Goal: Task Accomplishment & Management: Complete application form

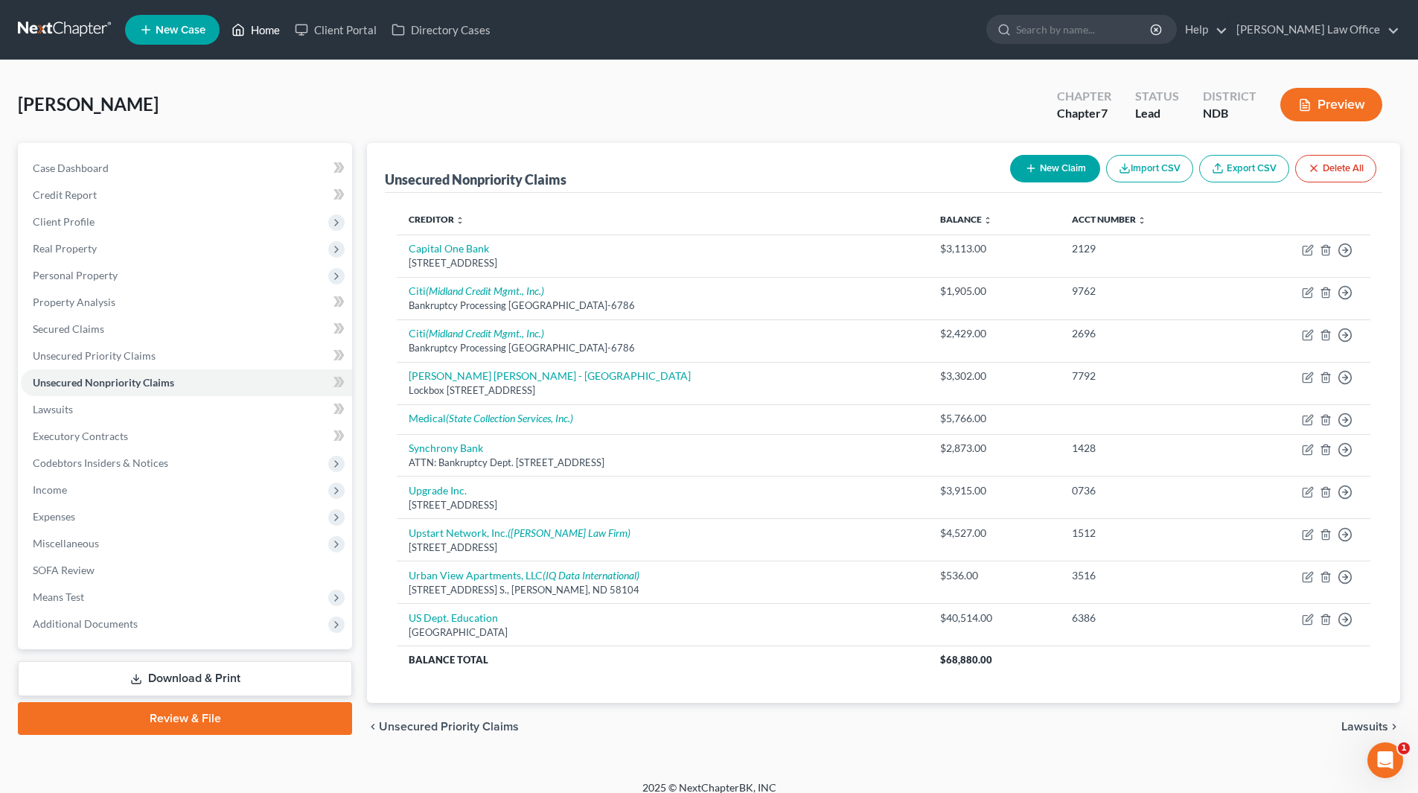
click at [260, 25] on link "Home" at bounding box center [255, 29] width 63 height 27
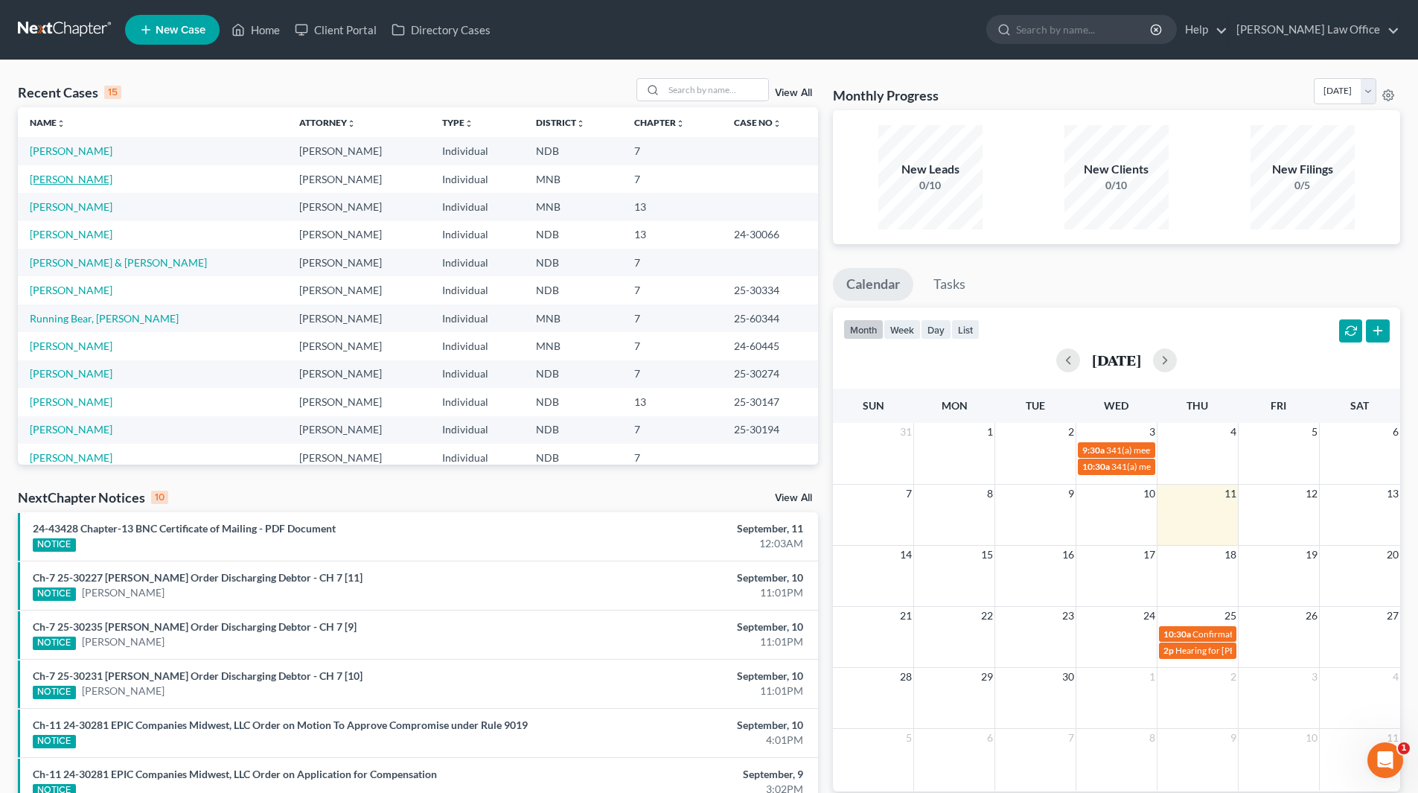
click at [73, 177] on link "[PERSON_NAME]" at bounding box center [71, 179] width 83 height 13
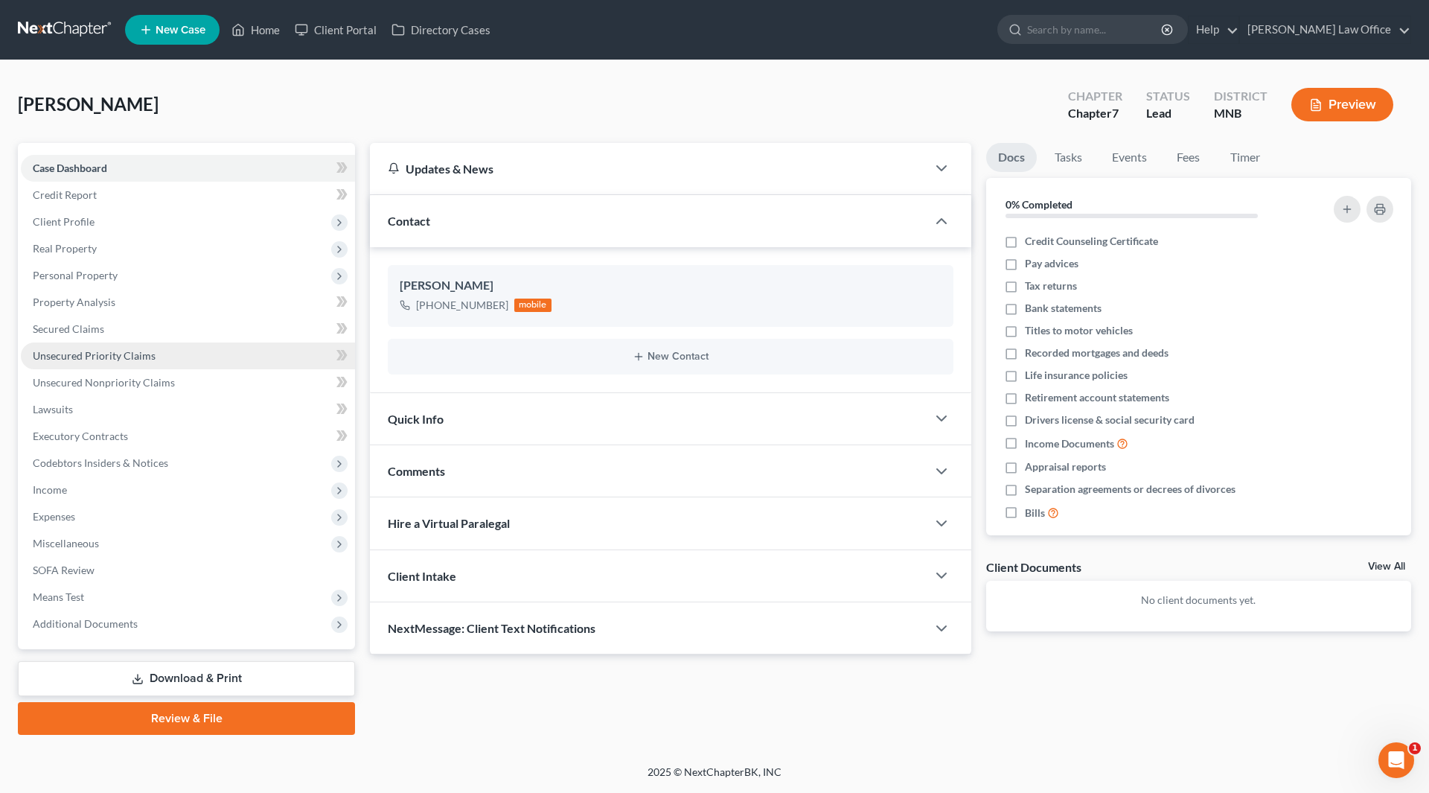
click at [88, 346] on link "Unsecured Priority Claims" at bounding box center [188, 355] width 334 height 27
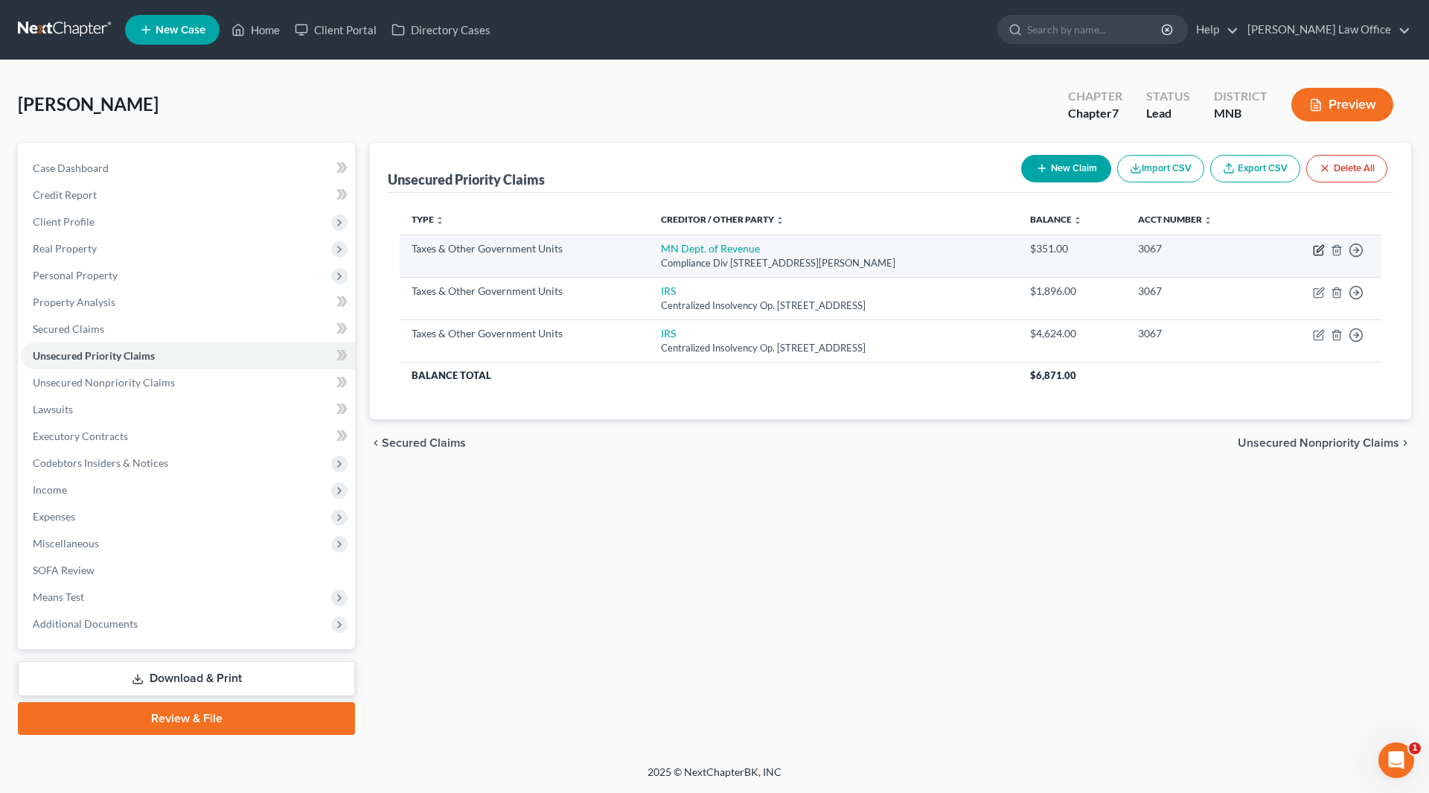
click at [1315, 250] on icon "button" at bounding box center [1319, 250] width 12 height 12
select select "2"
select select "24"
select select "0"
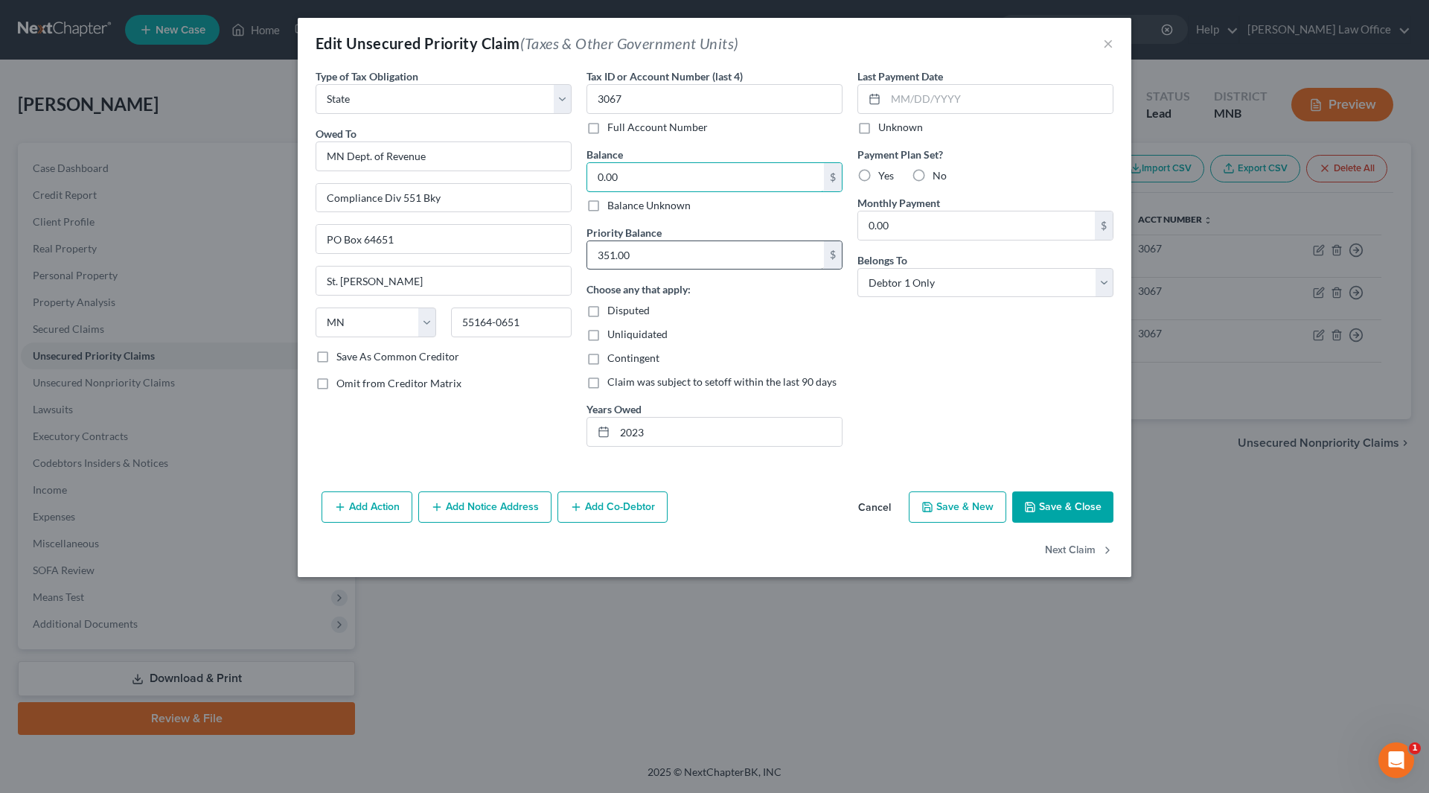
type input "0.00"
click at [631, 258] on input "351.00" at bounding box center [705, 255] width 237 height 28
type input "0.00"
click at [674, 432] on input "2023" at bounding box center [728, 432] width 227 height 28
type input "2"
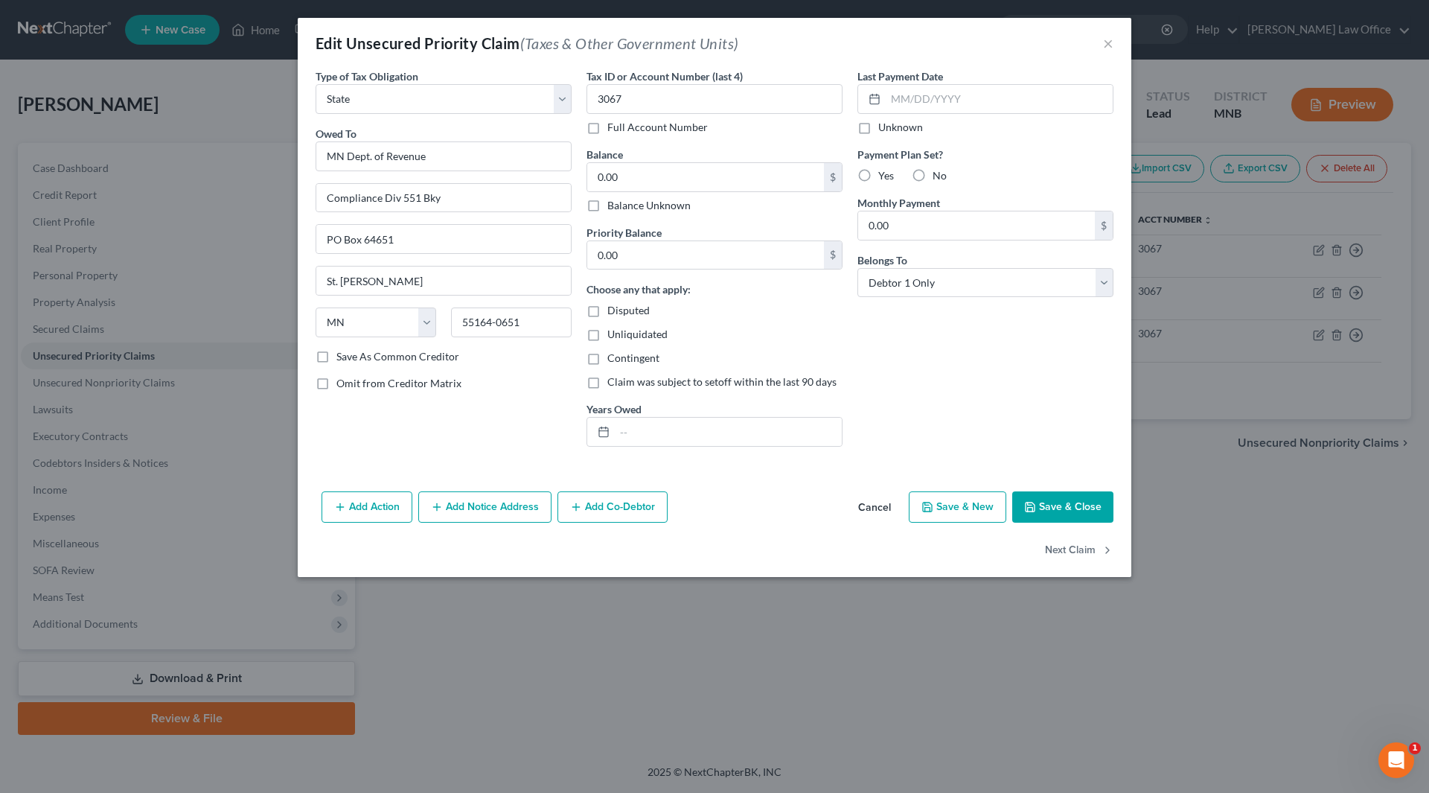
click at [1053, 493] on button "Save & Close" at bounding box center [1062, 506] width 101 height 31
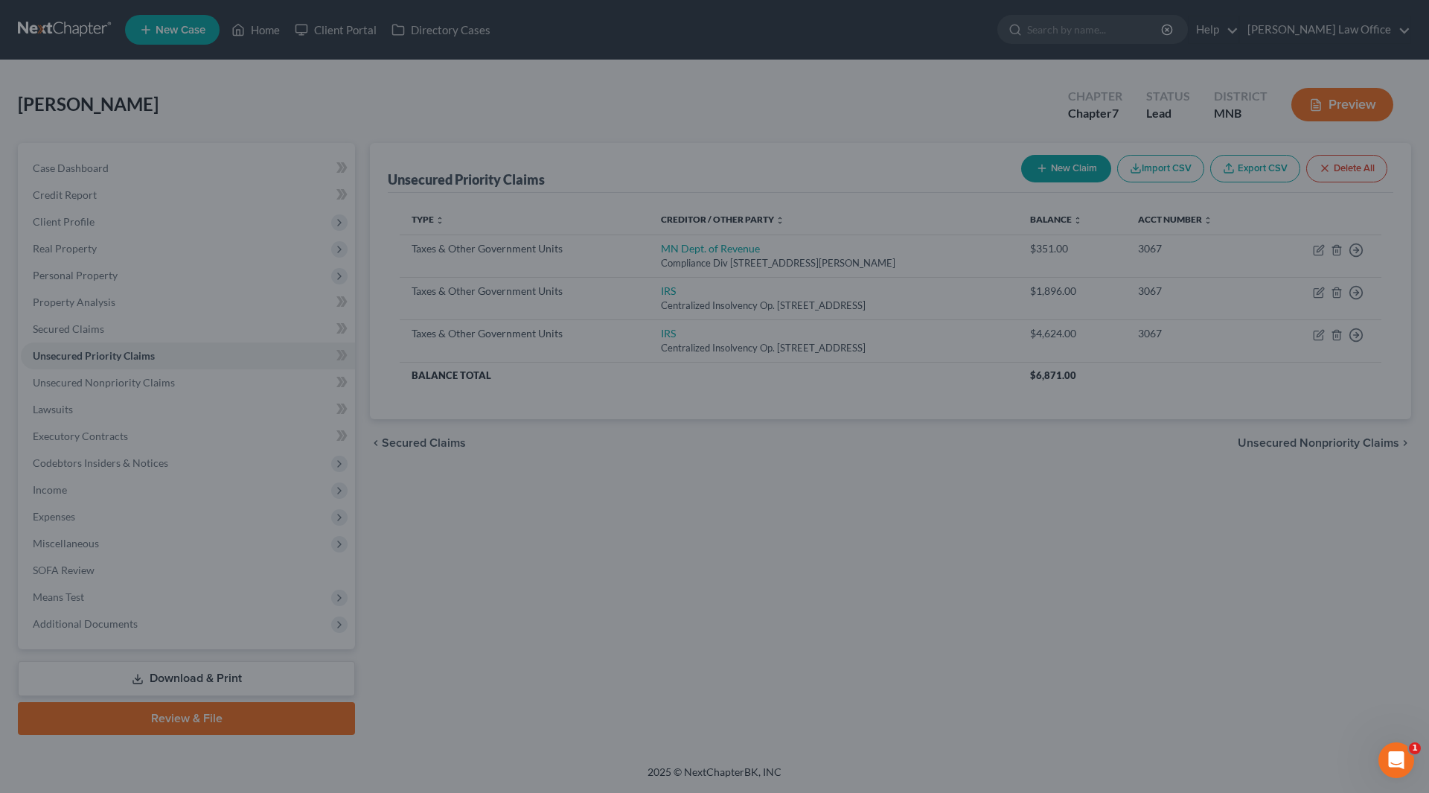
type input "0"
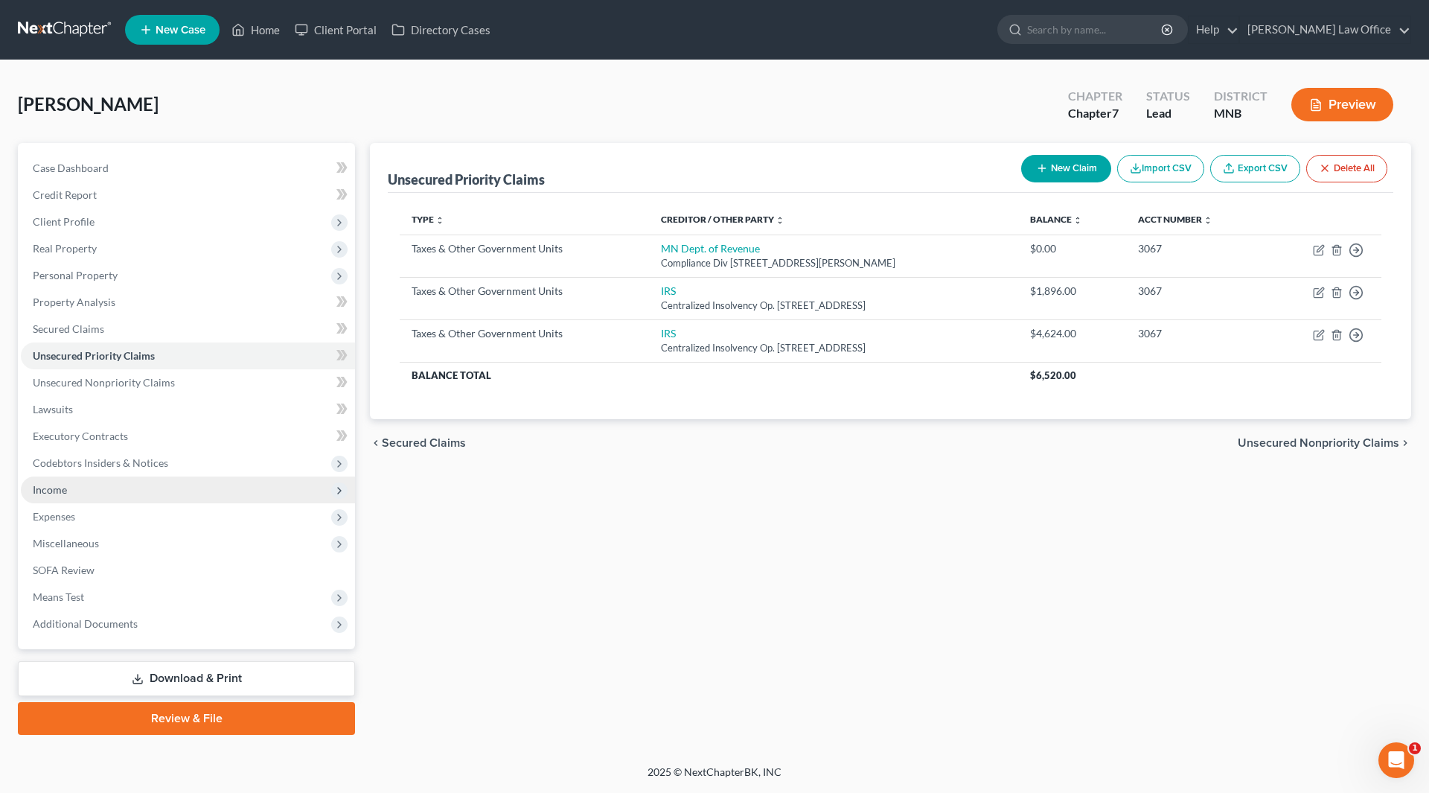
click at [68, 487] on span "Income" at bounding box center [188, 489] width 334 height 27
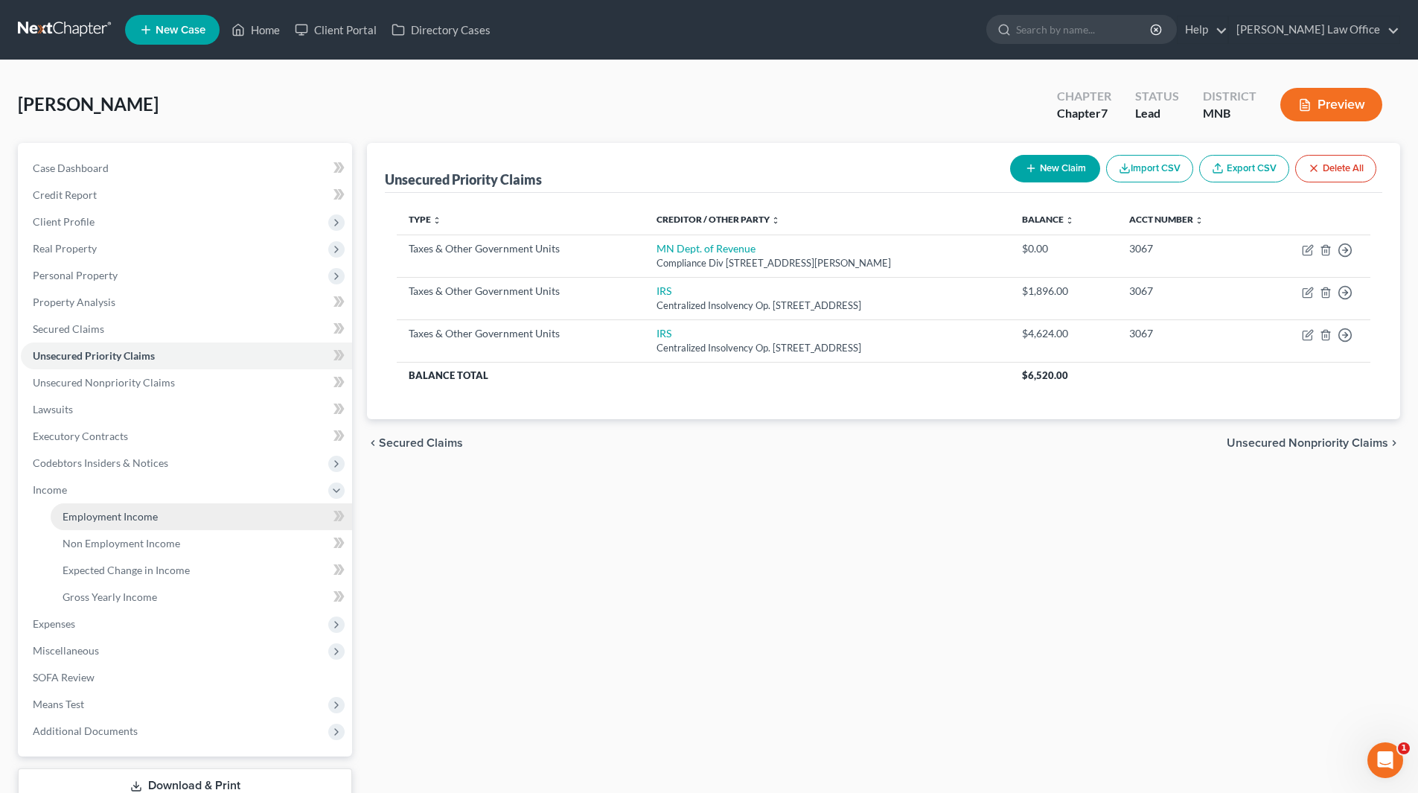
click at [80, 505] on link "Employment Income" at bounding box center [201, 516] width 301 height 27
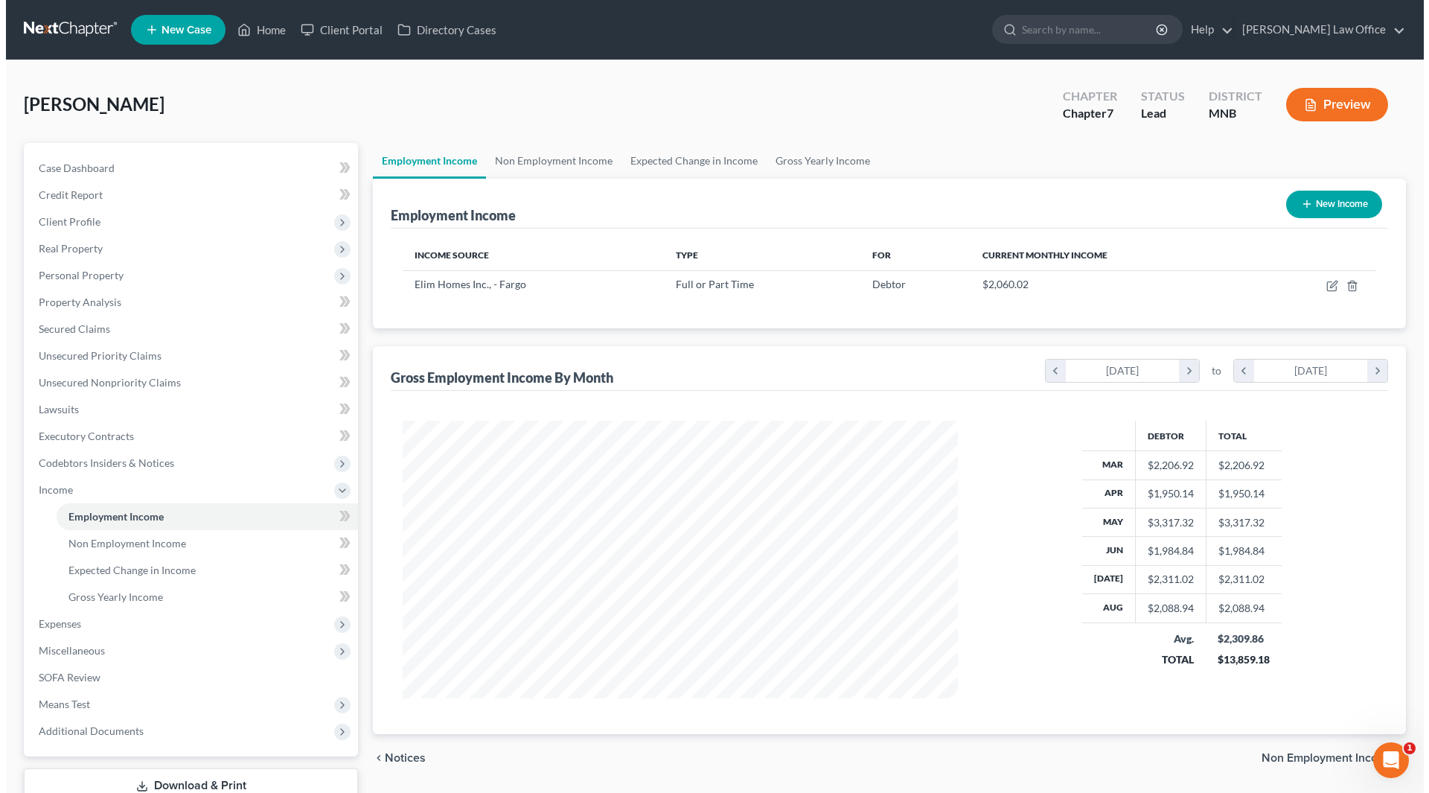
scroll to position [278, 585]
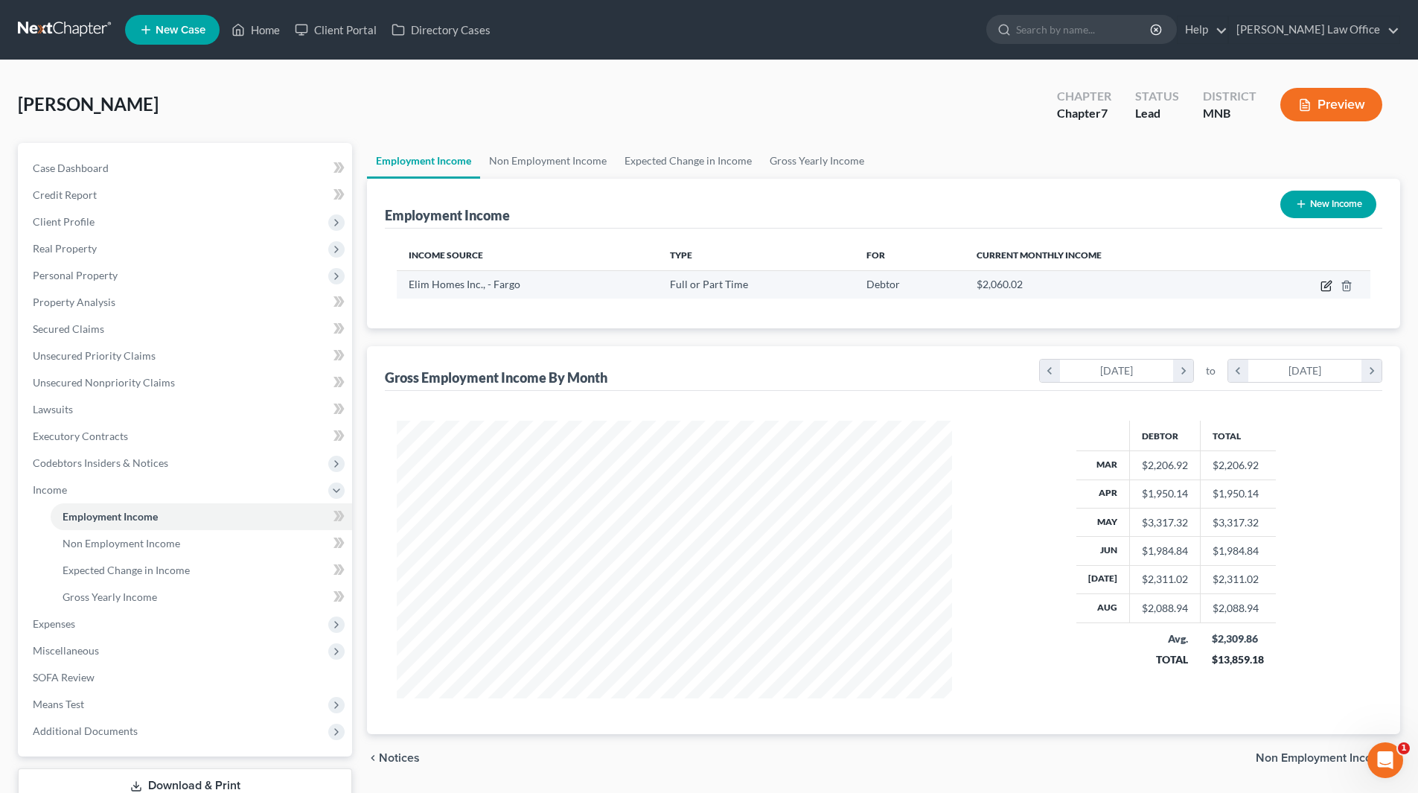
click at [1326, 285] on icon "button" at bounding box center [1327, 284] width 7 height 7
select select "0"
select select "29"
select select "2"
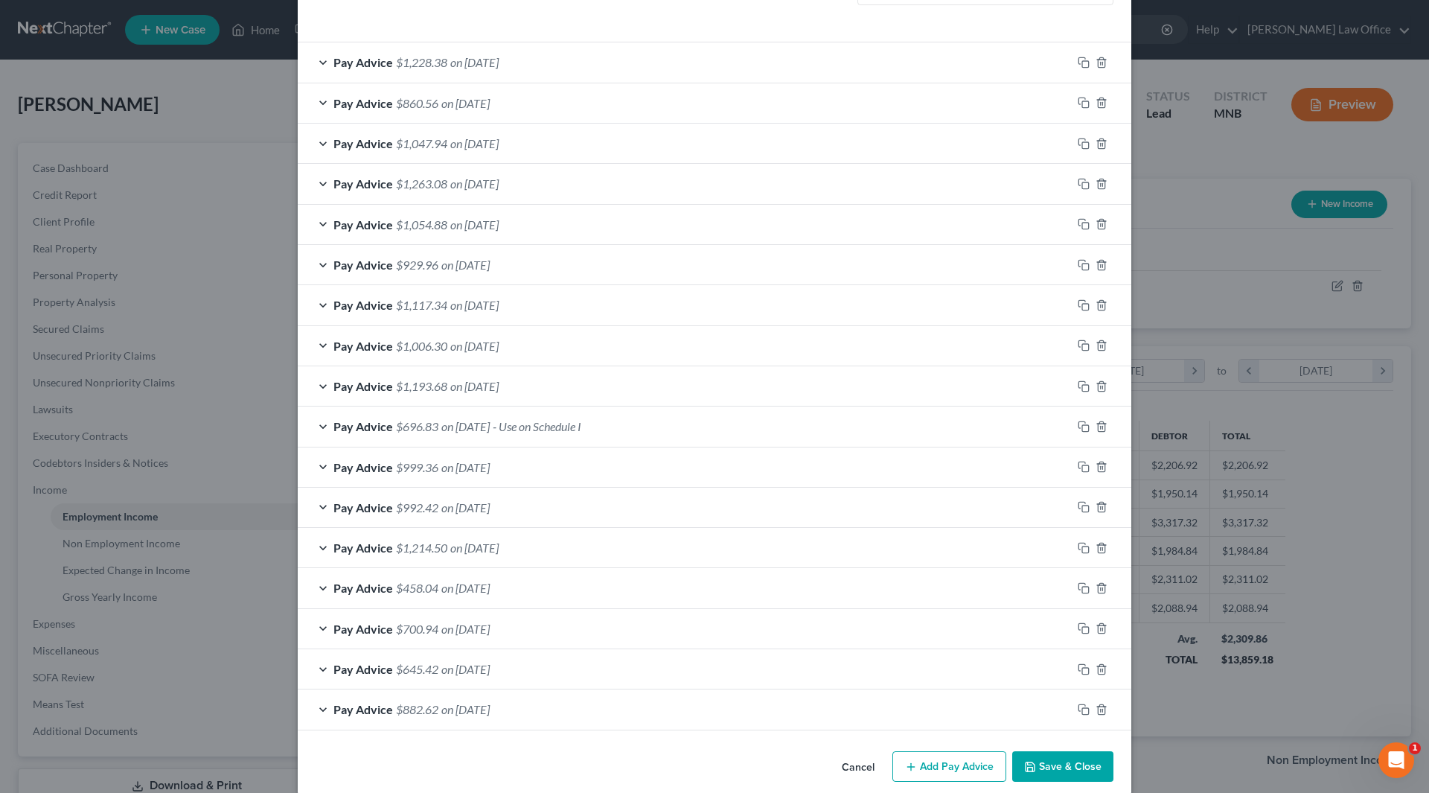
scroll to position [435, 0]
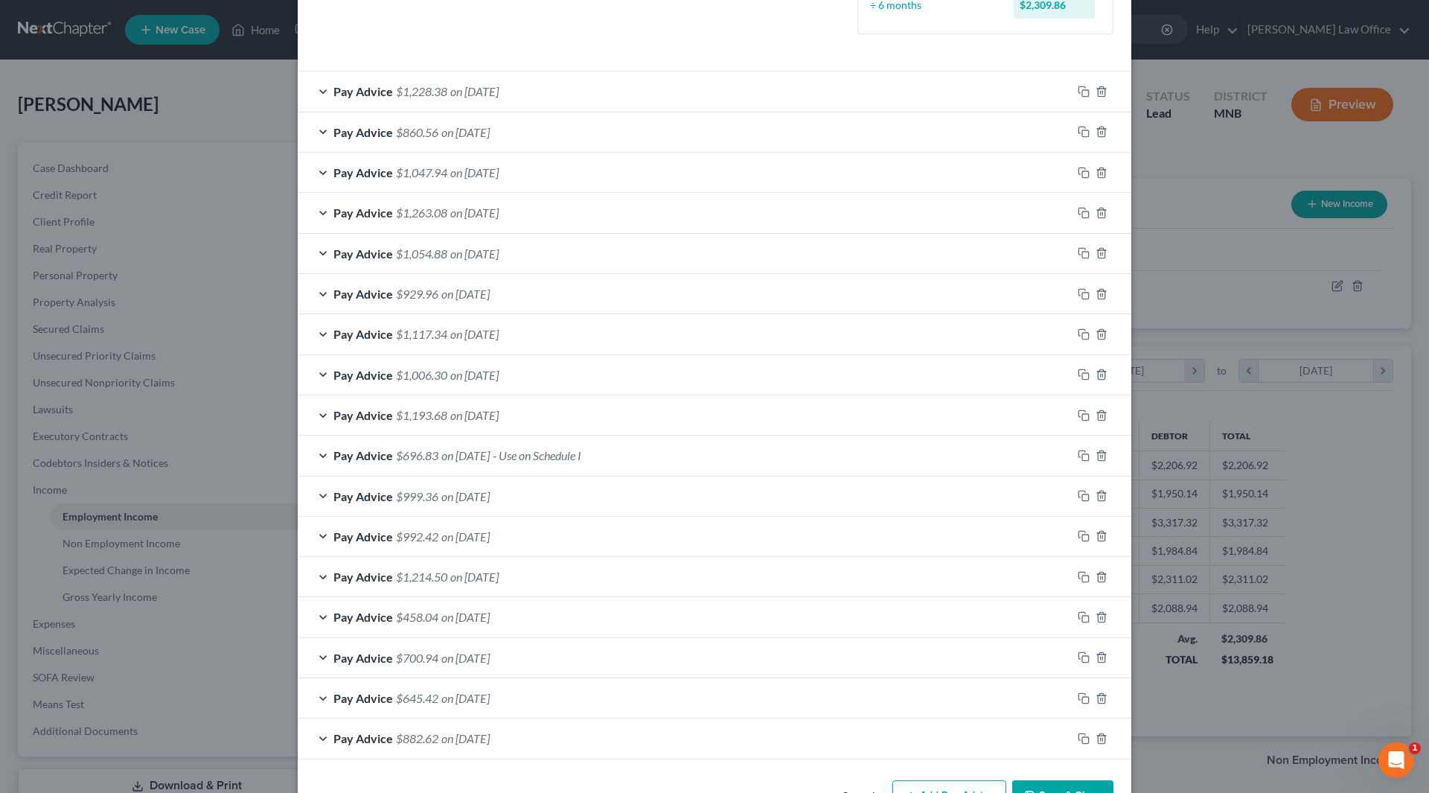
click at [960, 780] on button "Add Pay Advice" at bounding box center [949, 795] width 114 height 31
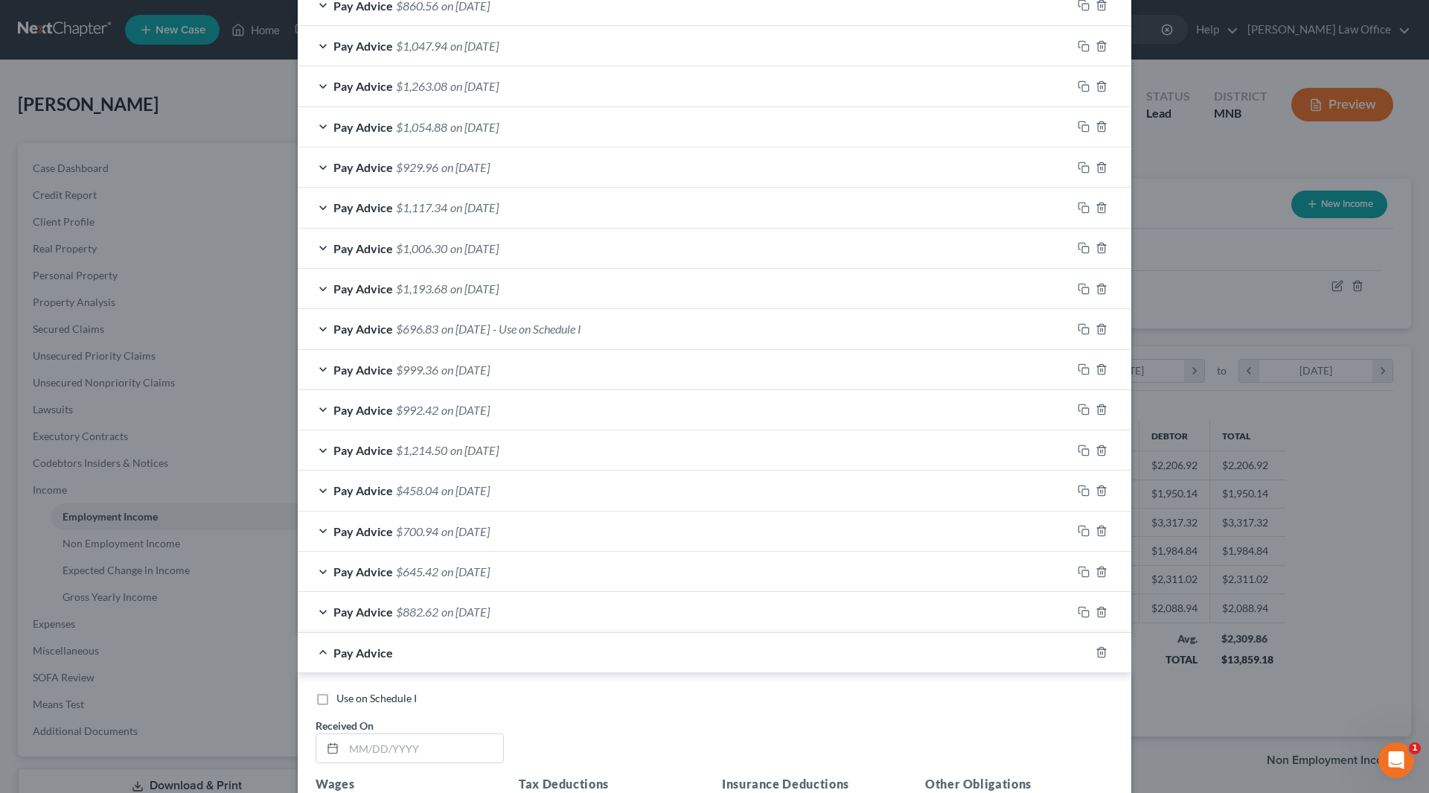
scroll to position [706, 0]
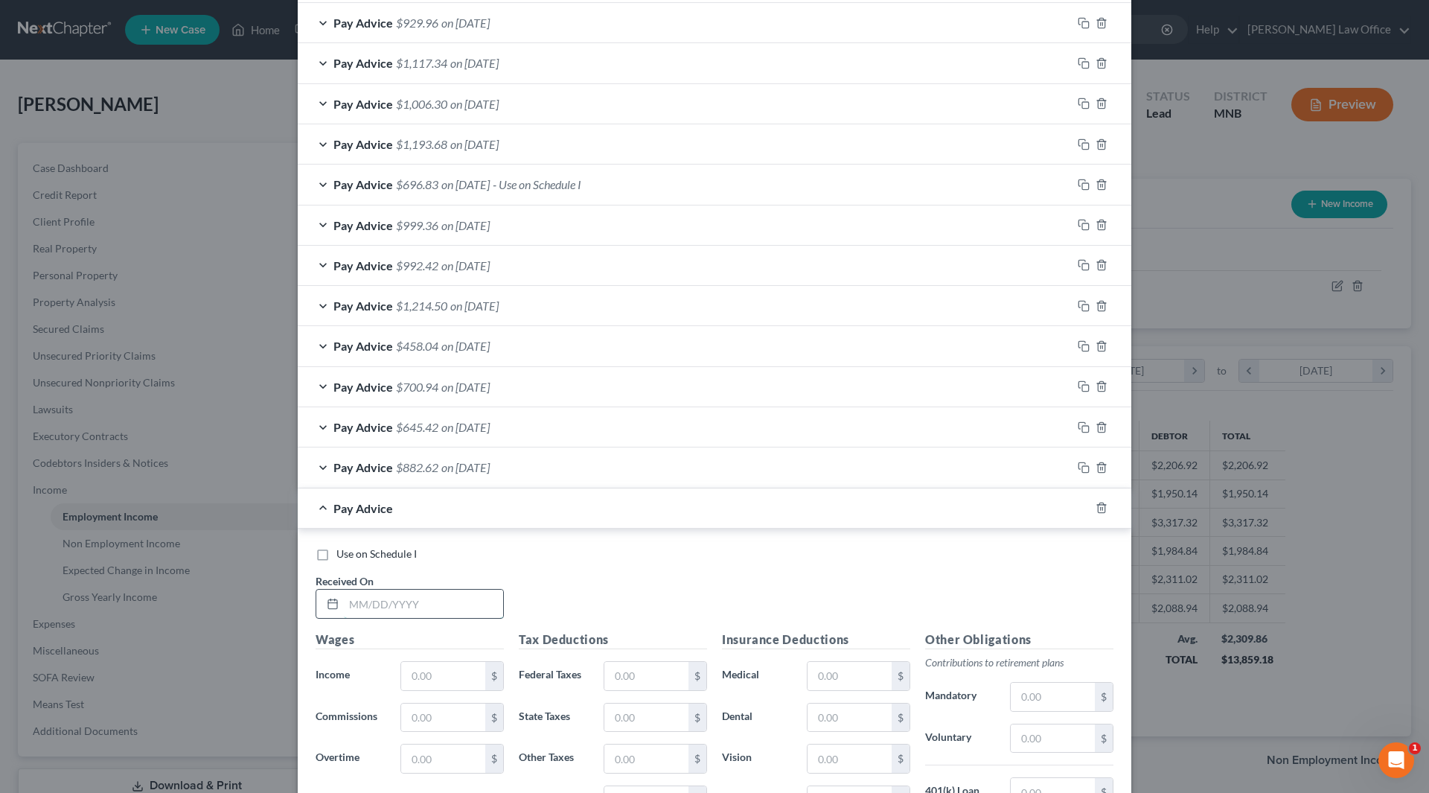
click at [477, 605] on input "text" at bounding box center [423, 603] width 159 height 28
type input "[DATE]"
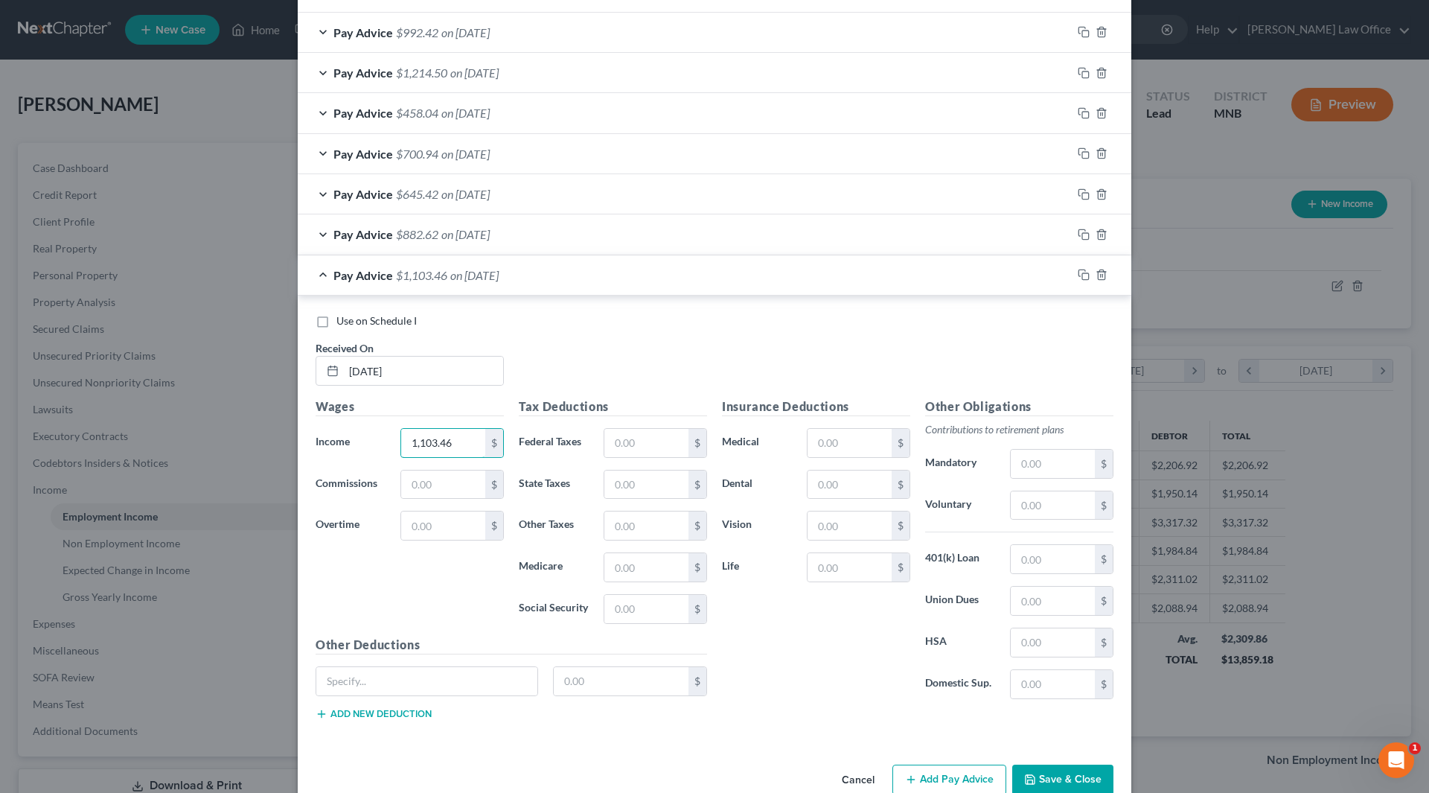
scroll to position [970, 0]
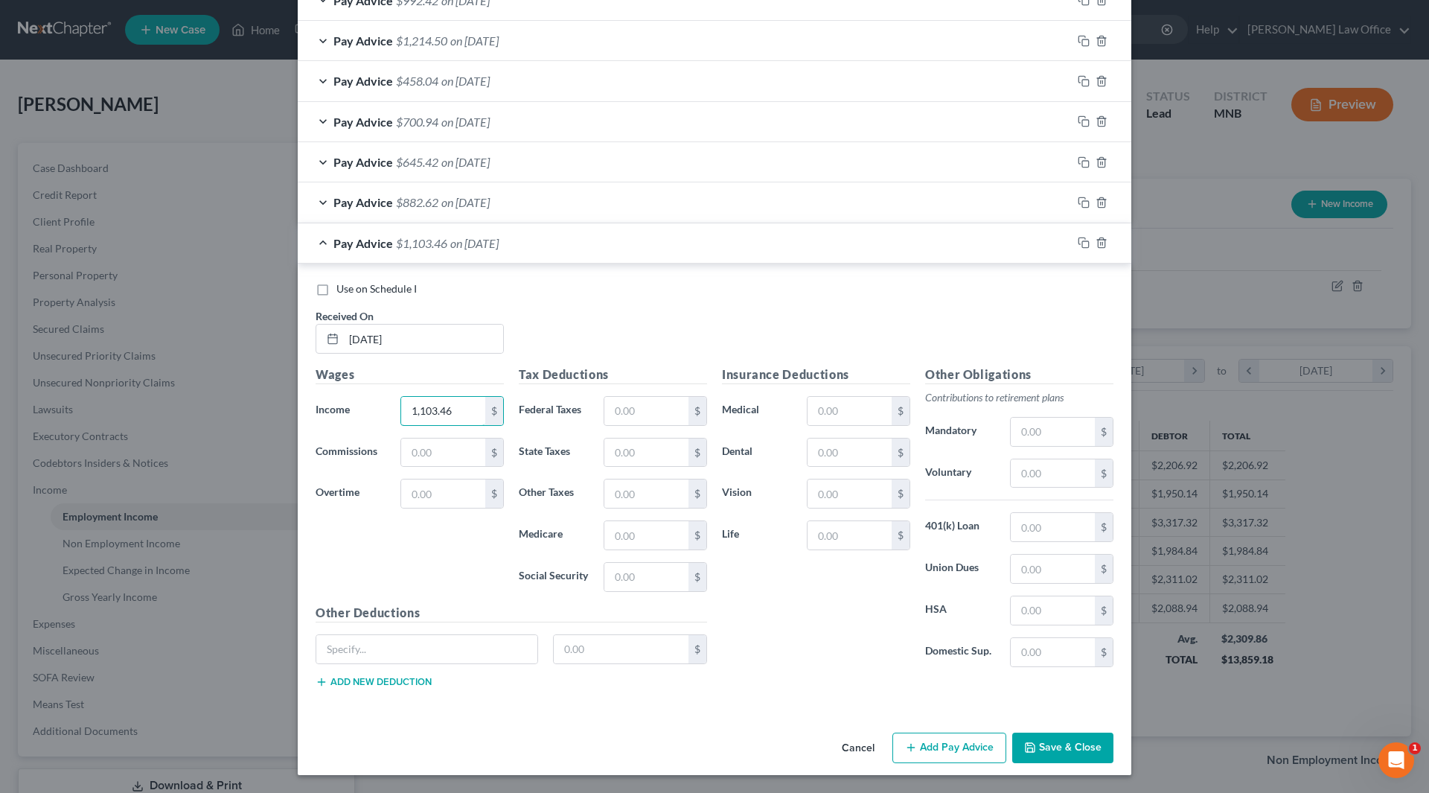
type input "1,103.46"
click at [1063, 741] on button "Save & Close" at bounding box center [1062, 747] width 101 height 31
click at [1048, 754] on button "Save & Close" at bounding box center [1062, 747] width 101 height 31
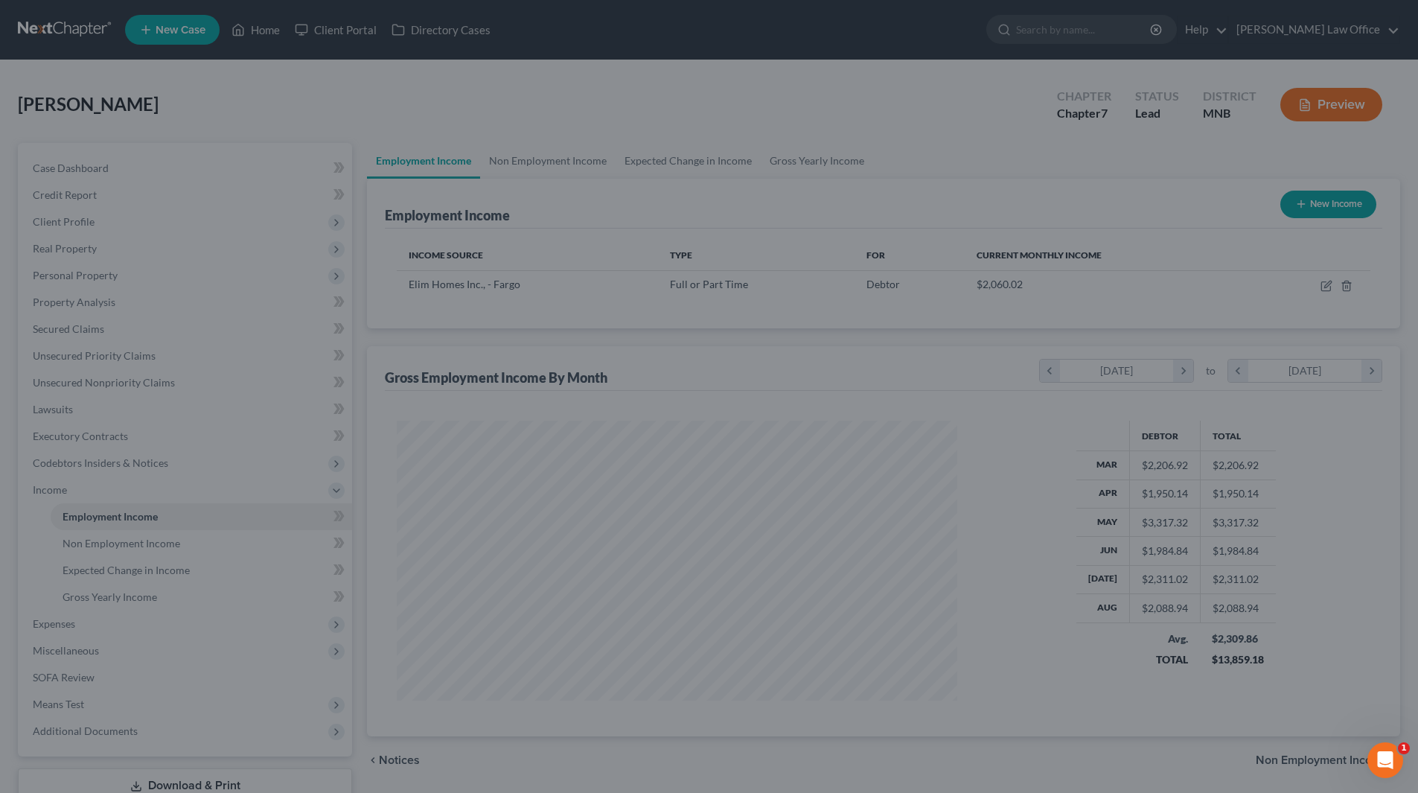
scroll to position [743968, 743661]
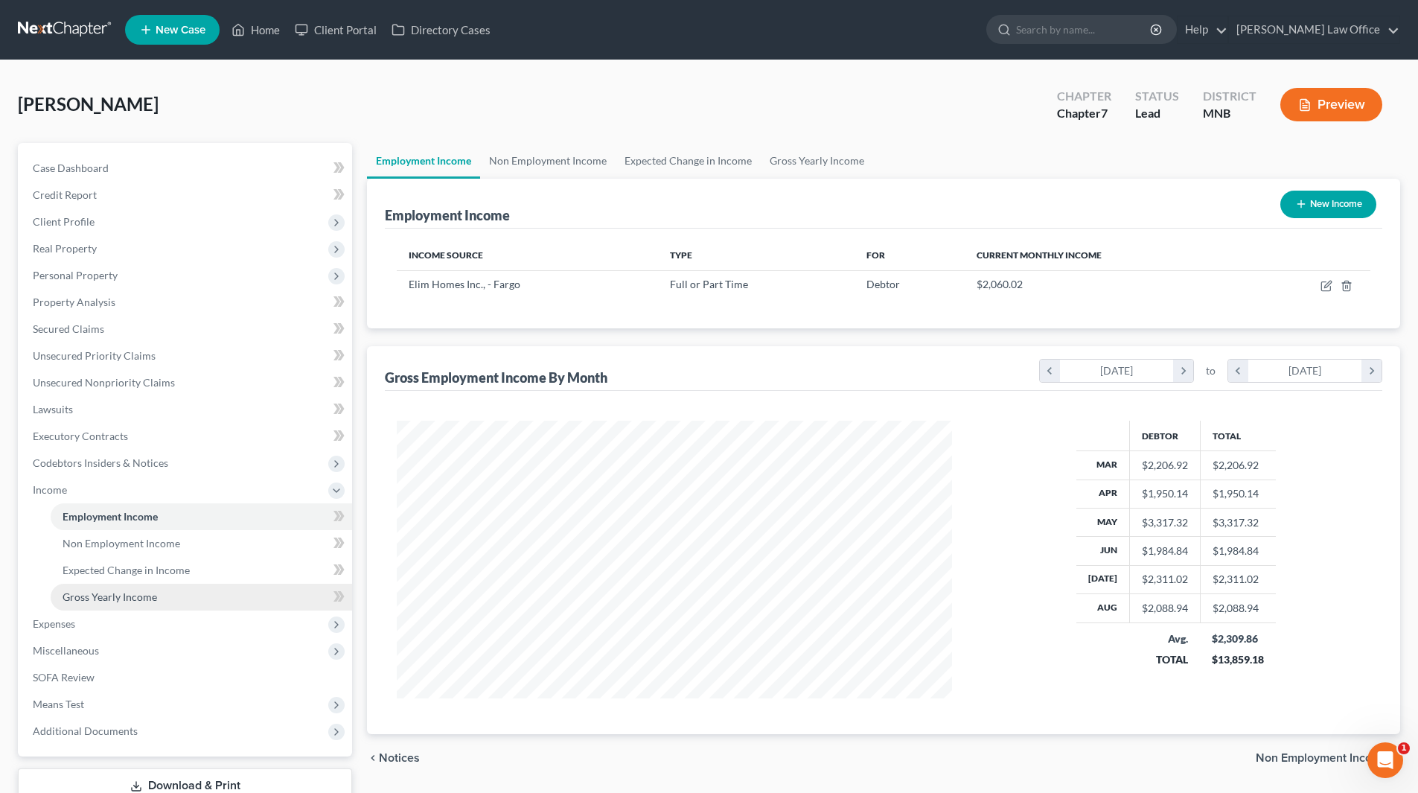
click at [77, 593] on span "Gross Yearly Income" at bounding box center [110, 596] width 95 height 13
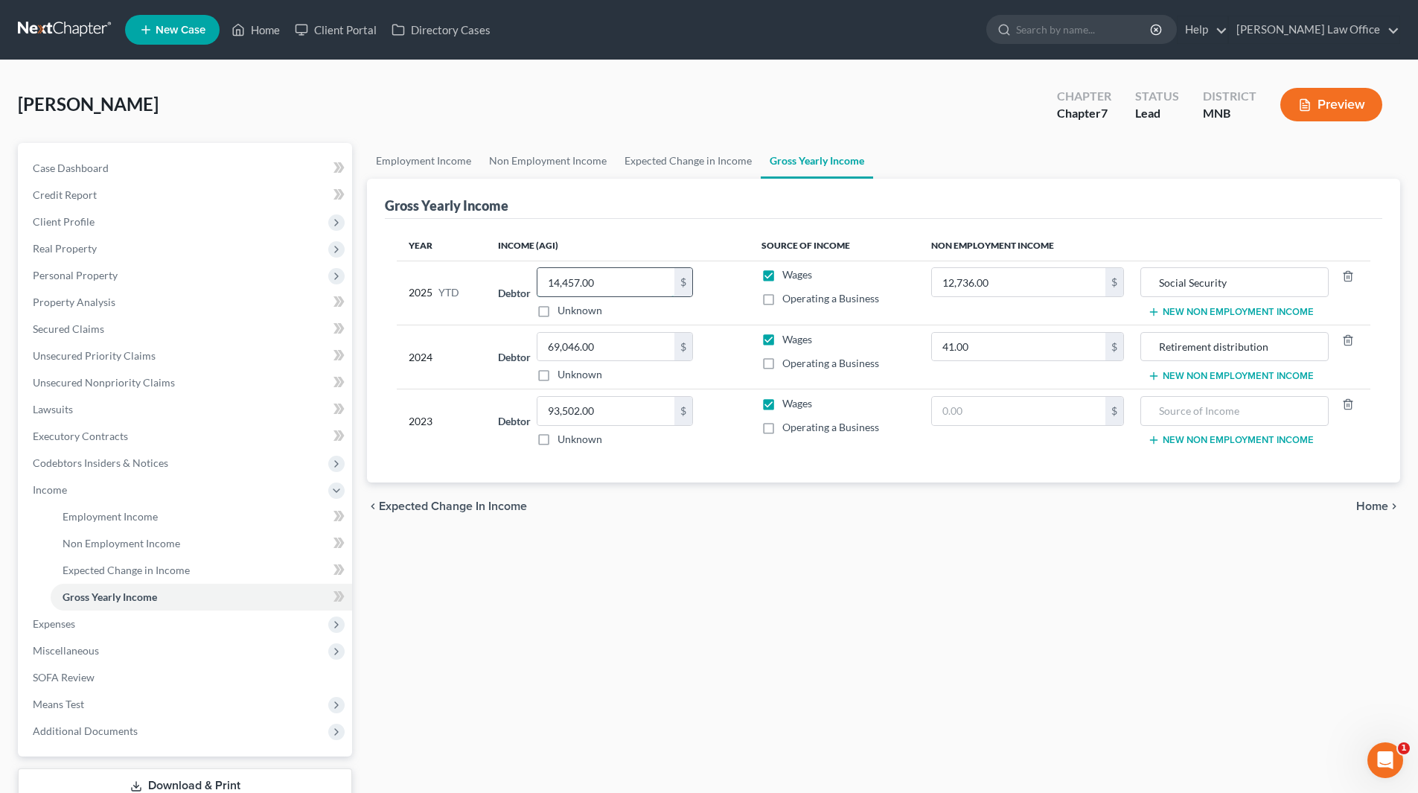
click at [636, 284] on input "14,457.00" at bounding box center [605, 282] width 137 height 28
type input "17,650"
click at [55, 477] on span "Income" at bounding box center [186, 489] width 331 height 27
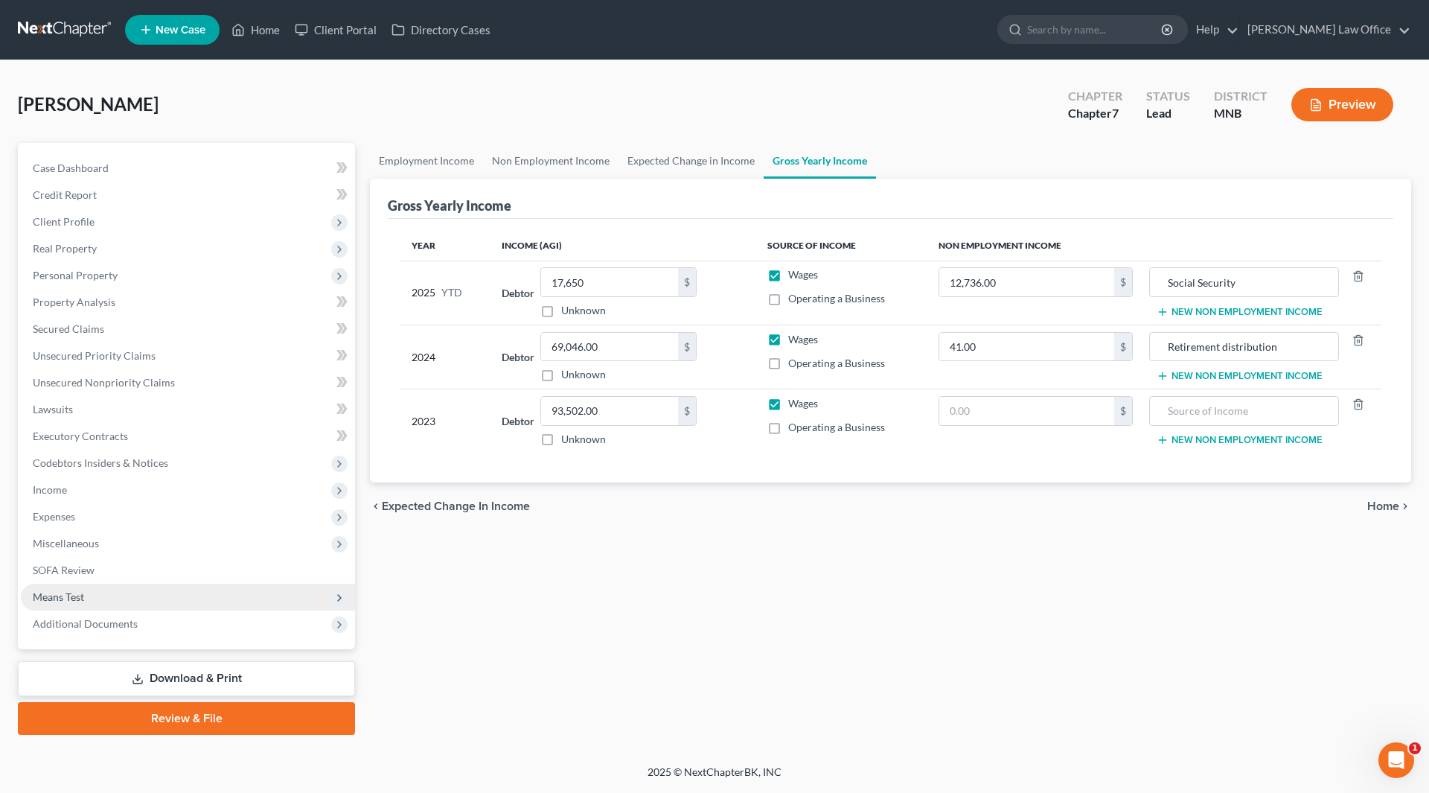
click at [75, 590] on span "Means Test" at bounding box center [58, 596] width 51 height 13
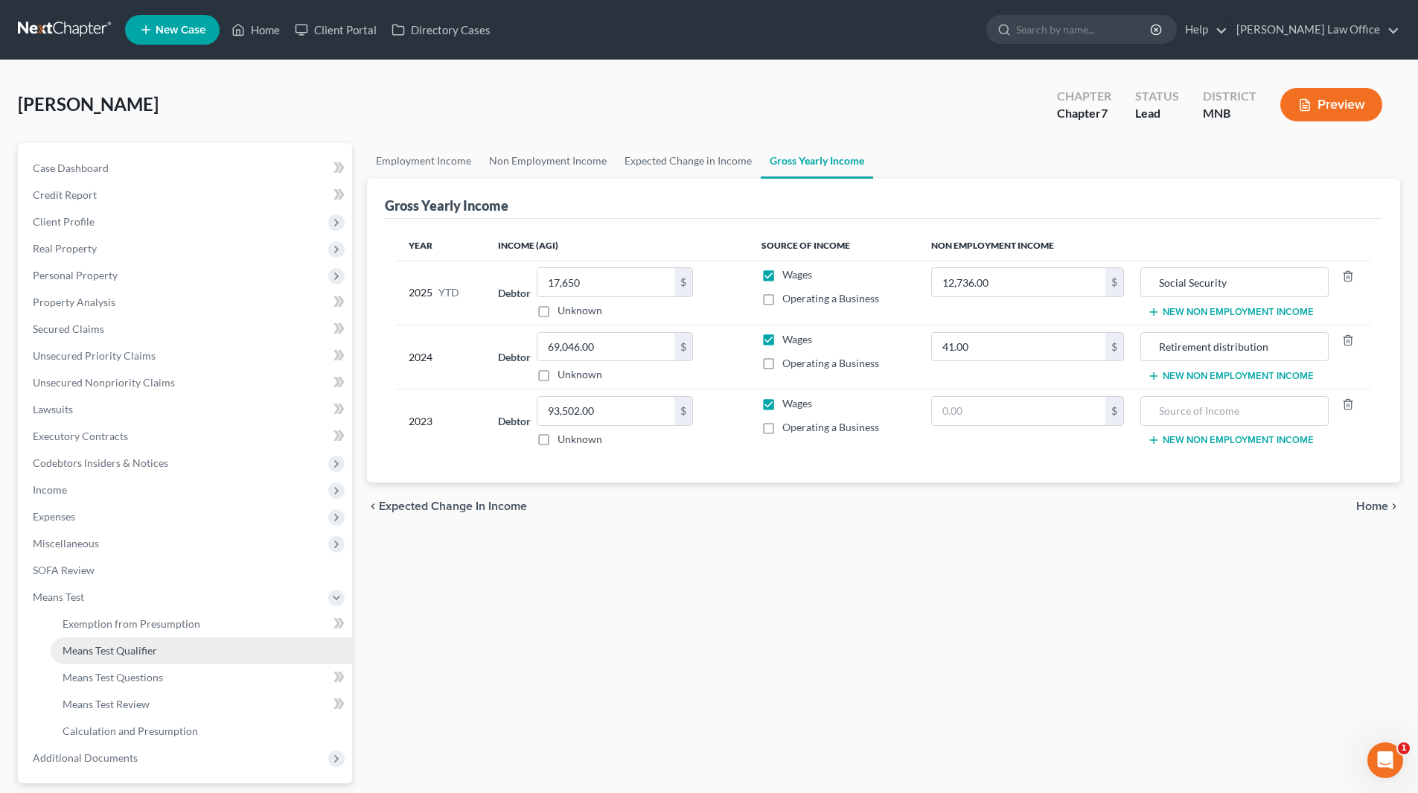
click at [116, 652] on span "Means Test Qualifier" at bounding box center [110, 650] width 95 height 13
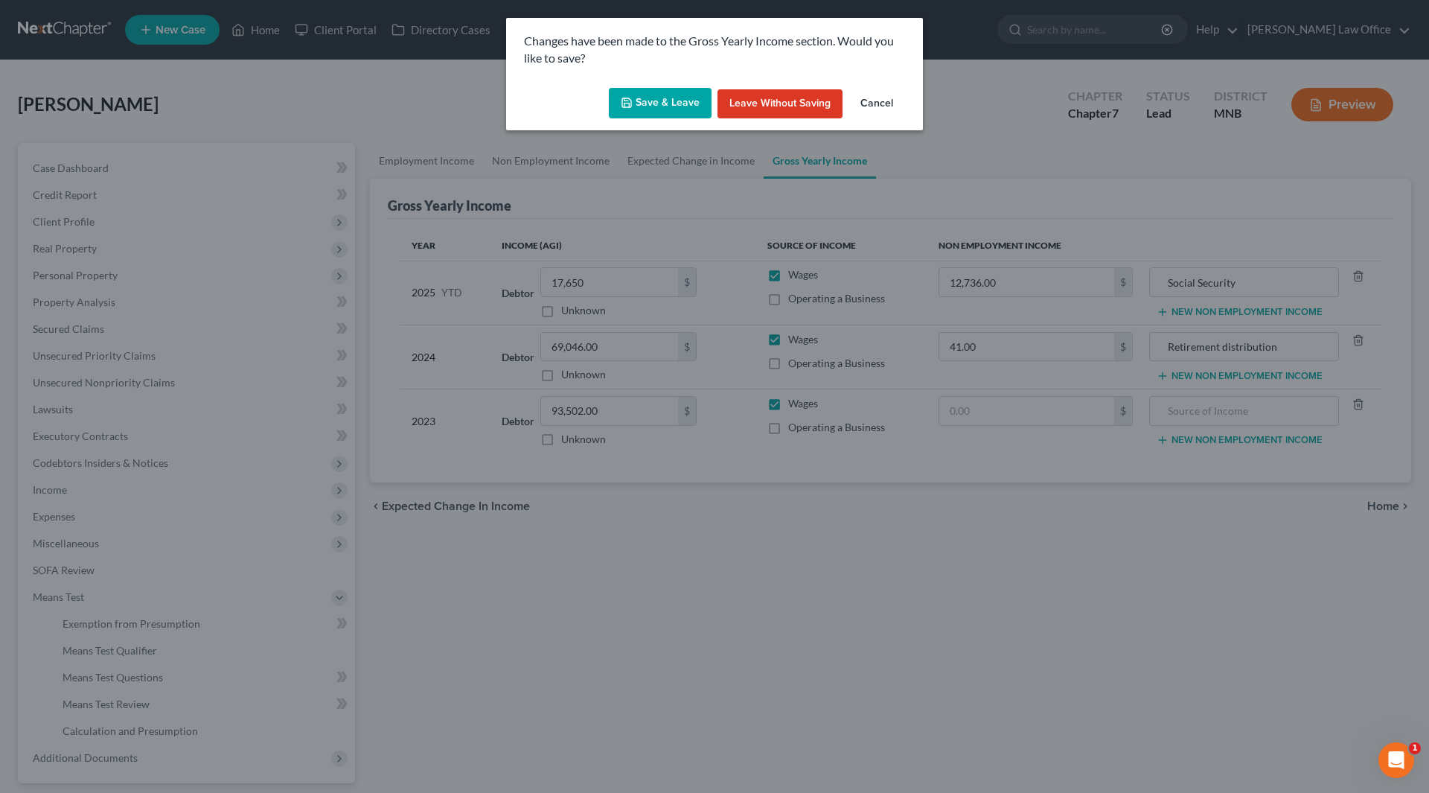
click at [679, 101] on button "Save & Leave" at bounding box center [660, 103] width 103 height 31
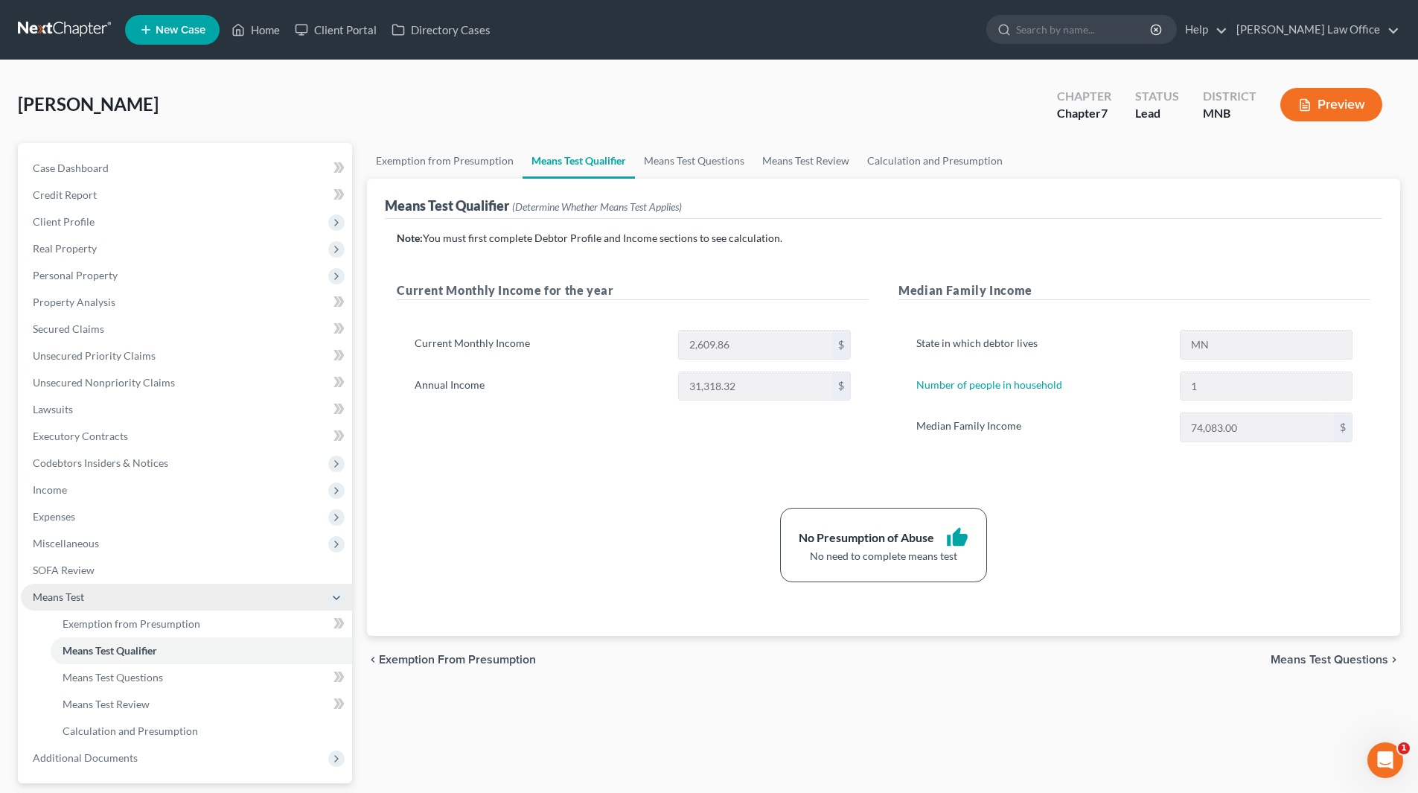
click at [78, 601] on span "Means Test" at bounding box center [58, 596] width 51 height 13
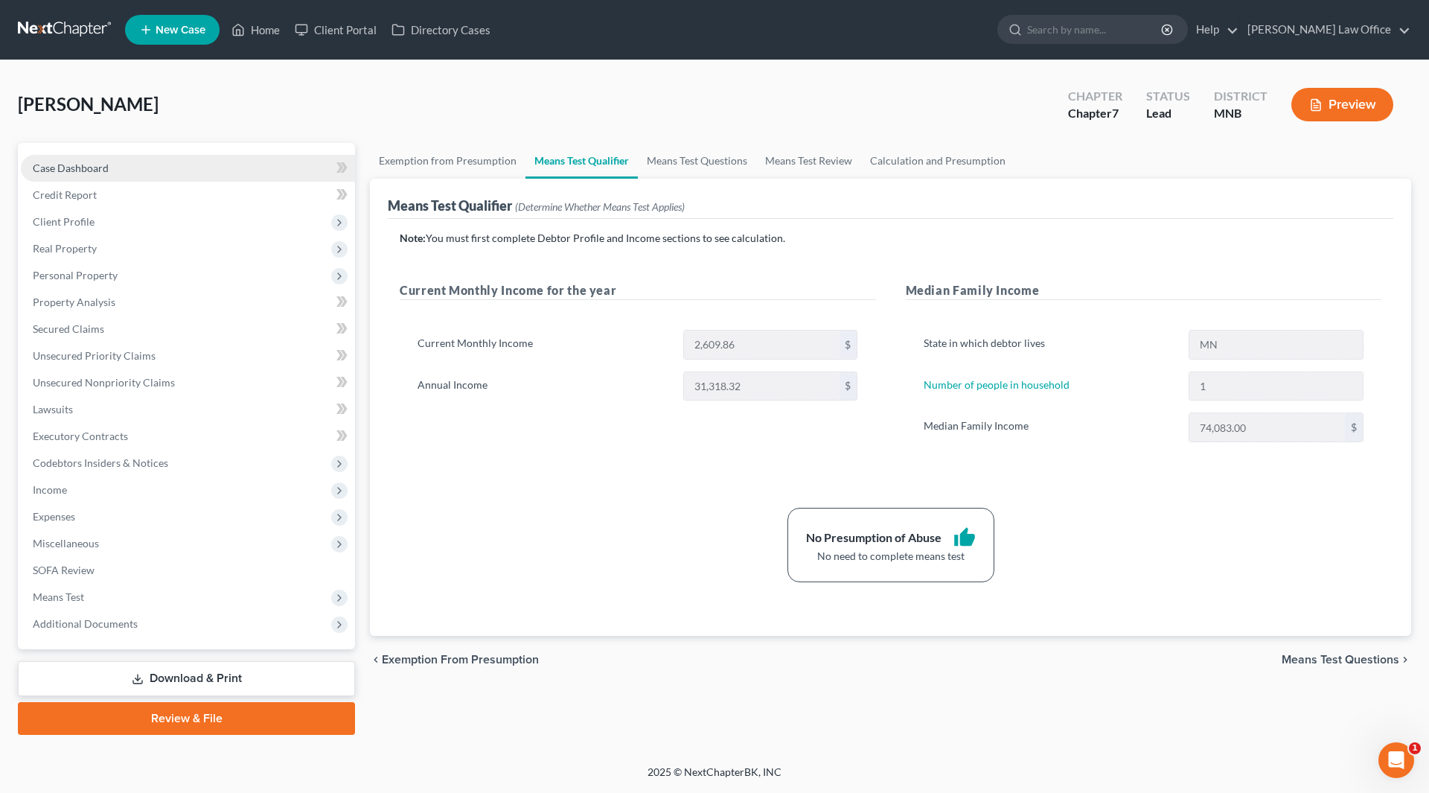
click at [85, 169] on span "Case Dashboard" at bounding box center [71, 168] width 76 height 13
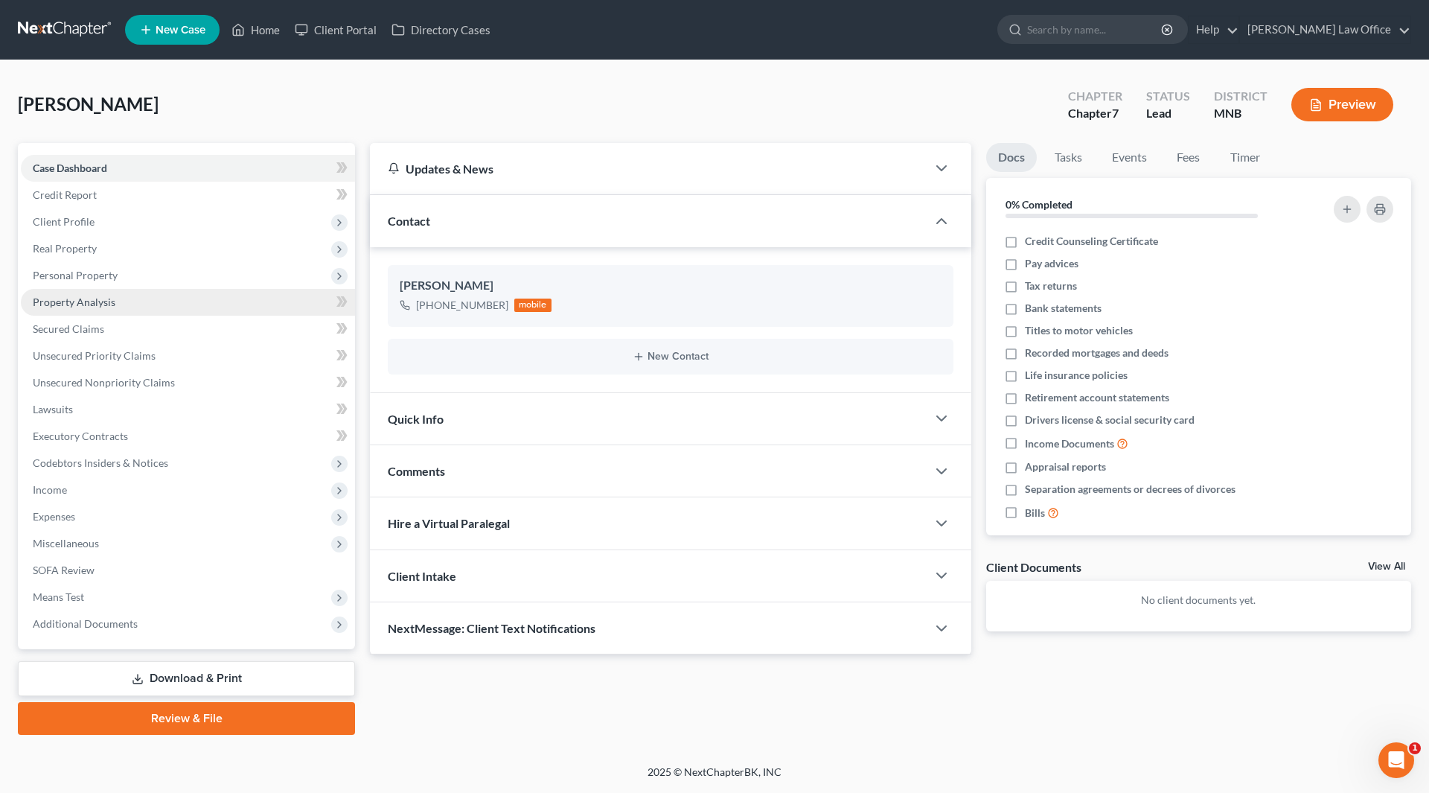
click at [64, 303] on span "Property Analysis" at bounding box center [74, 301] width 83 height 13
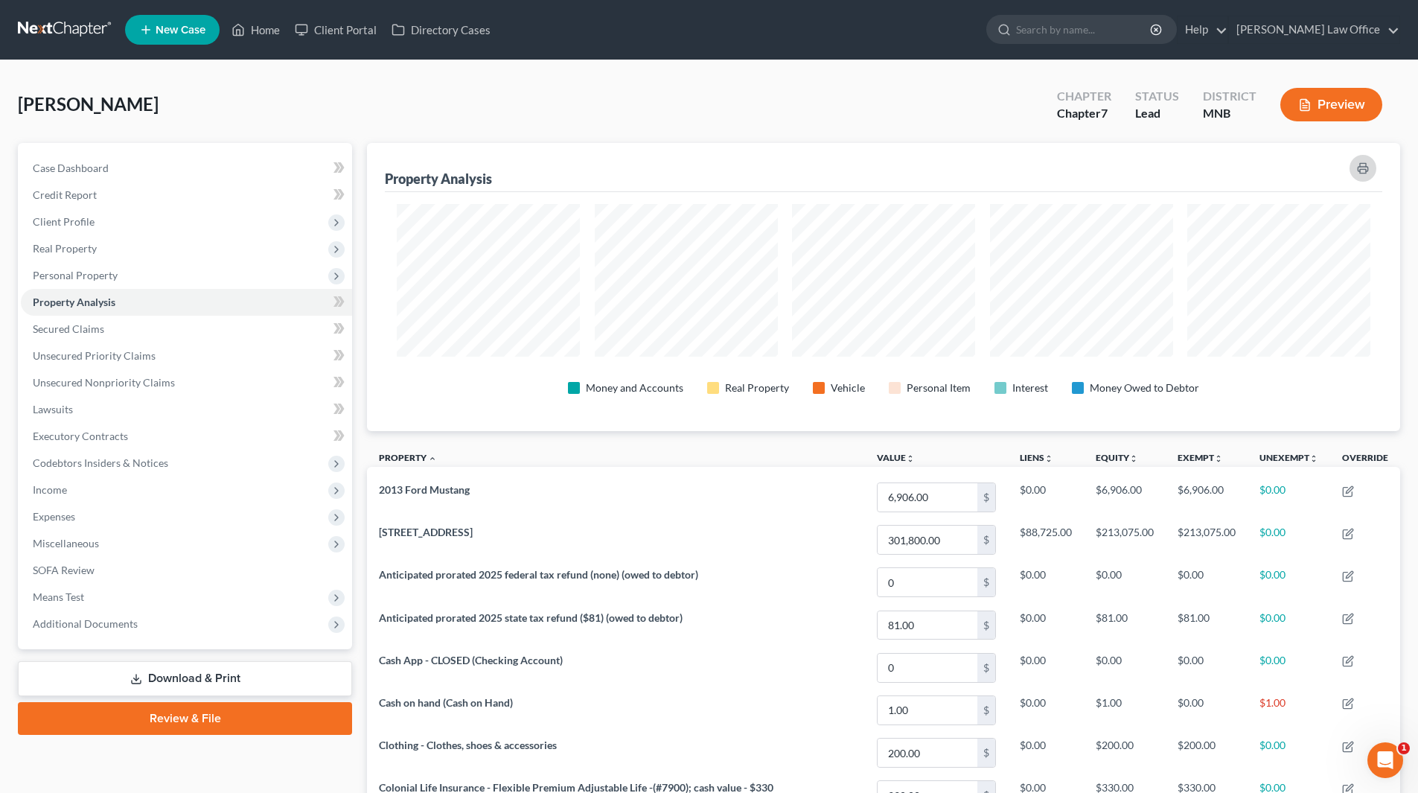
click at [1359, 168] on icon "button" at bounding box center [1363, 168] width 12 height 12
click at [68, 533] on span "Miscellaneous" at bounding box center [186, 543] width 331 height 27
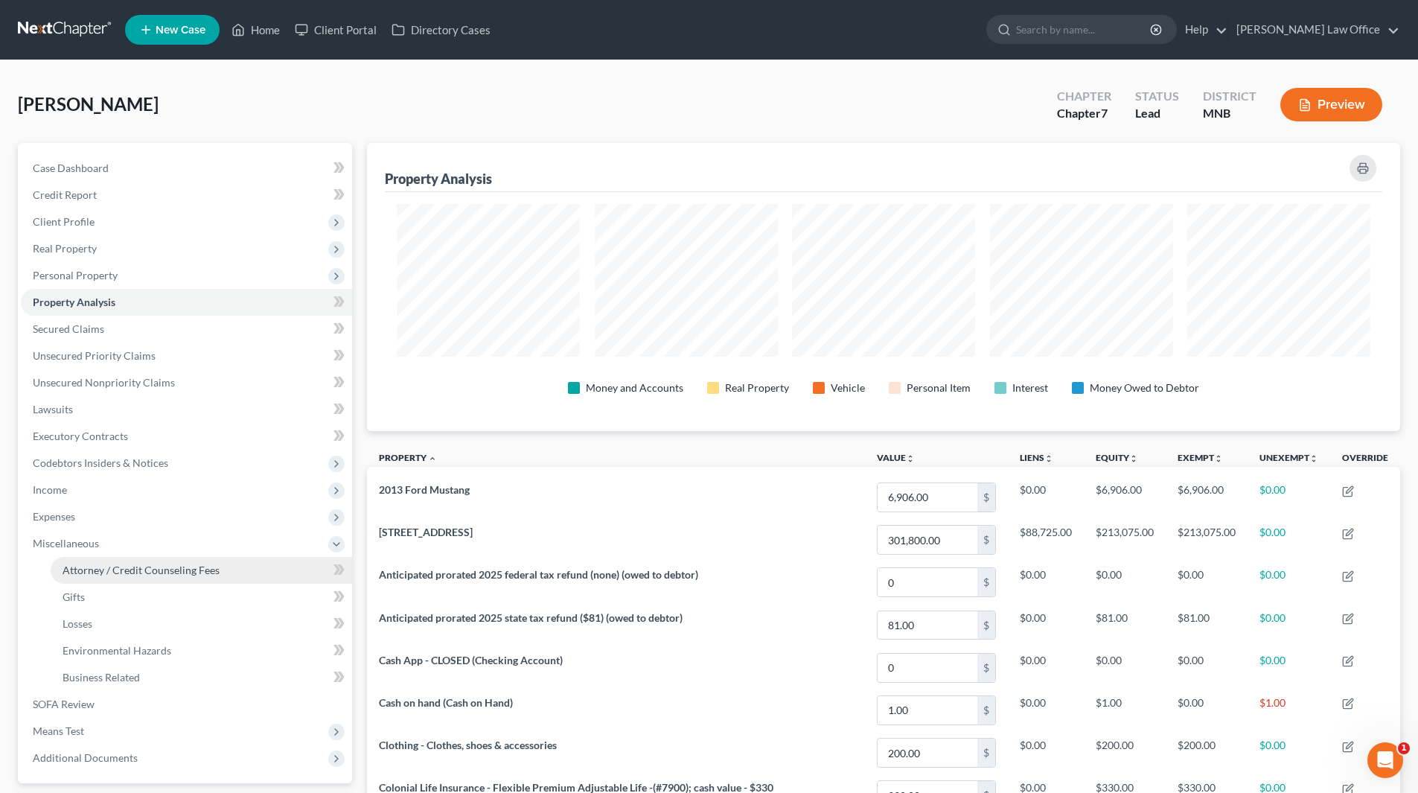
click at [109, 567] on span "Attorney / Credit Counseling Fees" at bounding box center [141, 569] width 157 height 13
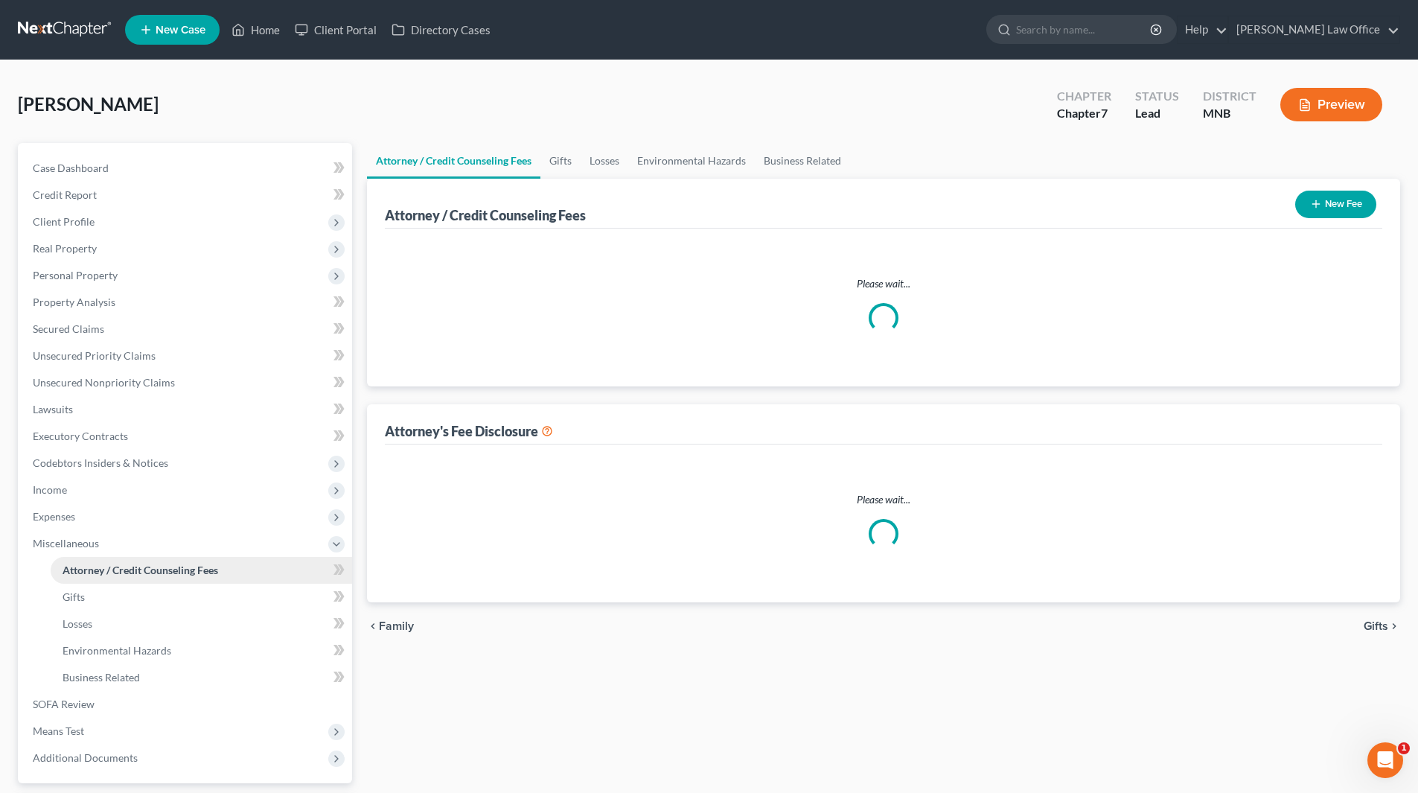
select select "0"
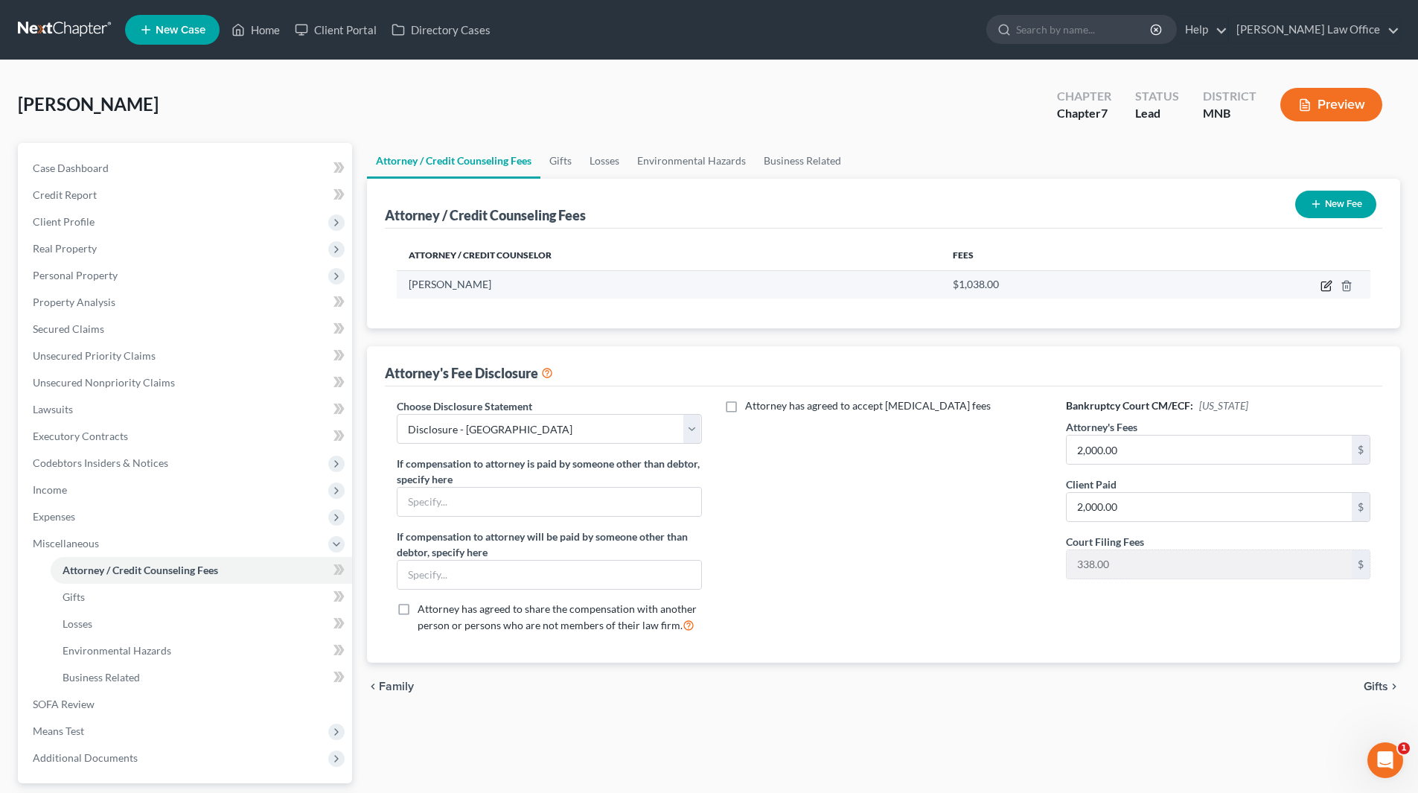
click at [1325, 287] on icon "button" at bounding box center [1327, 284] width 7 height 7
select select "29"
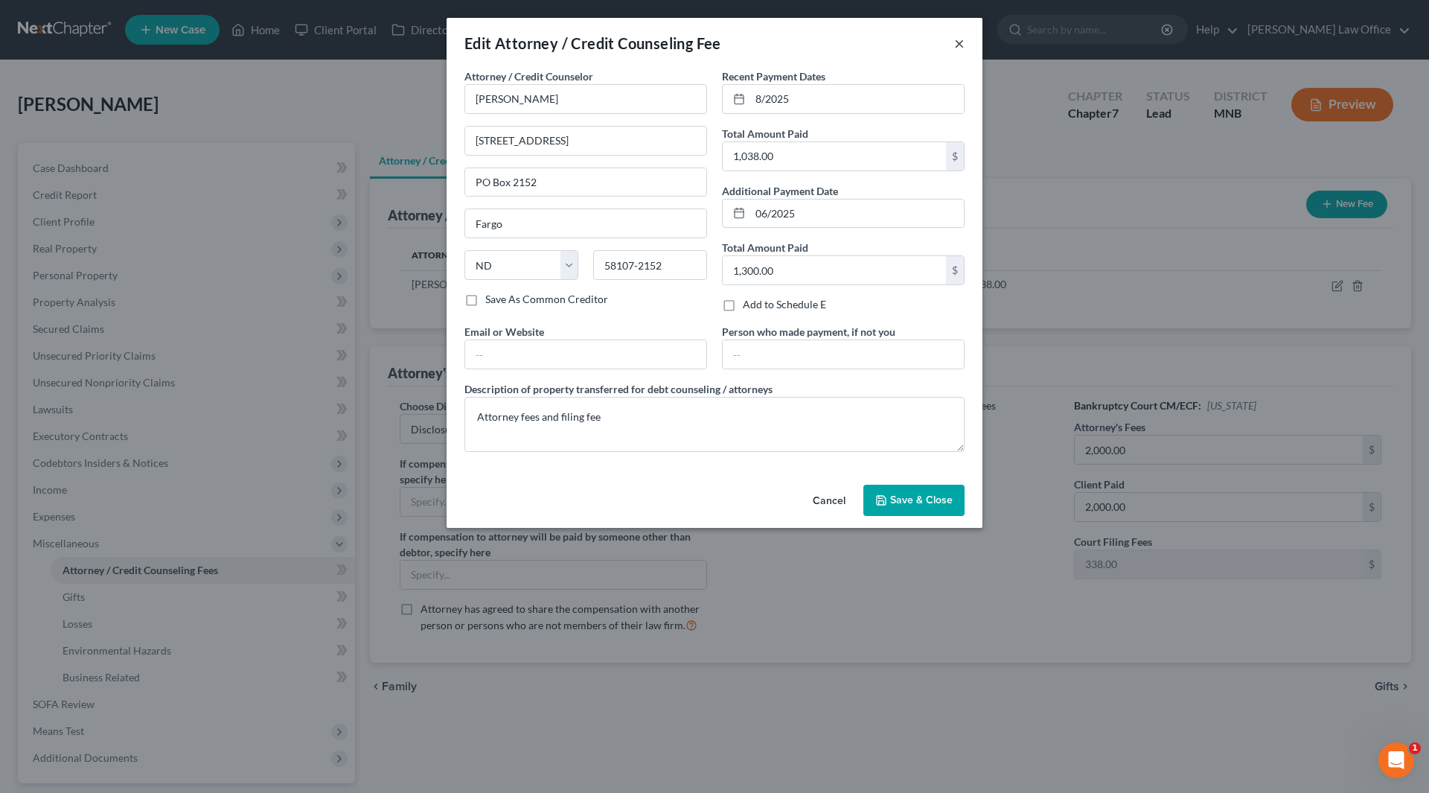
click at [961, 42] on button "×" at bounding box center [959, 43] width 10 height 18
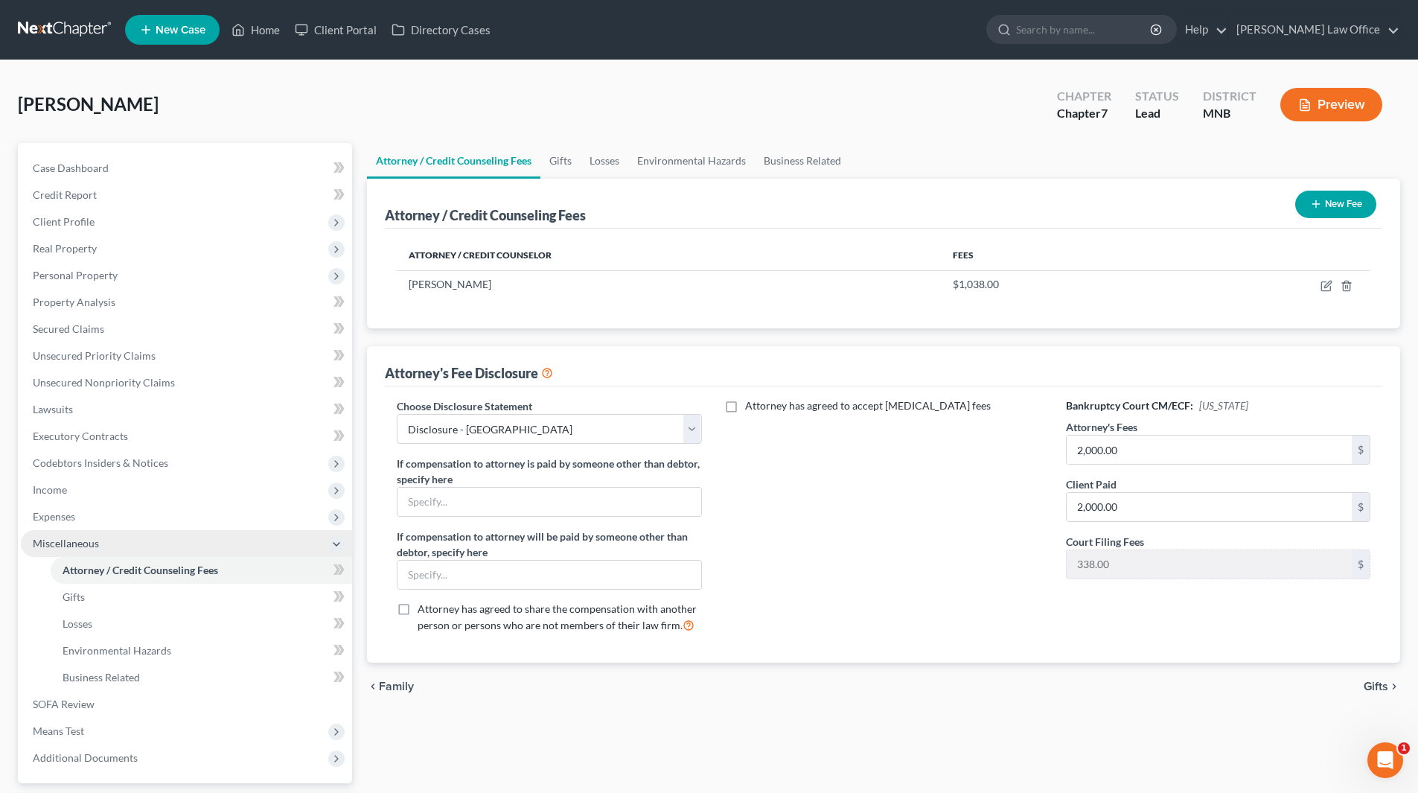
click at [56, 544] on span "Miscellaneous" at bounding box center [66, 543] width 66 height 13
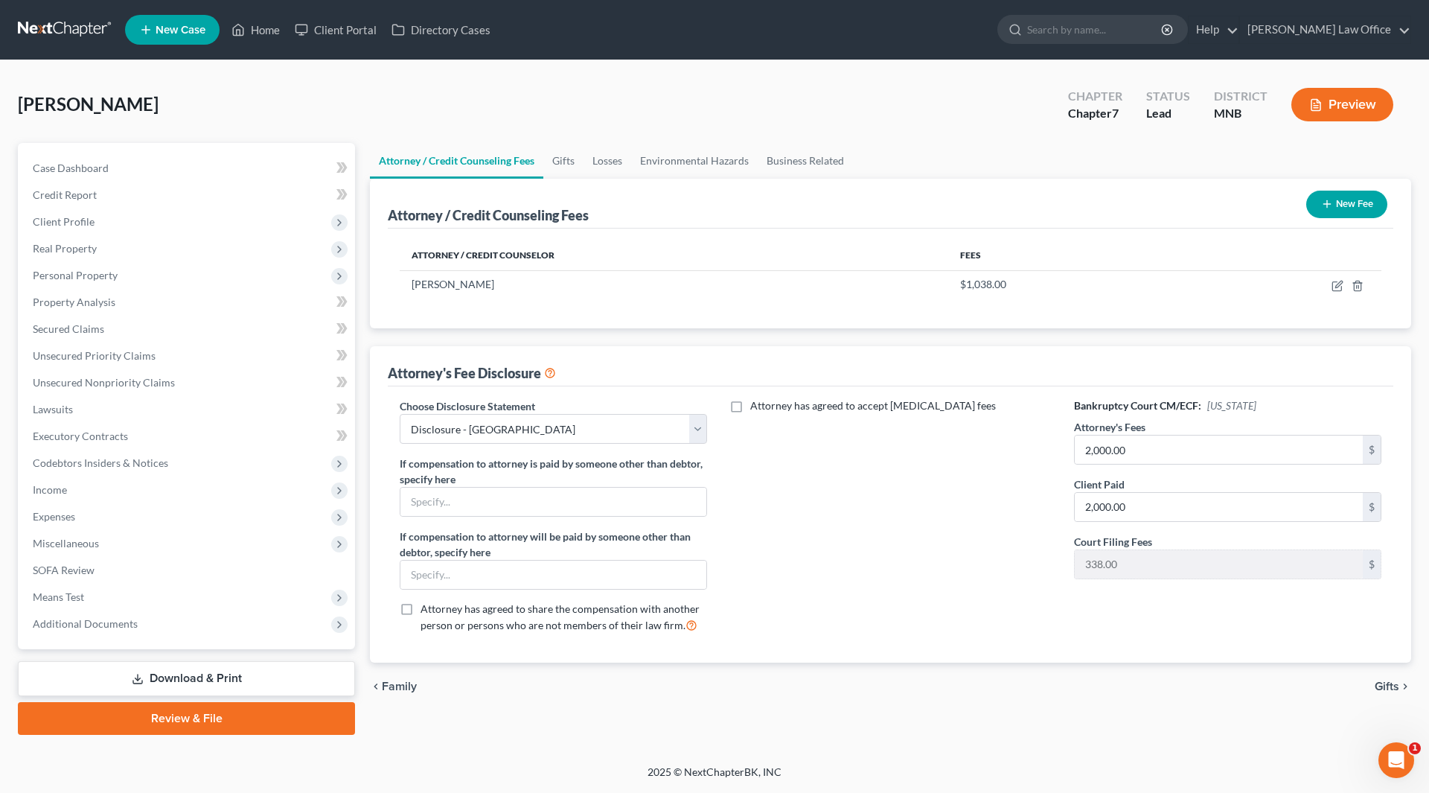
click at [195, 684] on link "Download & Print" at bounding box center [186, 678] width 337 height 35
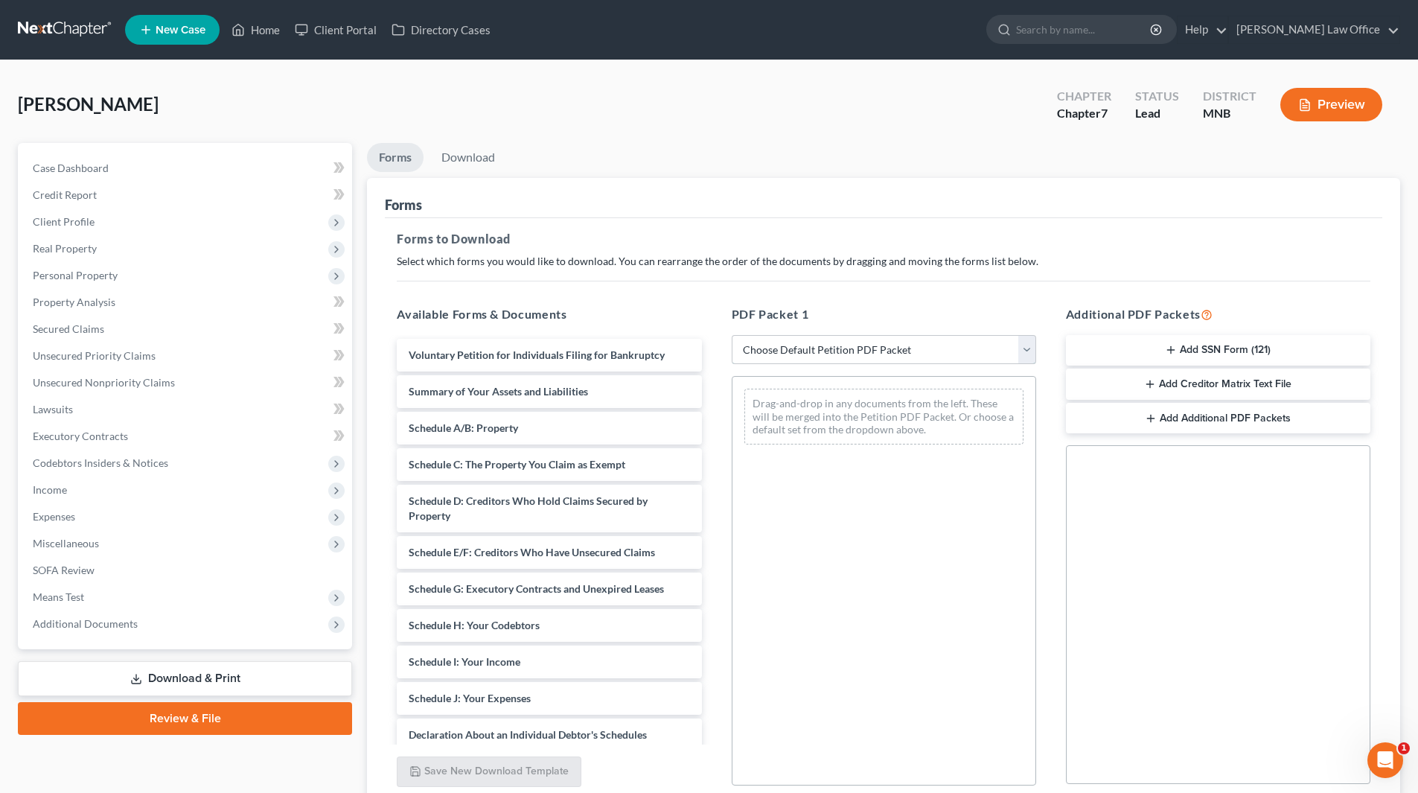
click at [905, 345] on select "Choose Default Petition PDF Packet Complete Bankruptcy Petition (all forms and …" at bounding box center [884, 350] width 304 height 30
select select "0"
click at [732, 335] on select "Choose Default Petition PDF Packet Complete Bankruptcy Petition (all forms and …" at bounding box center [884, 350] width 304 height 30
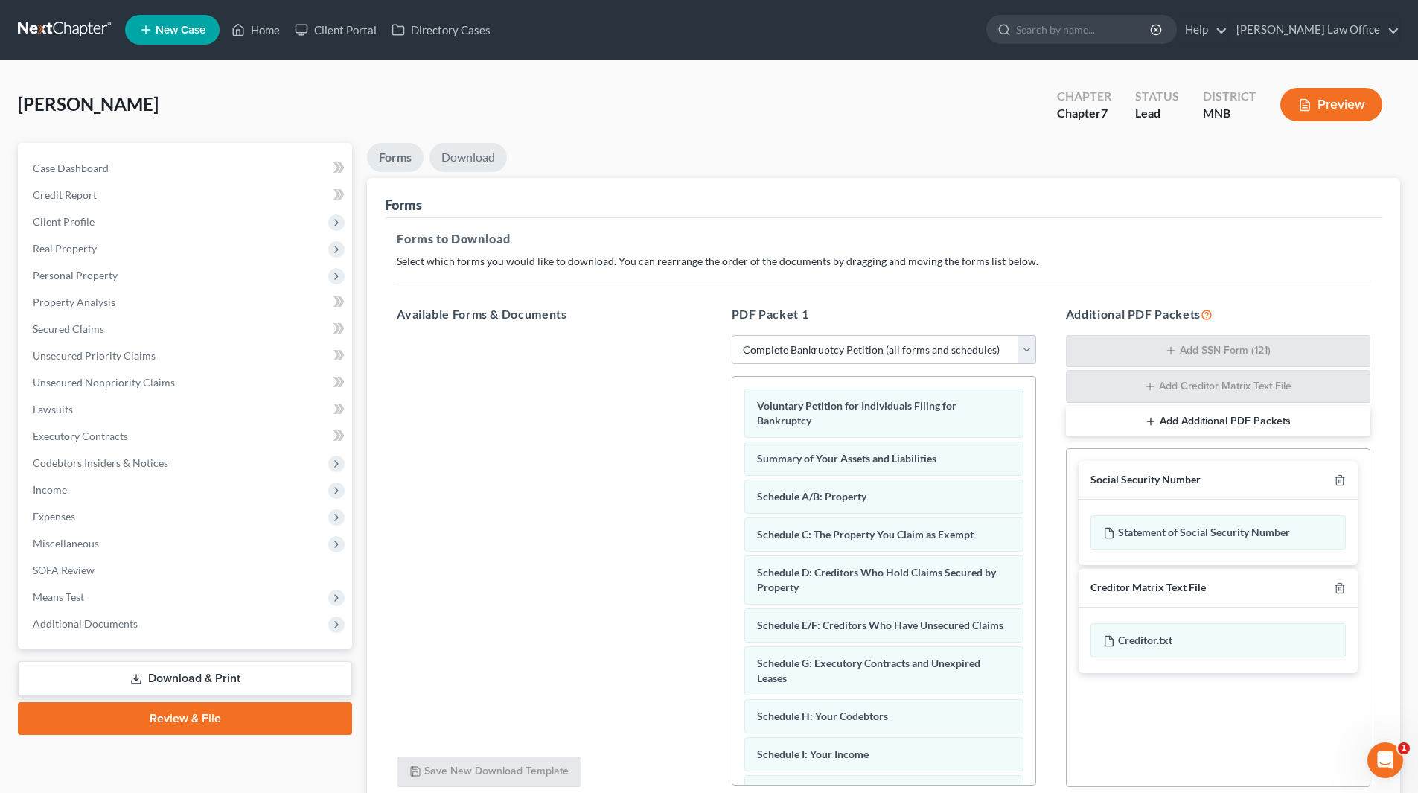
click at [470, 154] on link "Download" at bounding box center [467, 157] width 77 height 29
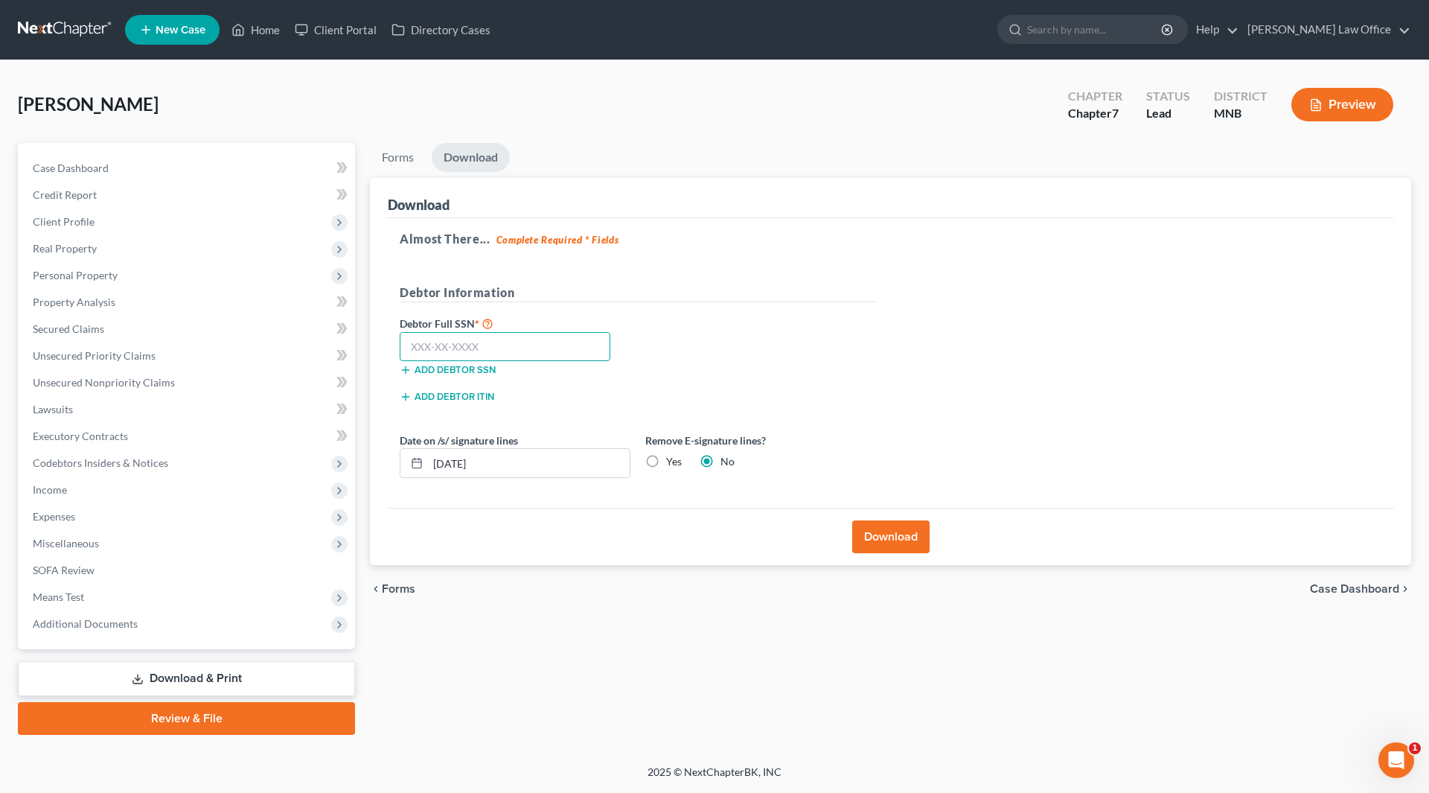
click at [476, 345] on input "text" at bounding box center [505, 347] width 211 height 30
type input "459-83-3067"
click at [459, 462] on input "[DATE]" at bounding box center [529, 463] width 202 height 28
drag, startPoint x: 517, startPoint y: 467, endPoint x: 405, endPoint y: 462, distance: 112.5
click at [405, 462] on div "09/01/20256" at bounding box center [515, 463] width 231 height 30
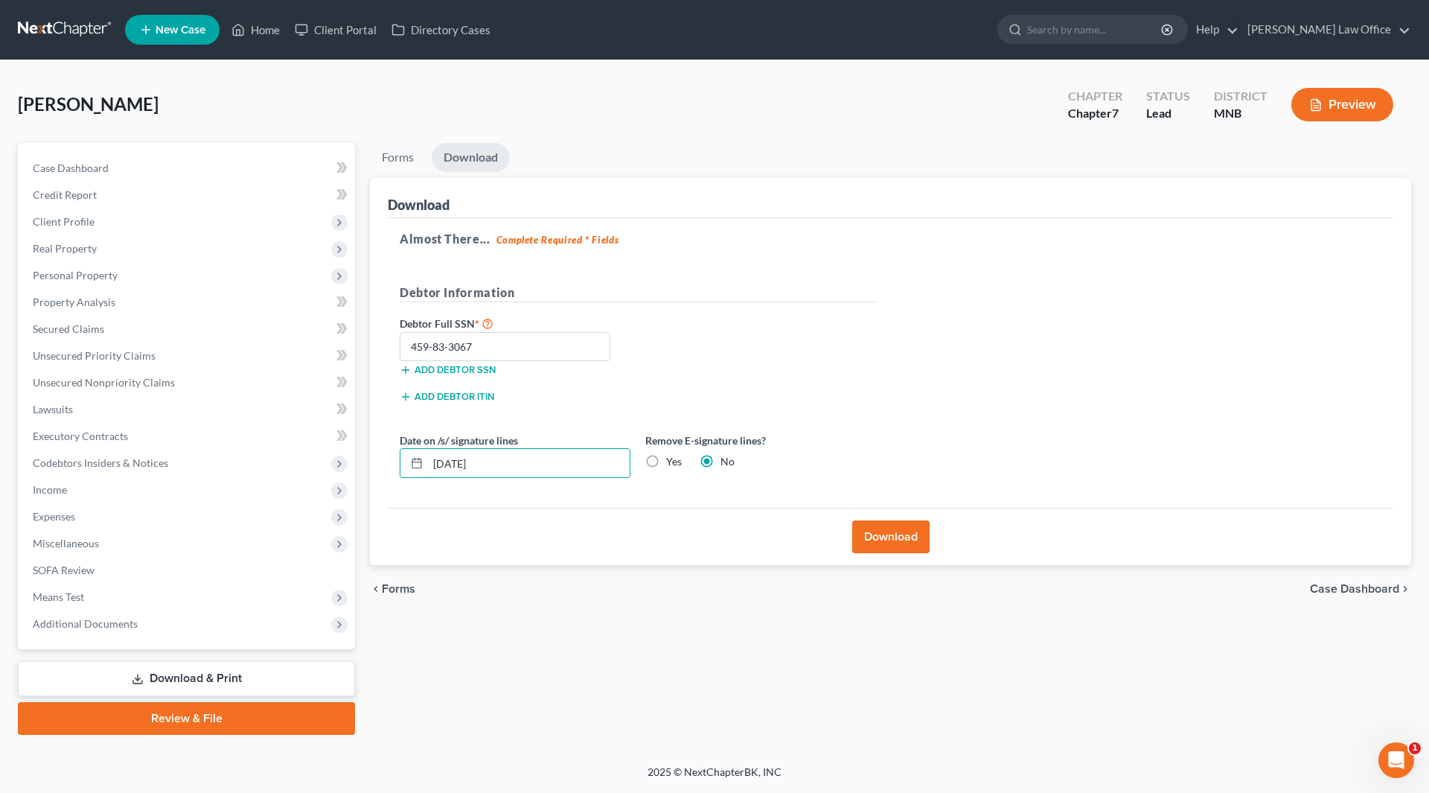
type input "[DATE]"
click at [666, 462] on label "Yes" at bounding box center [674, 461] width 16 height 15
click at [672, 462] on input "Yes" at bounding box center [677, 459] width 10 height 10
radio input "true"
radio input "false"
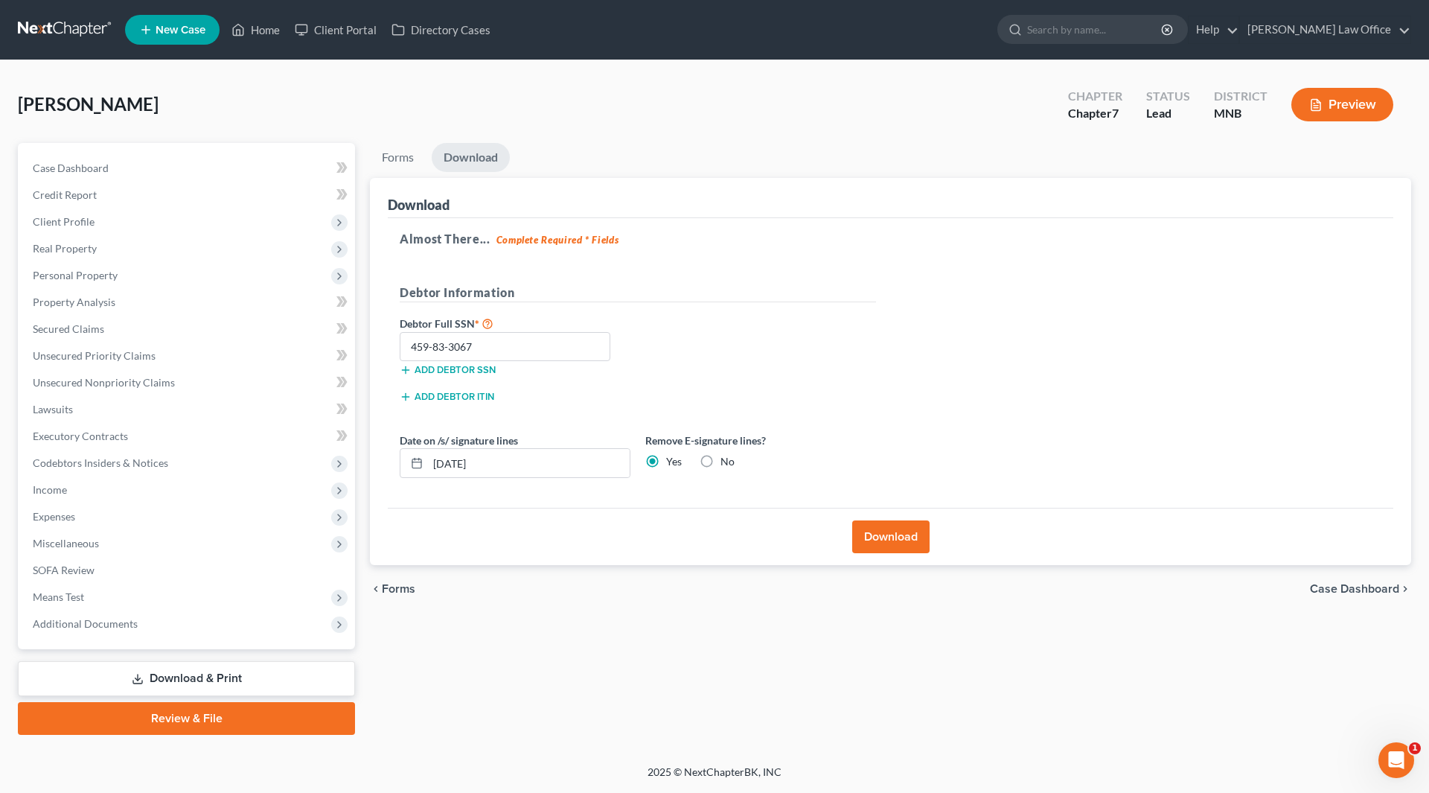
click at [915, 537] on button "Download" at bounding box center [890, 536] width 77 height 33
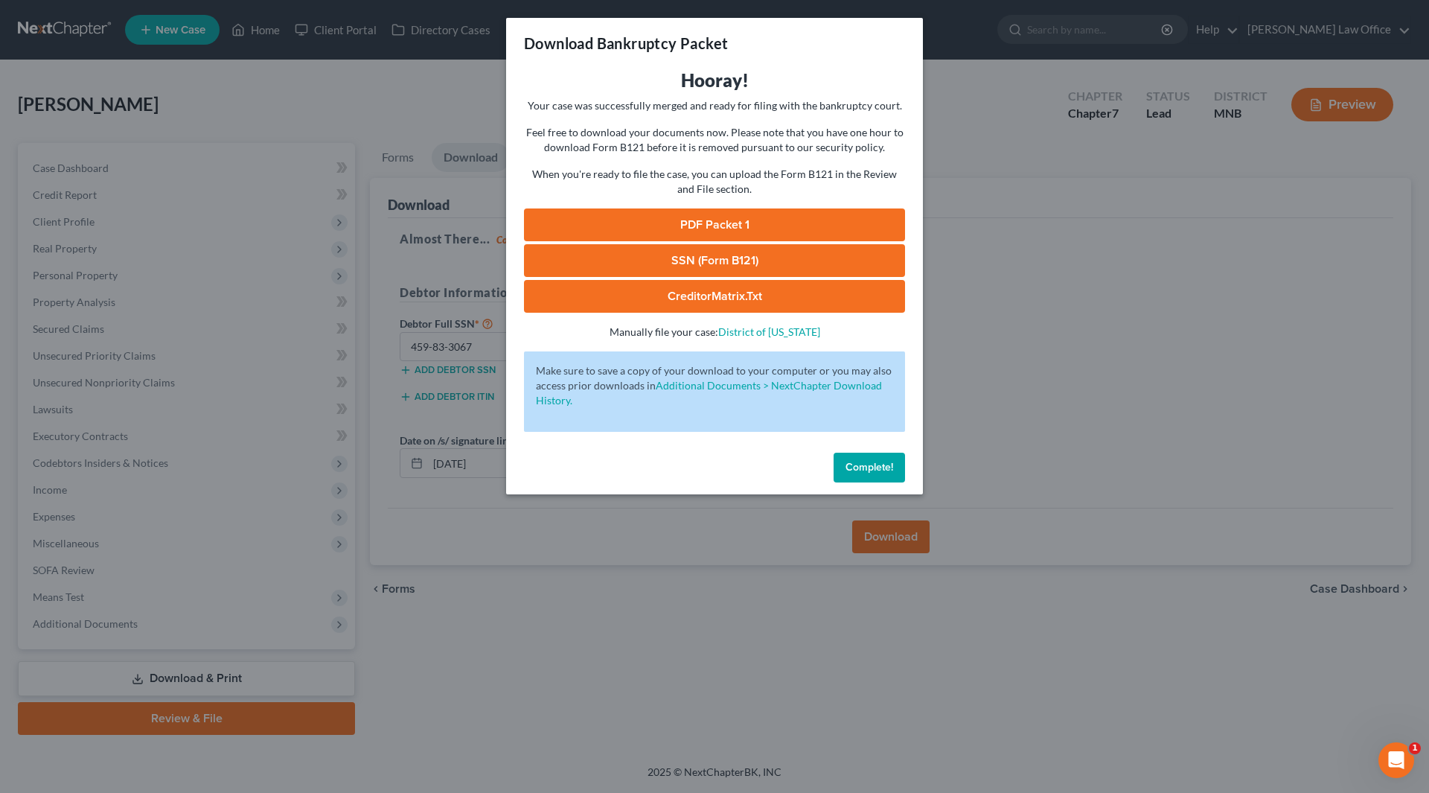
click at [723, 227] on link "PDF Packet 1" at bounding box center [714, 224] width 381 height 33
drag, startPoint x: 759, startPoint y: 251, endPoint x: 1040, endPoint y: 255, distance: 280.6
click at [759, 251] on link "SSN (Form B121)" at bounding box center [714, 260] width 381 height 33
click at [869, 469] on span "Complete!" at bounding box center [869, 467] width 48 height 13
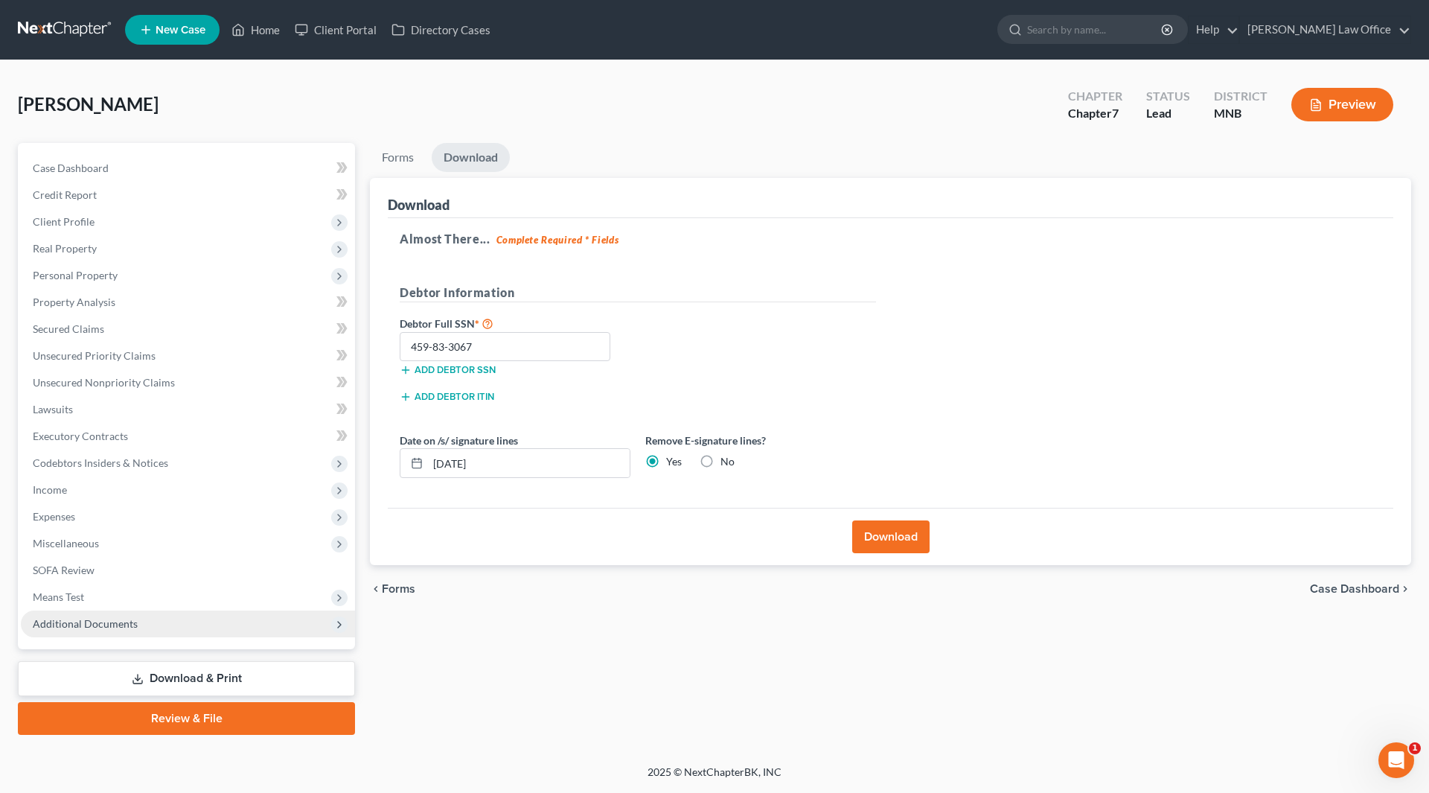
click at [111, 618] on span "Additional Documents" at bounding box center [85, 623] width 105 height 13
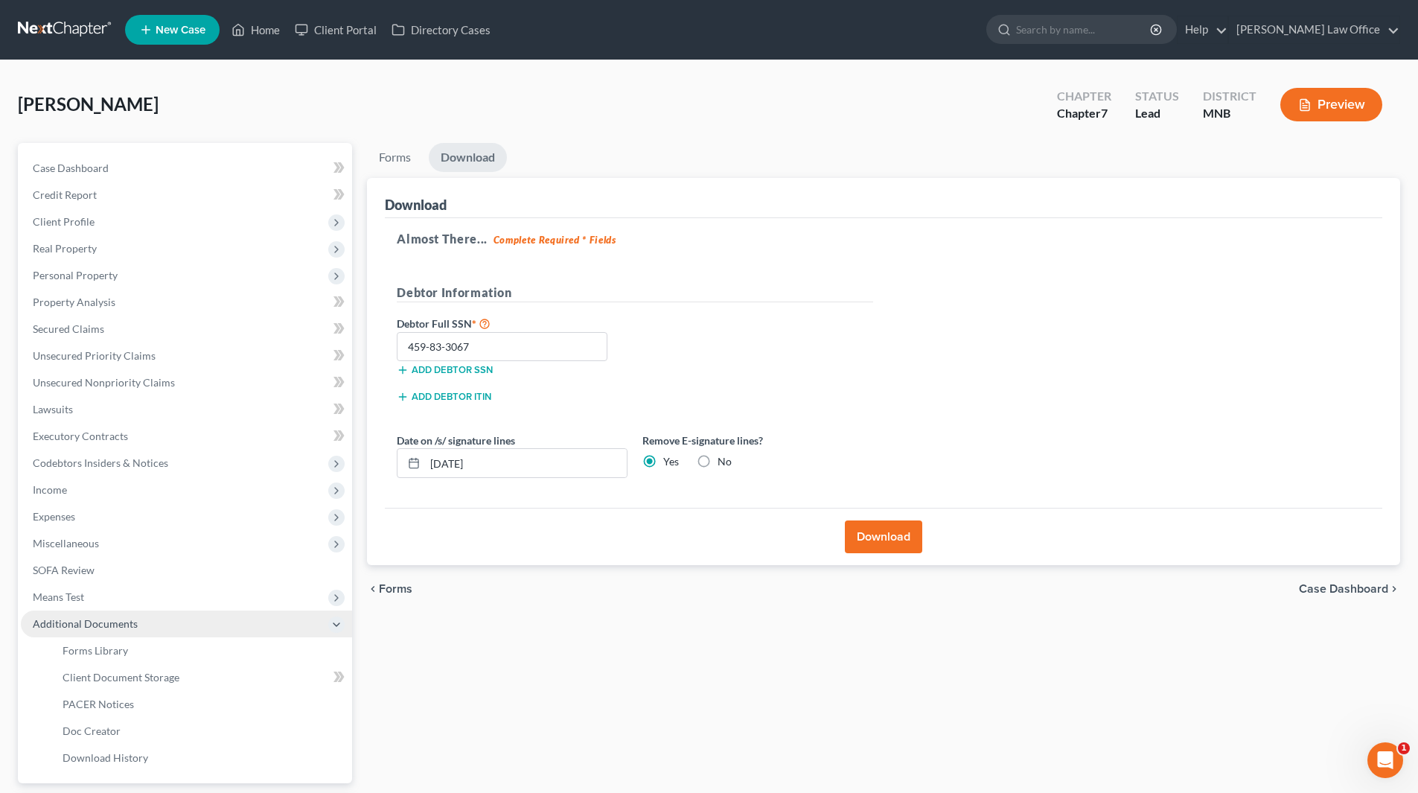
scroll to position [74, 0]
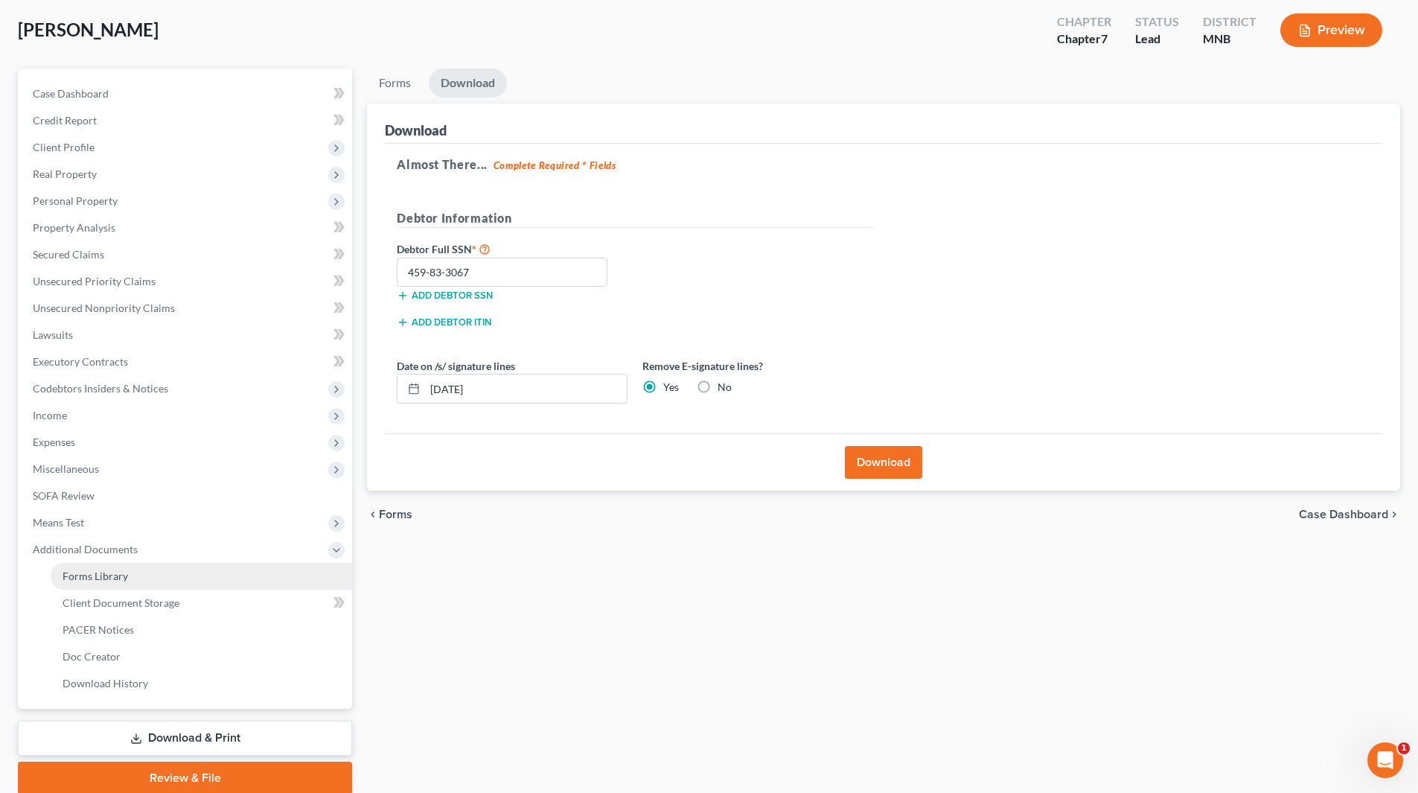
click at [136, 581] on link "Forms Library" at bounding box center [201, 576] width 301 height 27
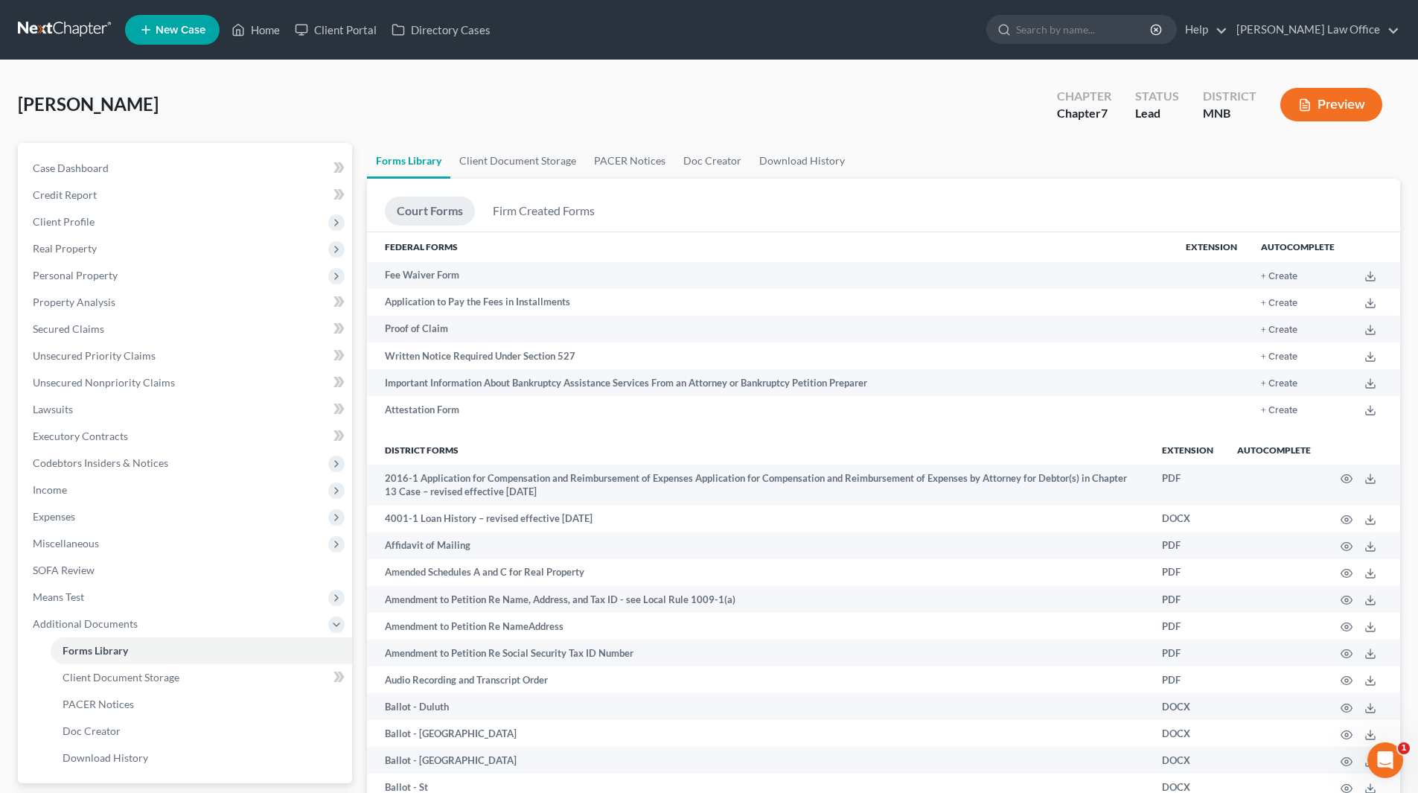
scroll to position [74, 0]
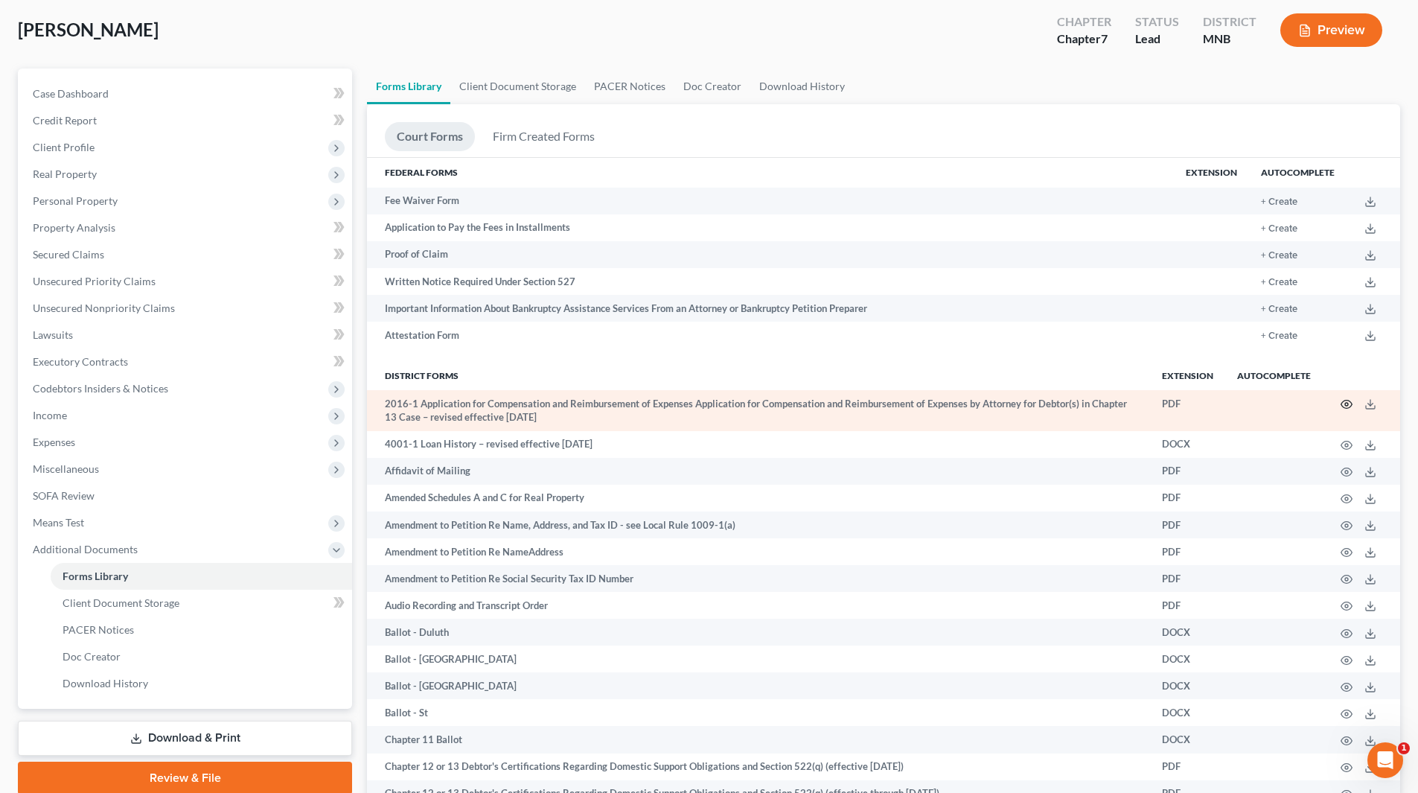
click at [1346, 406] on circle "button" at bounding box center [1346, 404] width 3 height 3
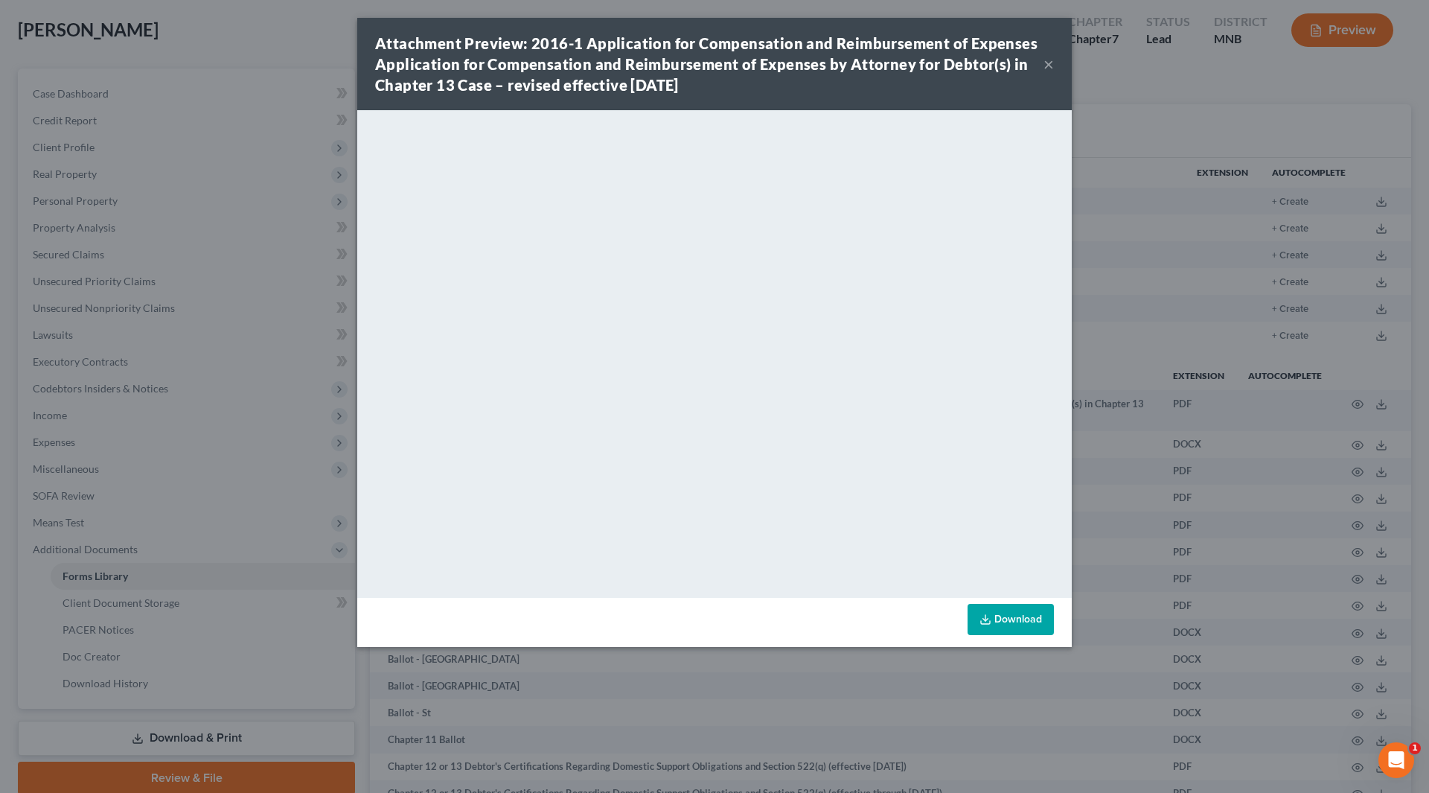
click at [1045, 66] on button "×" at bounding box center [1048, 64] width 10 height 18
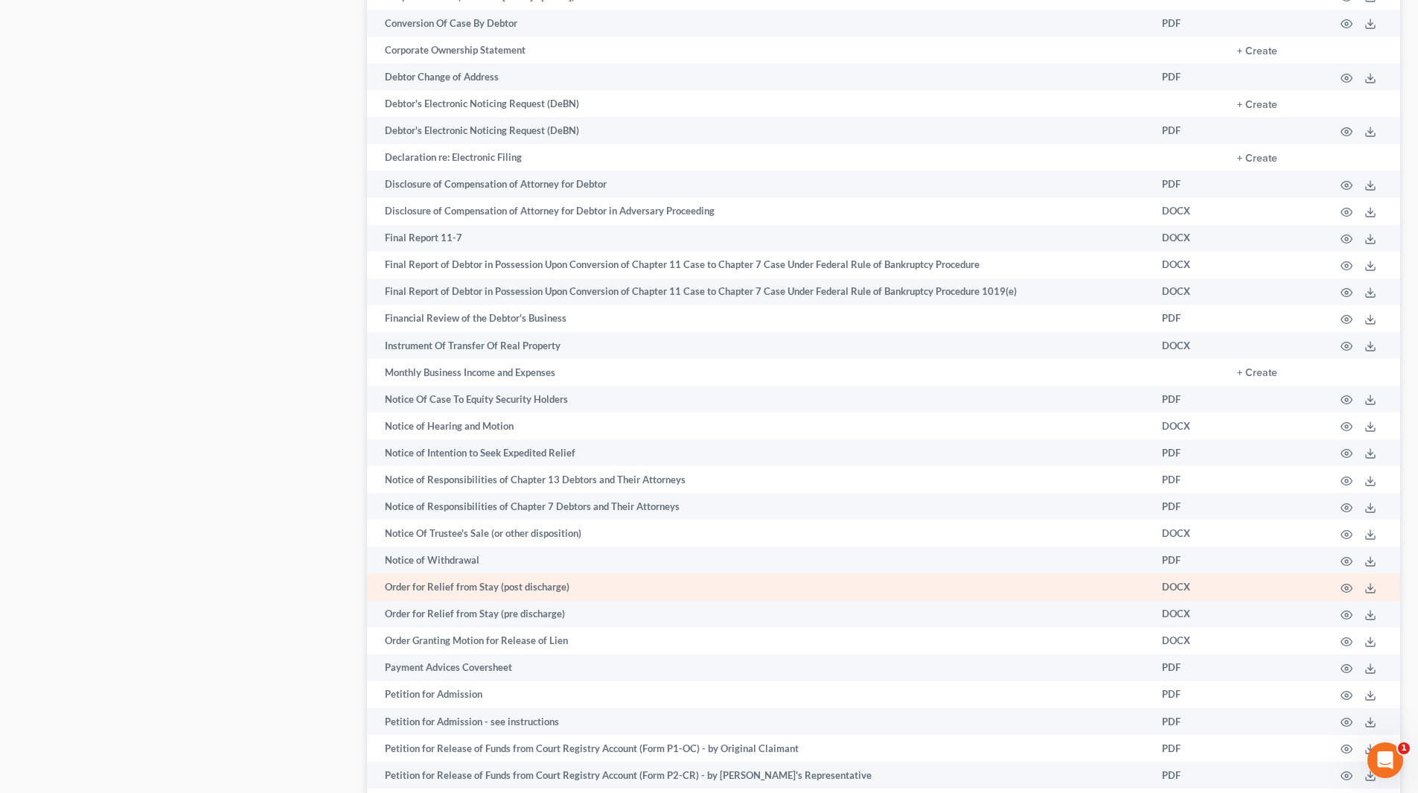
scroll to position [1042, 0]
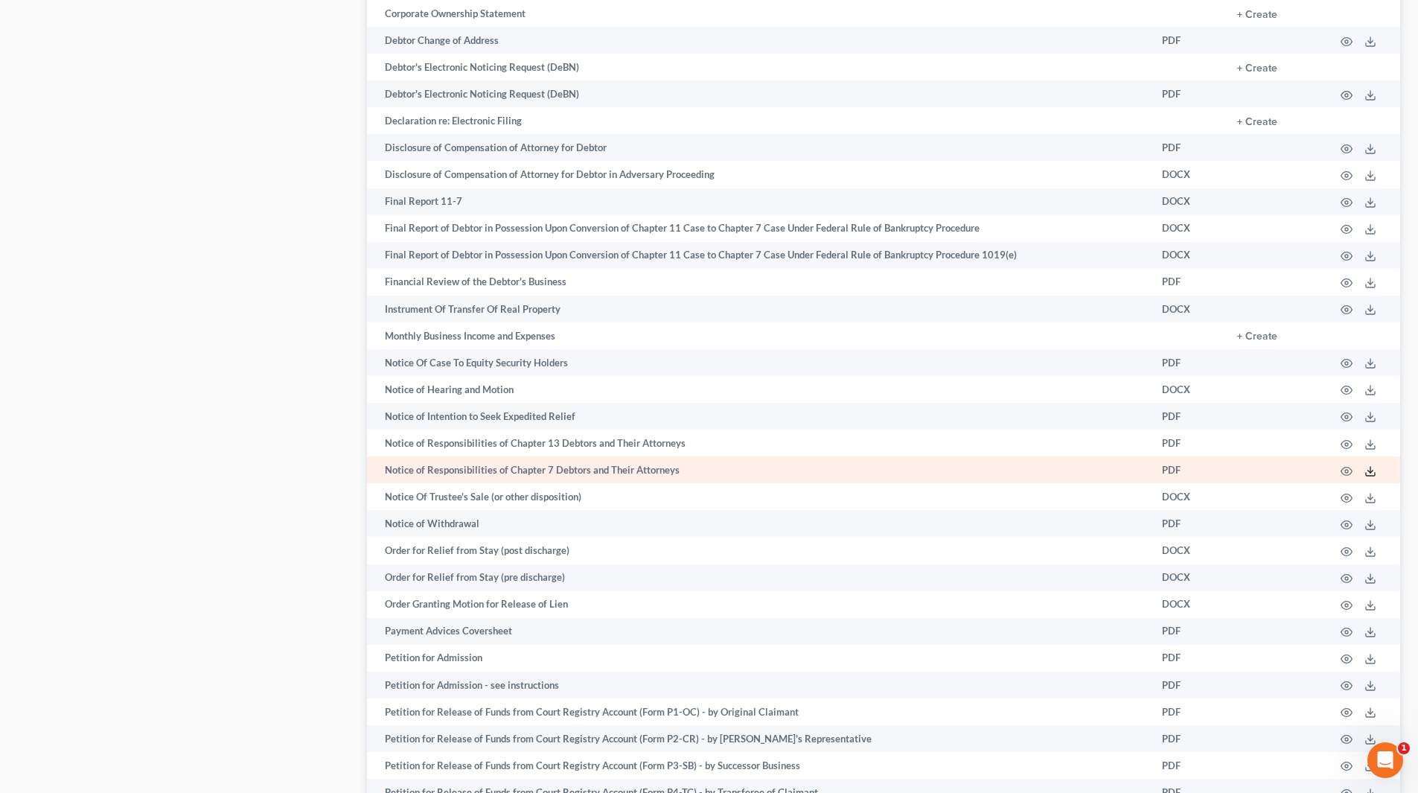
click at [1366, 468] on icon at bounding box center [1370, 471] width 12 height 12
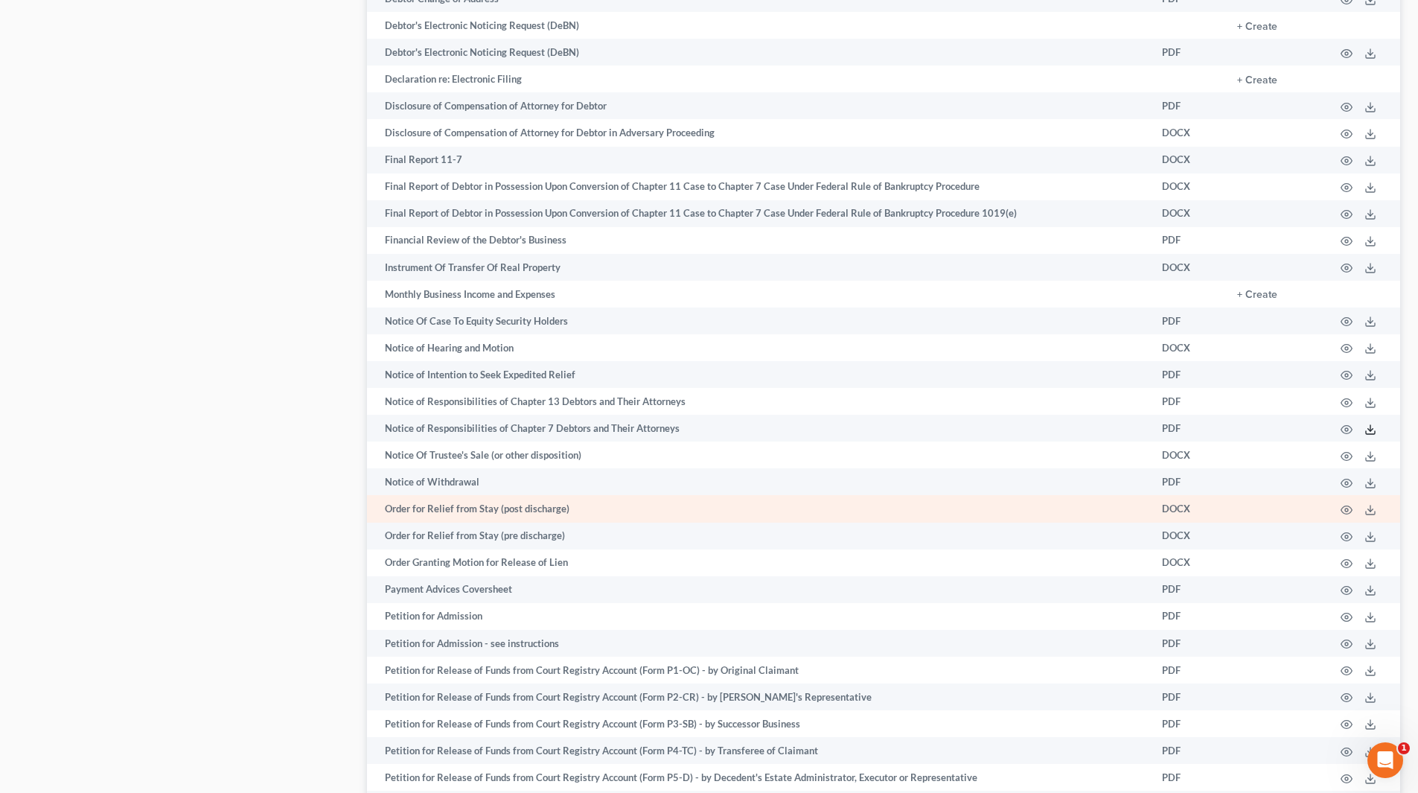
scroll to position [1116, 0]
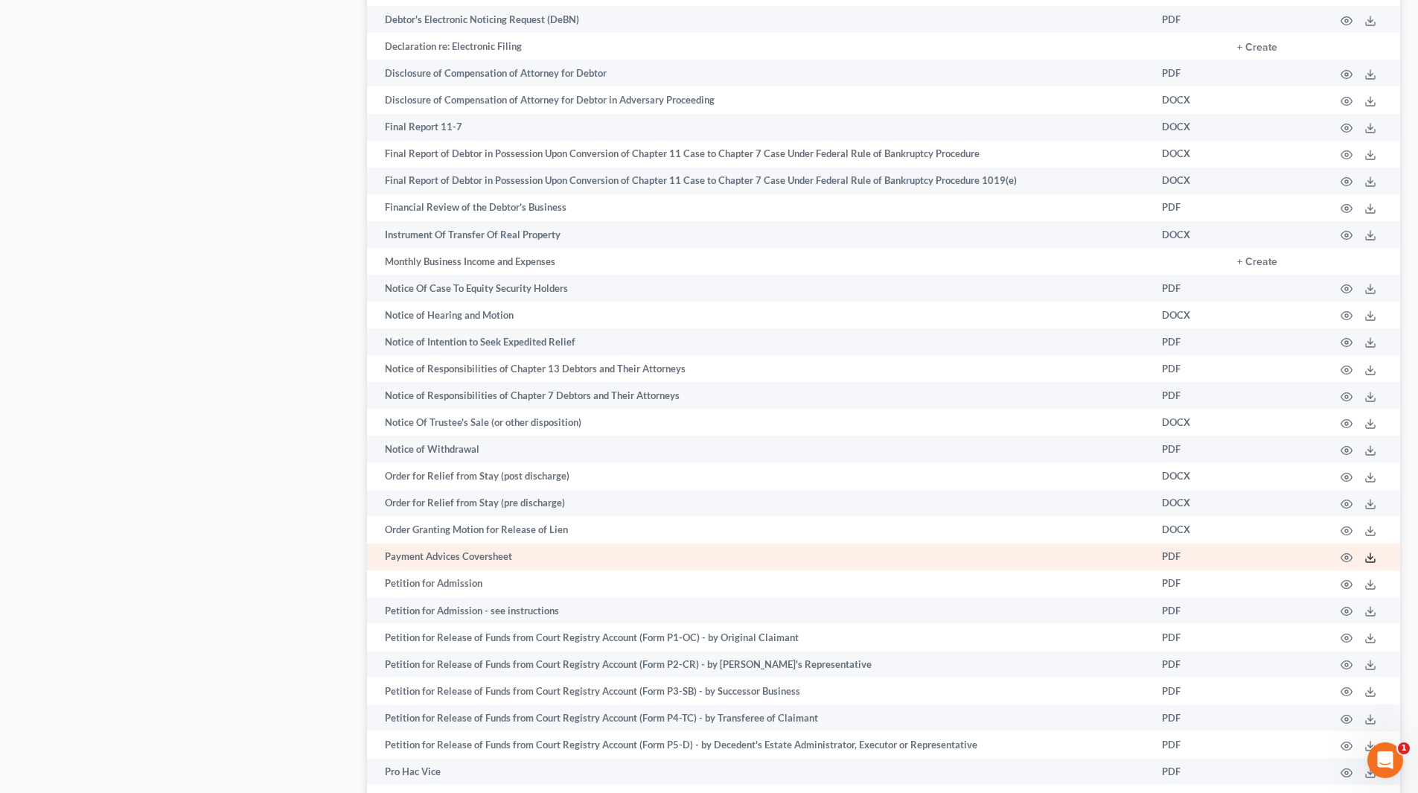
click at [1368, 557] on icon at bounding box center [1370, 557] width 12 height 12
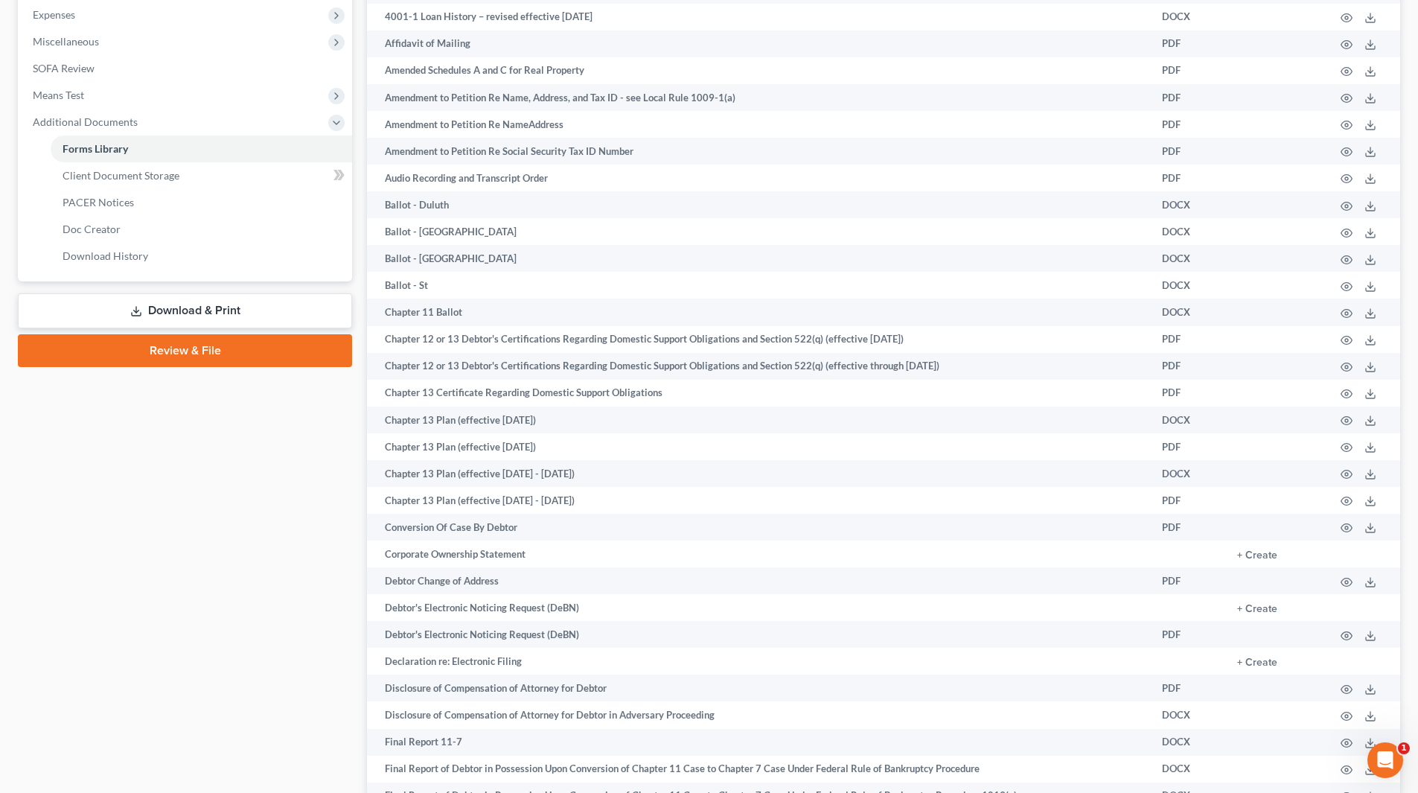
scroll to position [0, 0]
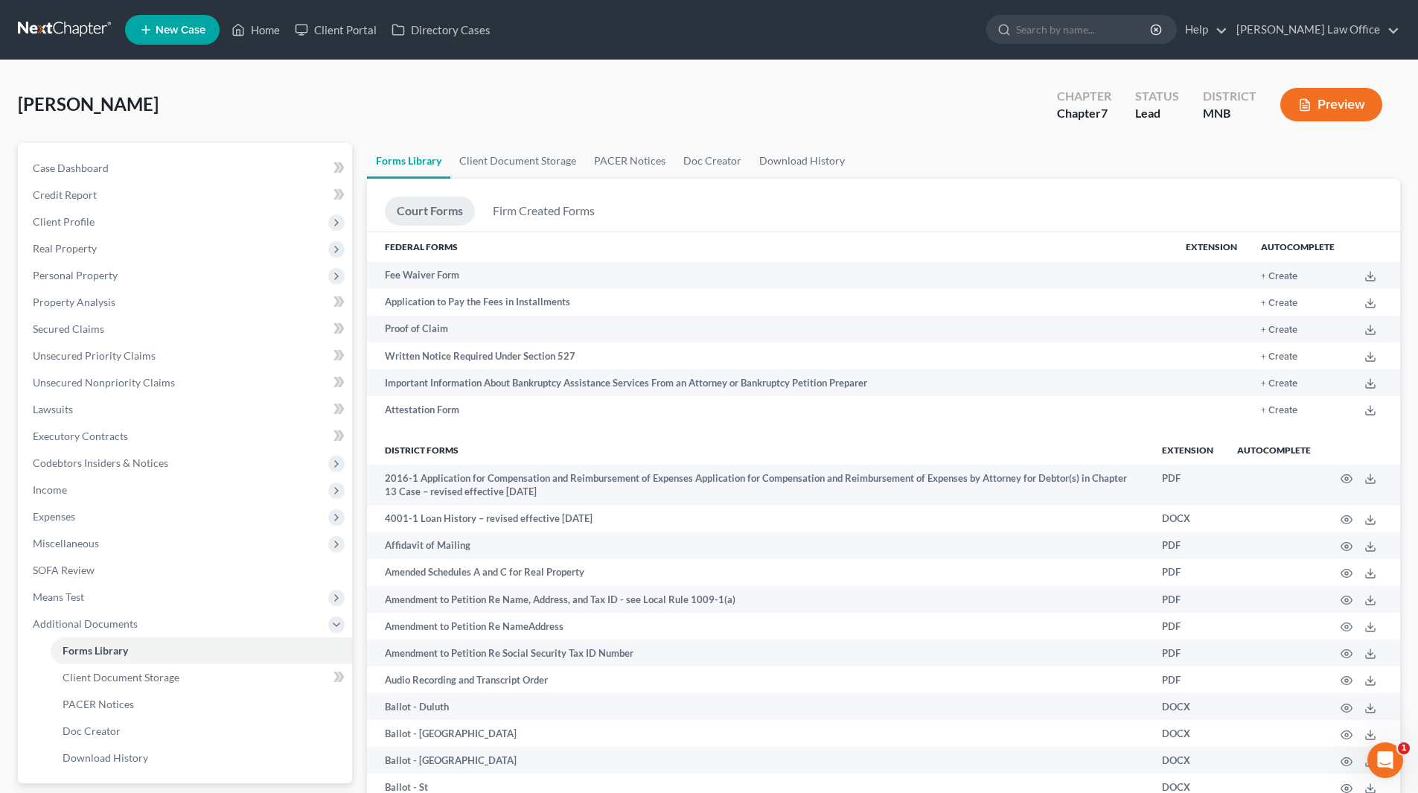
drag, startPoint x: 179, startPoint y: 26, endPoint x: 194, endPoint y: 59, distance: 36.3
click at [194, 59] on nav "Home New Case Client Portal Directory Cases [PERSON_NAME] Law Office [PERSON_NA…" at bounding box center [709, 30] width 1418 height 60
click at [94, 622] on span "Additional Documents" at bounding box center [85, 623] width 105 height 13
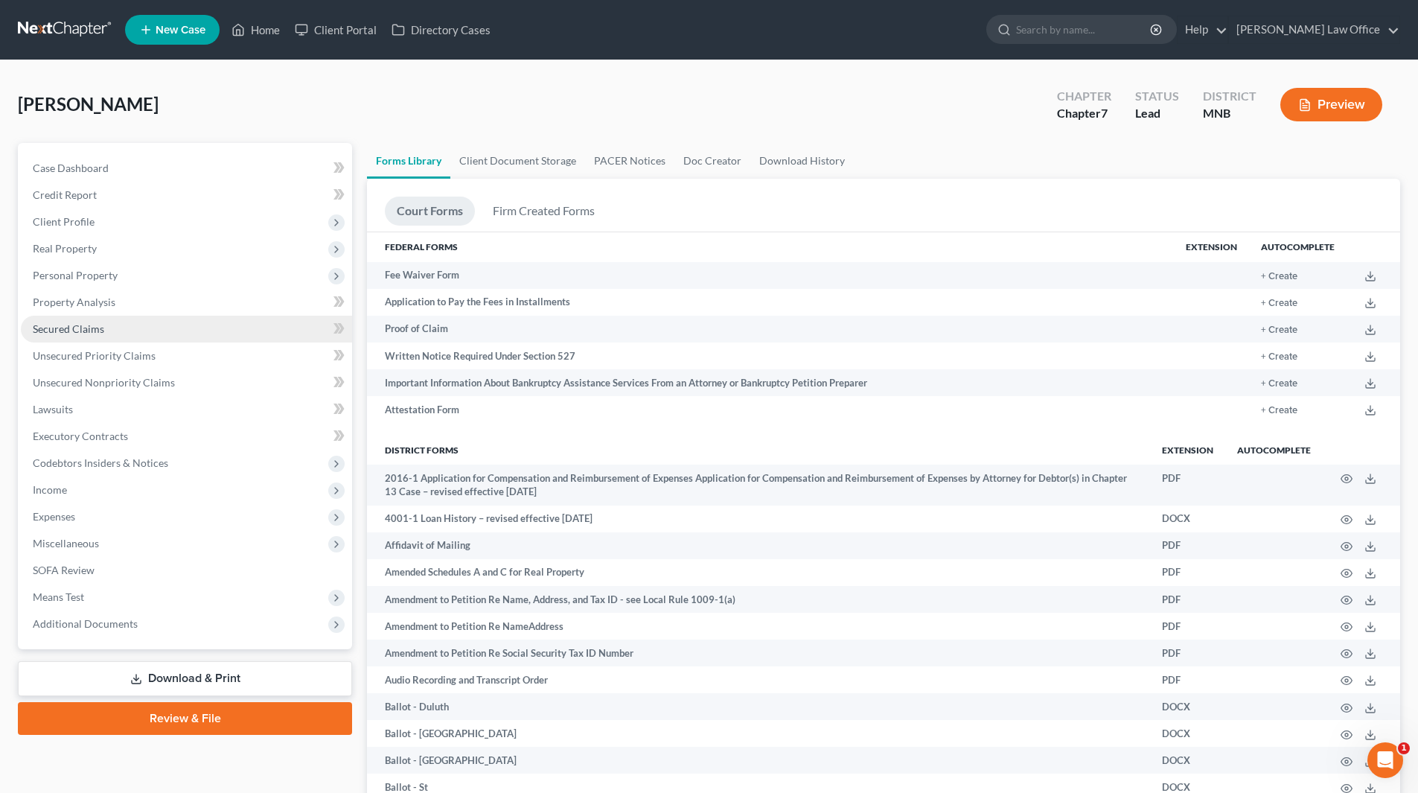
click at [68, 329] on span "Secured Claims" at bounding box center [68, 328] width 71 height 13
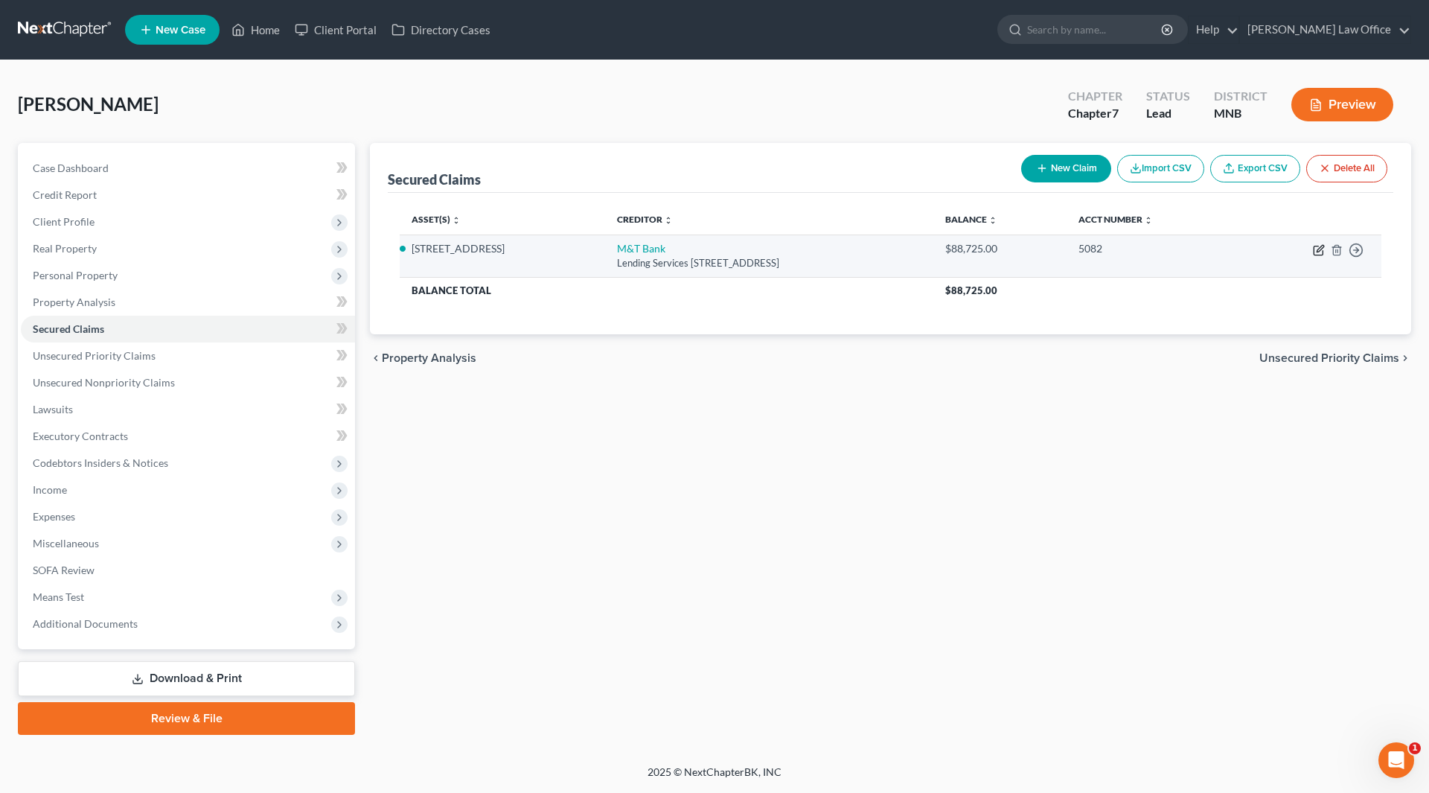
click at [1319, 252] on icon "button" at bounding box center [1320, 248] width 7 height 7
select select "35"
select select "3"
select select "2"
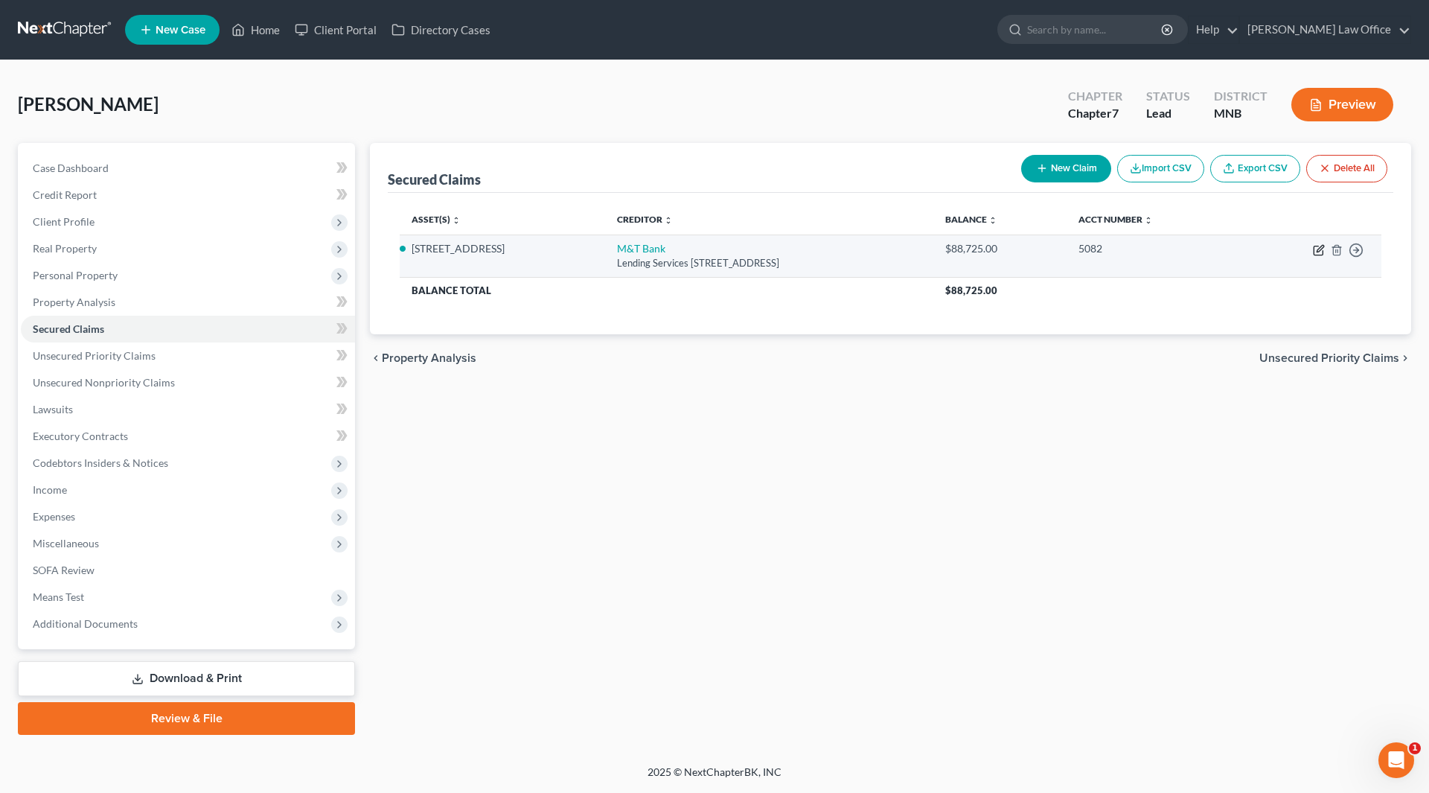
select select "0"
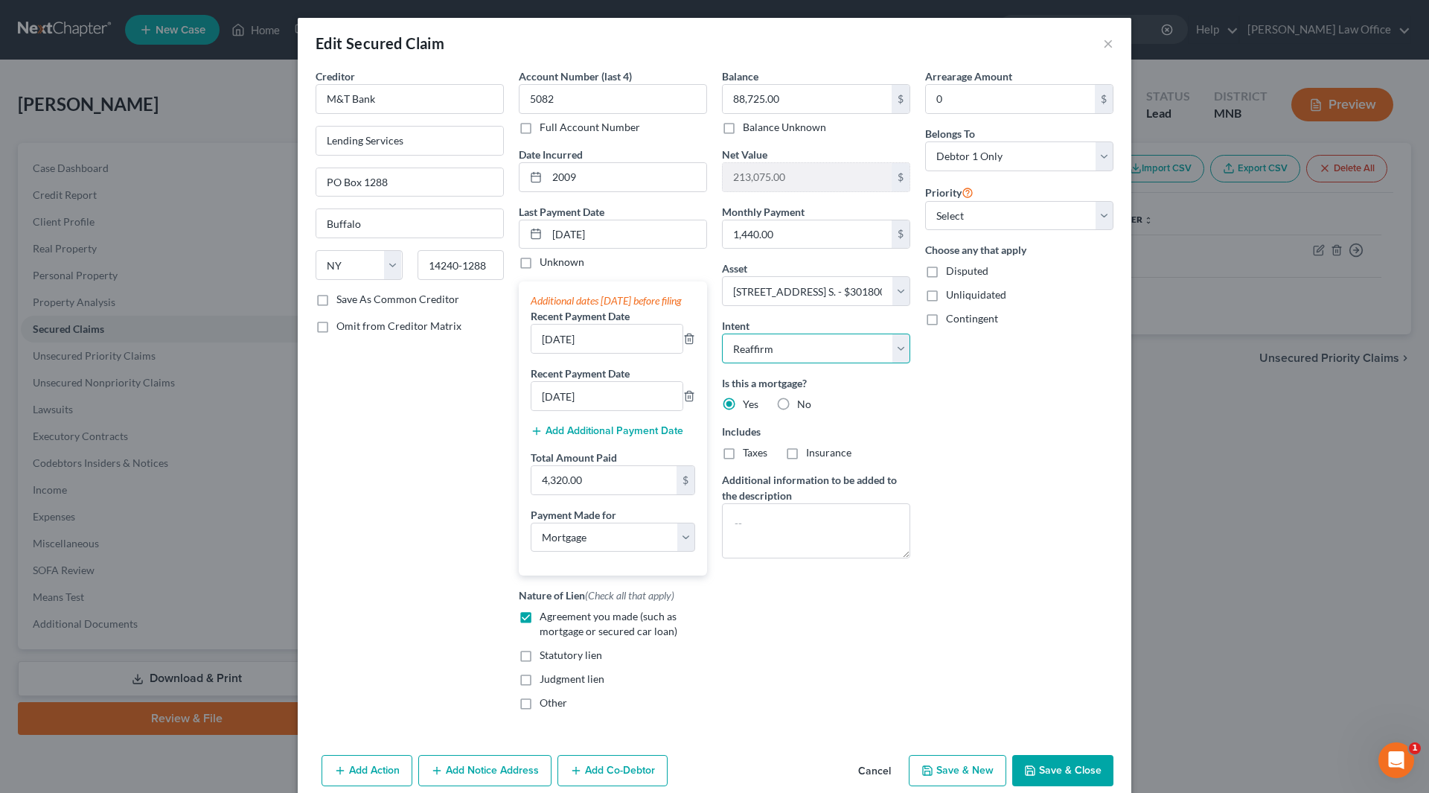
click at [886, 355] on select "Select Surrender Redeem Reaffirm Avoid Other" at bounding box center [816, 348] width 188 height 30
select select "4"
click at [722, 333] on select "Select Surrender Redeem Reaffirm Avoid Other" at bounding box center [816, 348] width 188 height 30
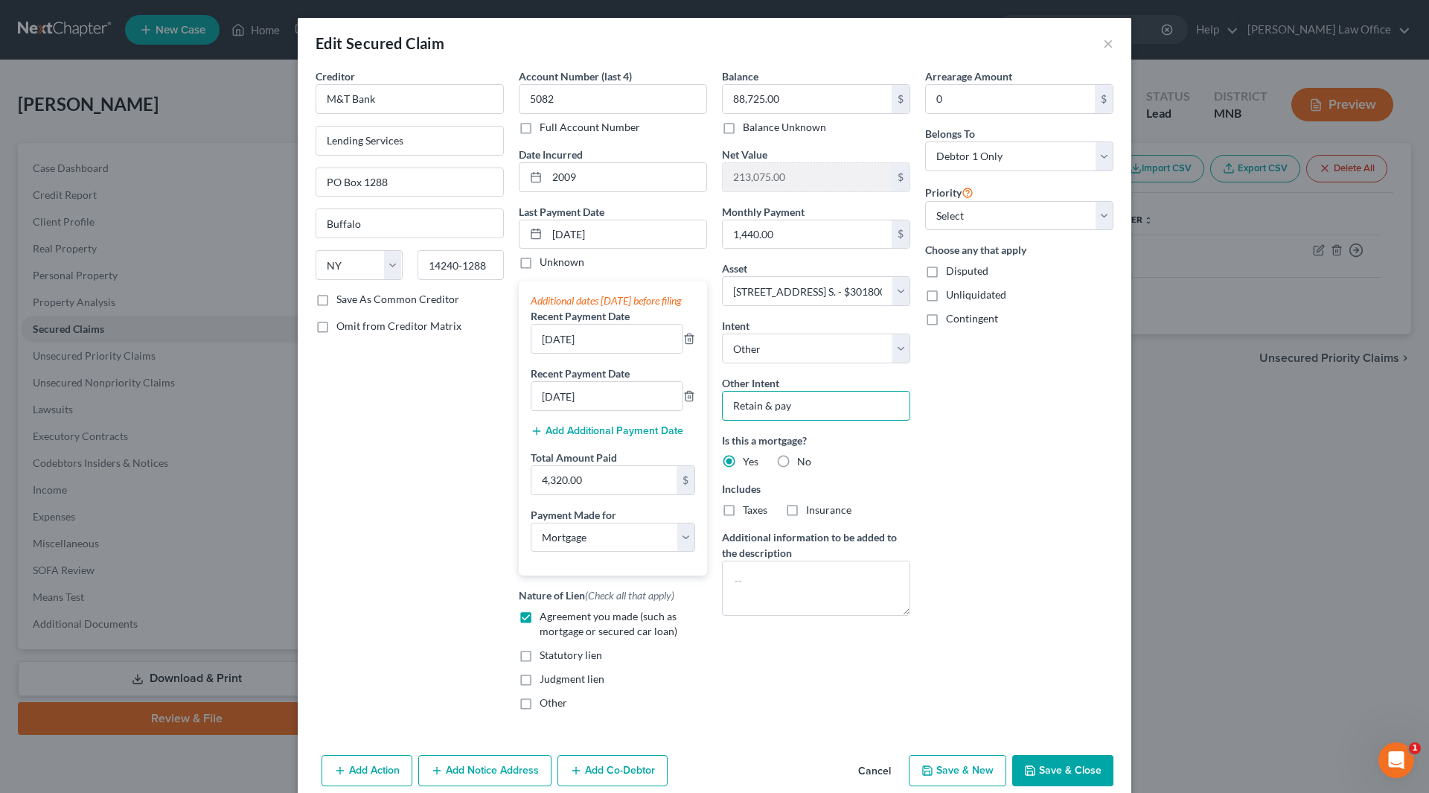
drag, startPoint x: 822, startPoint y: 417, endPoint x: 706, endPoint y: 404, distance: 116.8
click at [706, 404] on div "Creditor * M&T Bank Lending Services PO Box 1288 [GEOGRAPHIC_DATA] [US_STATE] A…" at bounding box center [714, 394] width 813 height 653
click at [893, 356] on select "Select Surrender Redeem Reaffirm Avoid Other" at bounding box center [816, 348] width 188 height 30
click at [722, 333] on select "Select Surrender Redeem Reaffirm Avoid Other" at bounding box center [816, 348] width 188 height 30
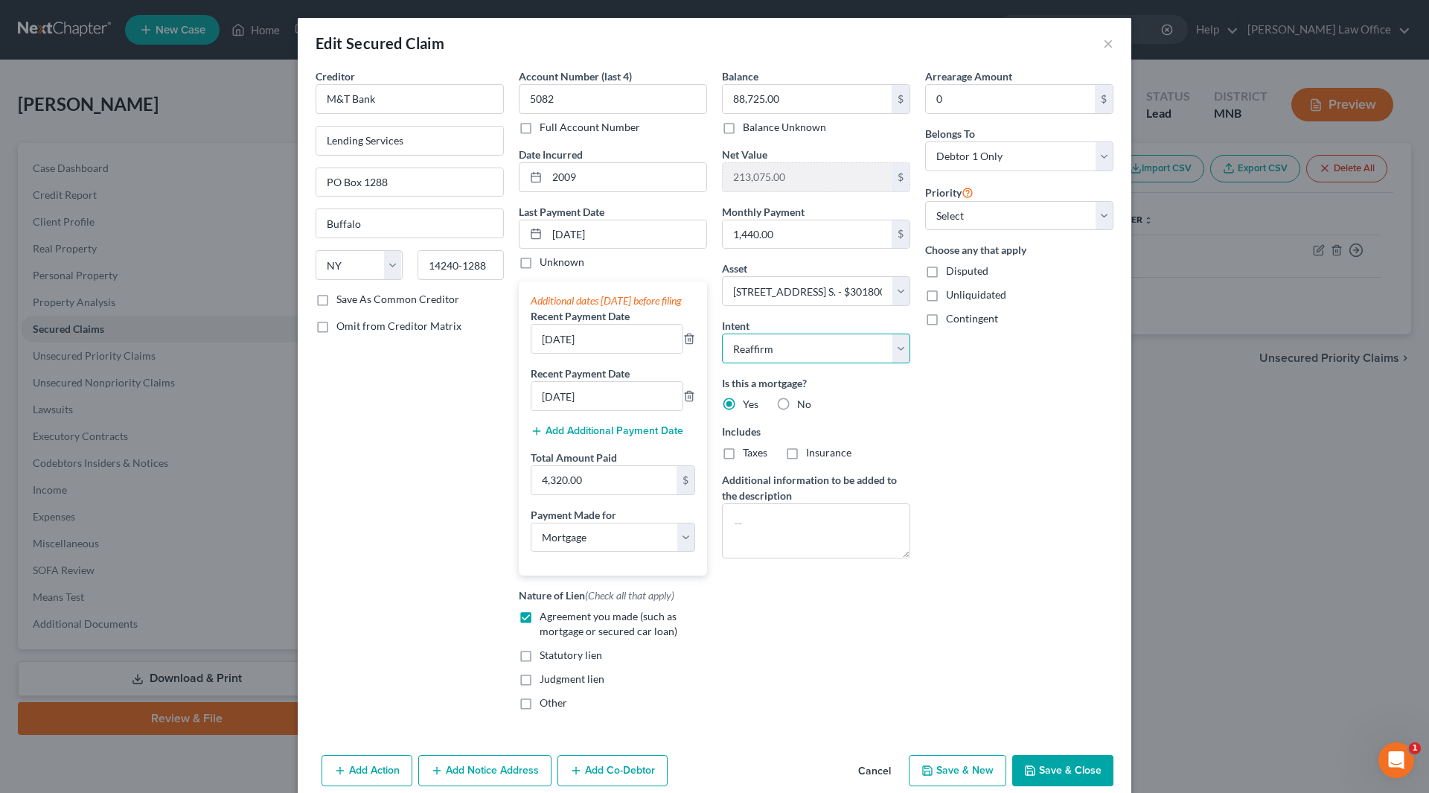
click at [897, 351] on select "Select Surrender Redeem Reaffirm Avoid Other" at bounding box center [816, 348] width 188 height 30
select select "4"
click at [722, 333] on select "Select Surrender Redeem Reaffirm Avoid Other" at bounding box center [816, 348] width 188 height 30
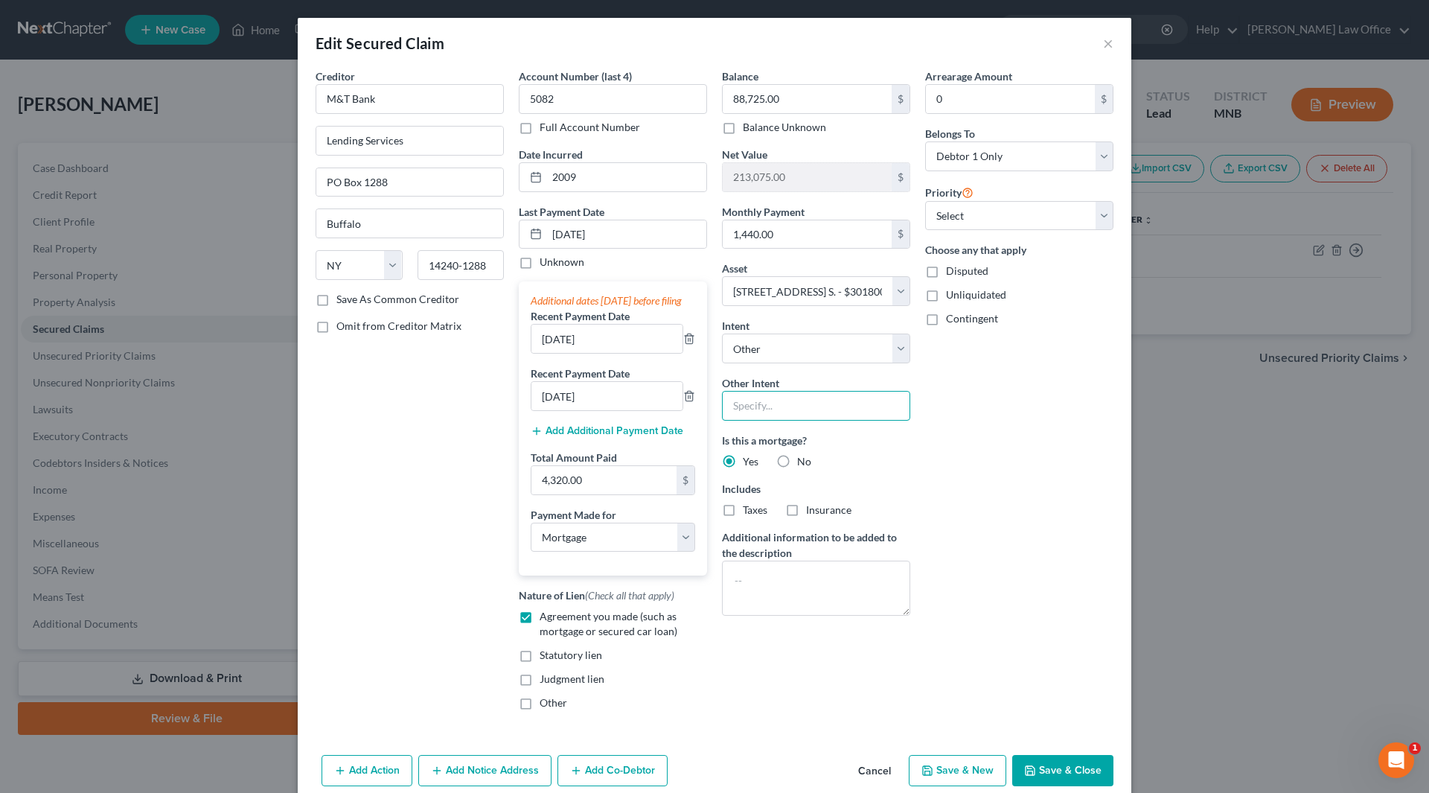
click at [853, 410] on input "text" at bounding box center [816, 406] width 188 height 30
type input "Retain & pay"
click at [1049, 777] on button "Save & Close" at bounding box center [1062, 770] width 101 height 31
select select
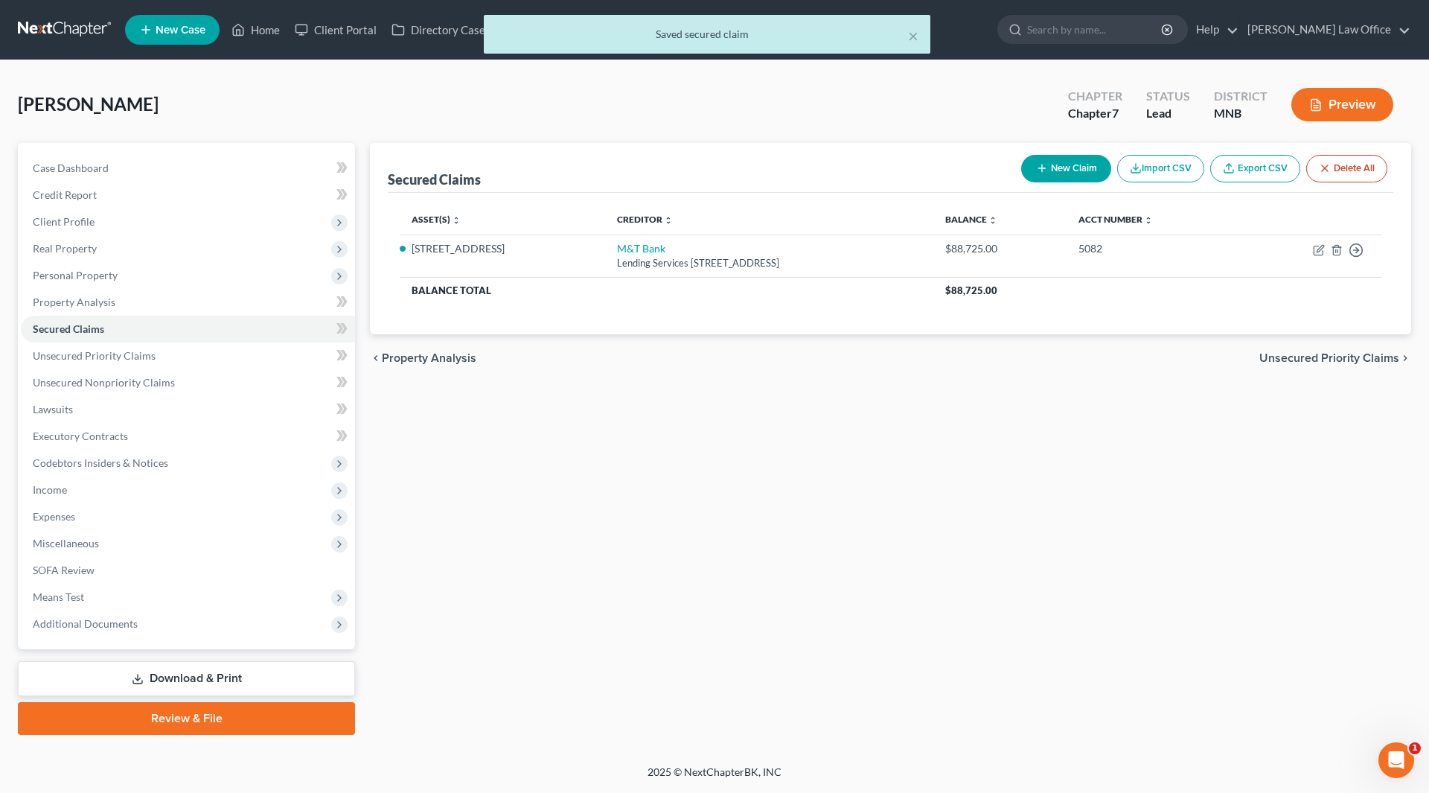
click at [198, 676] on link "Download & Print" at bounding box center [186, 678] width 337 height 35
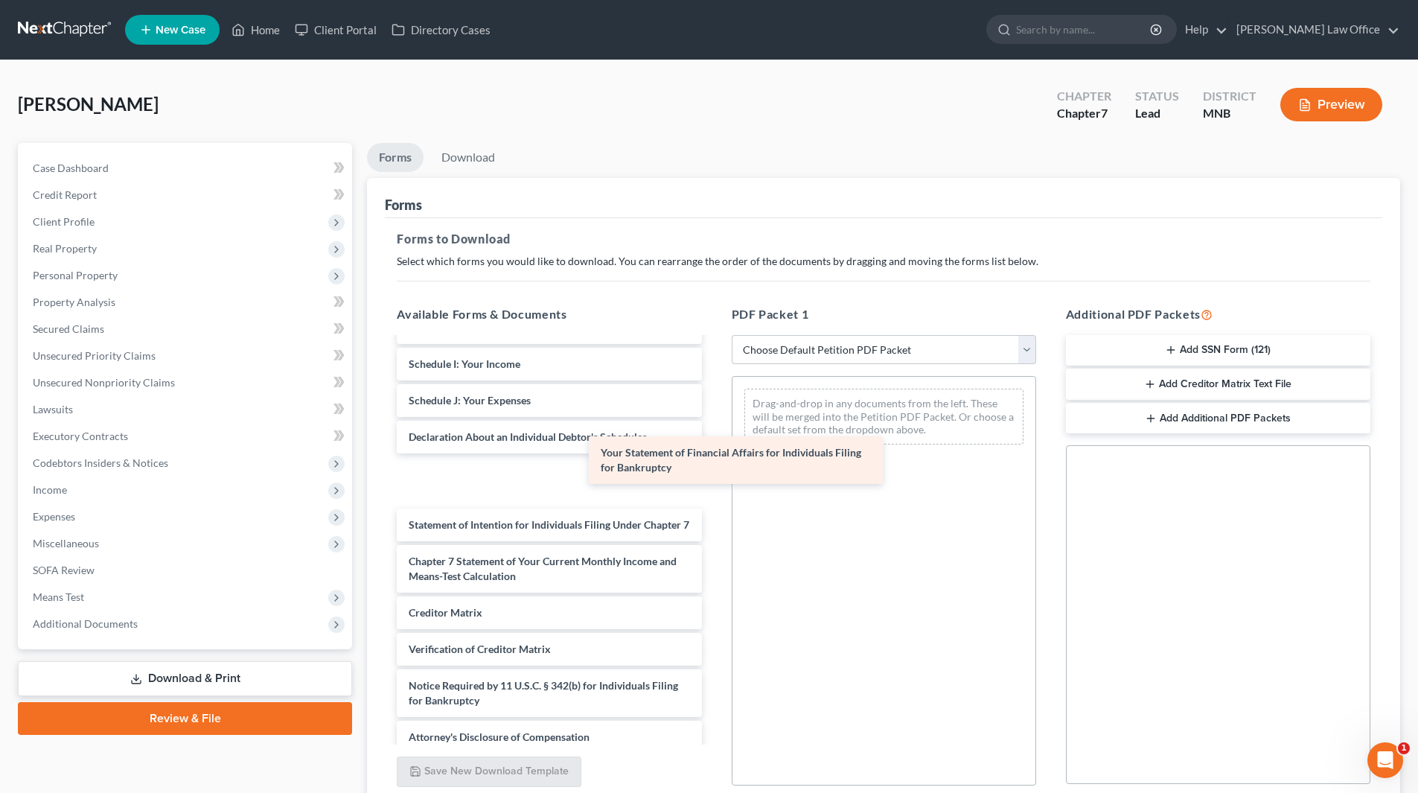
scroll to position [274, 0]
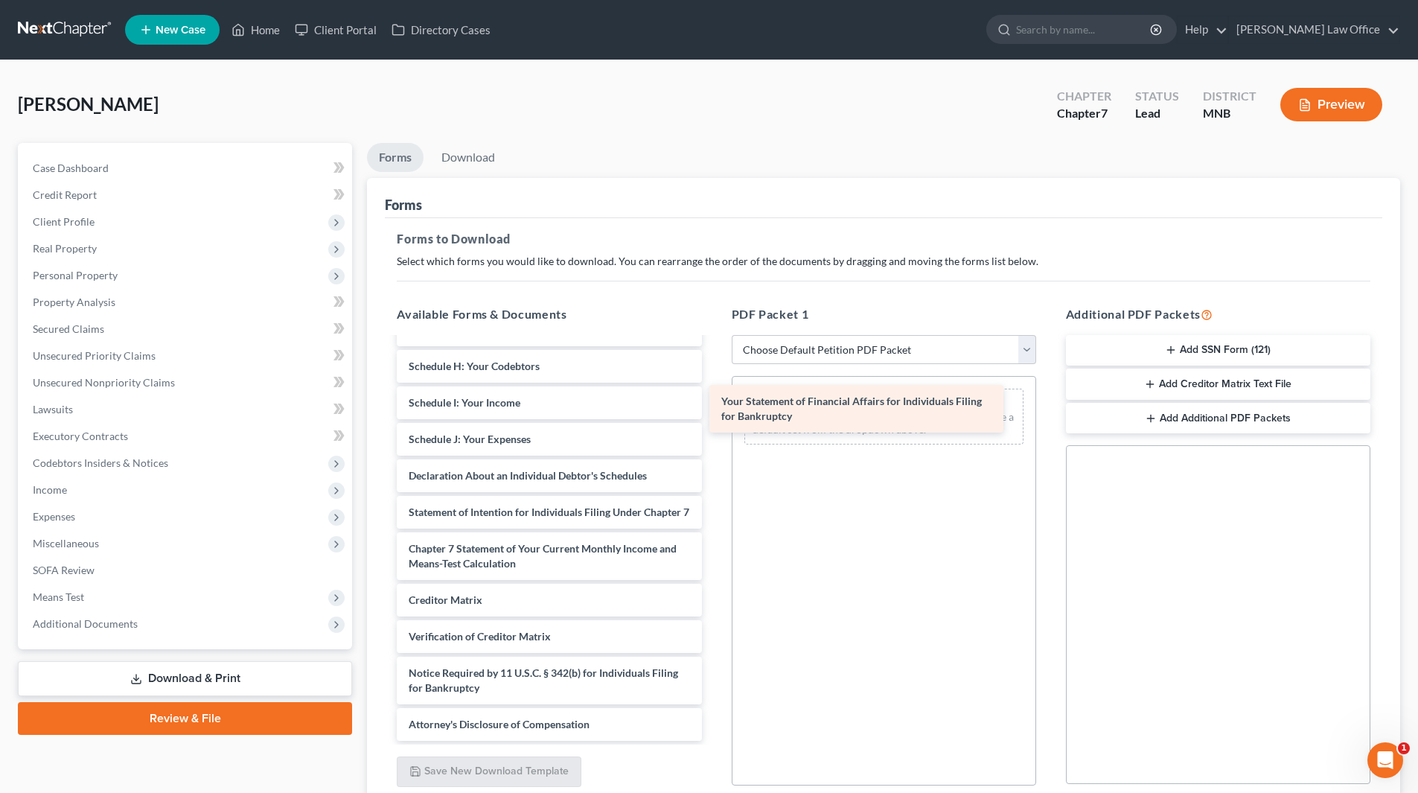
drag, startPoint x: 520, startPoint y: 480, endPoint x: 838, endPoint y: 406, distance: 326.2
click at [713, 406] on div "Your Statement of Financial Affairs for Individuals Filing for Bankruptcy Volun…" at bounding box center [549, 410] width 328 height 661
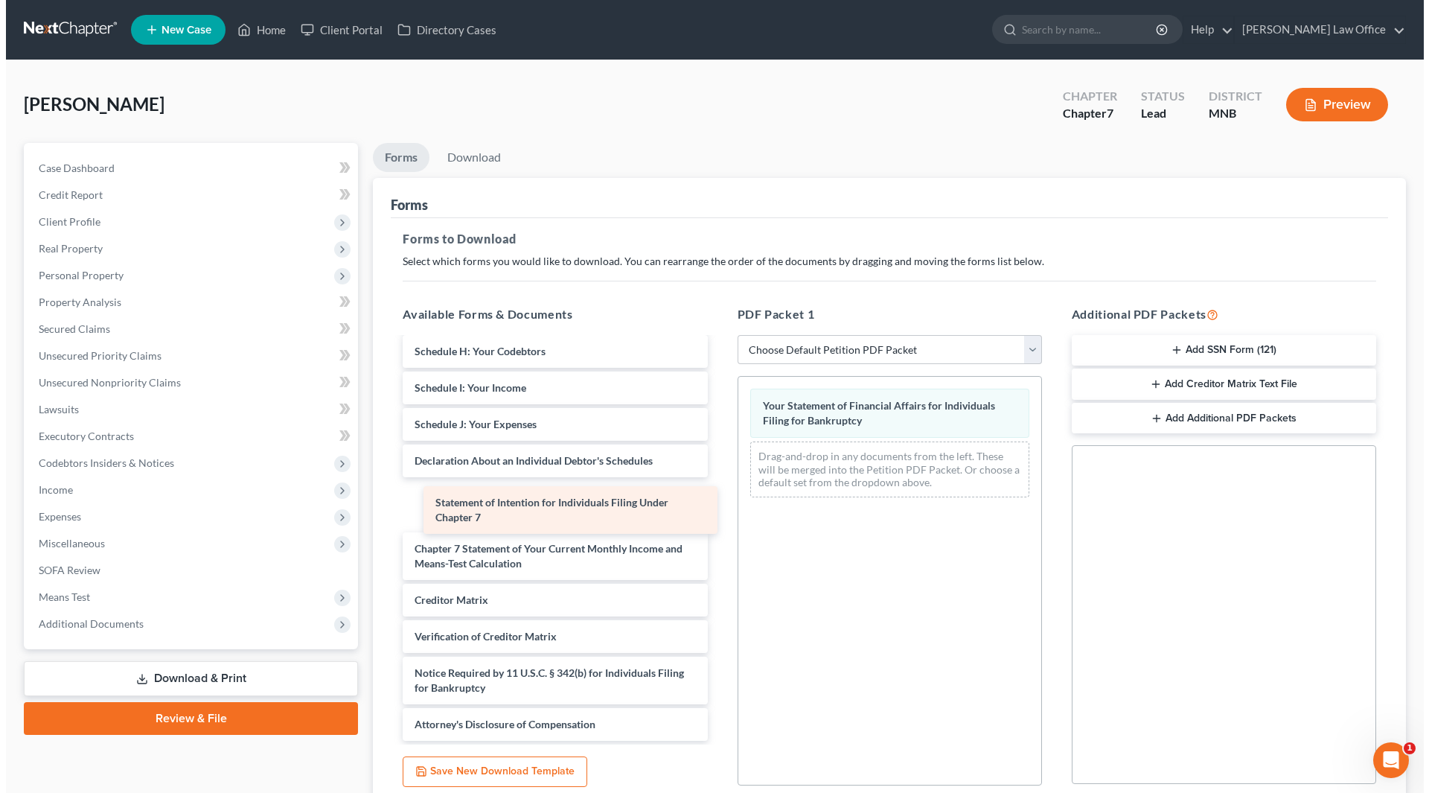
scroll to position [223, 0]
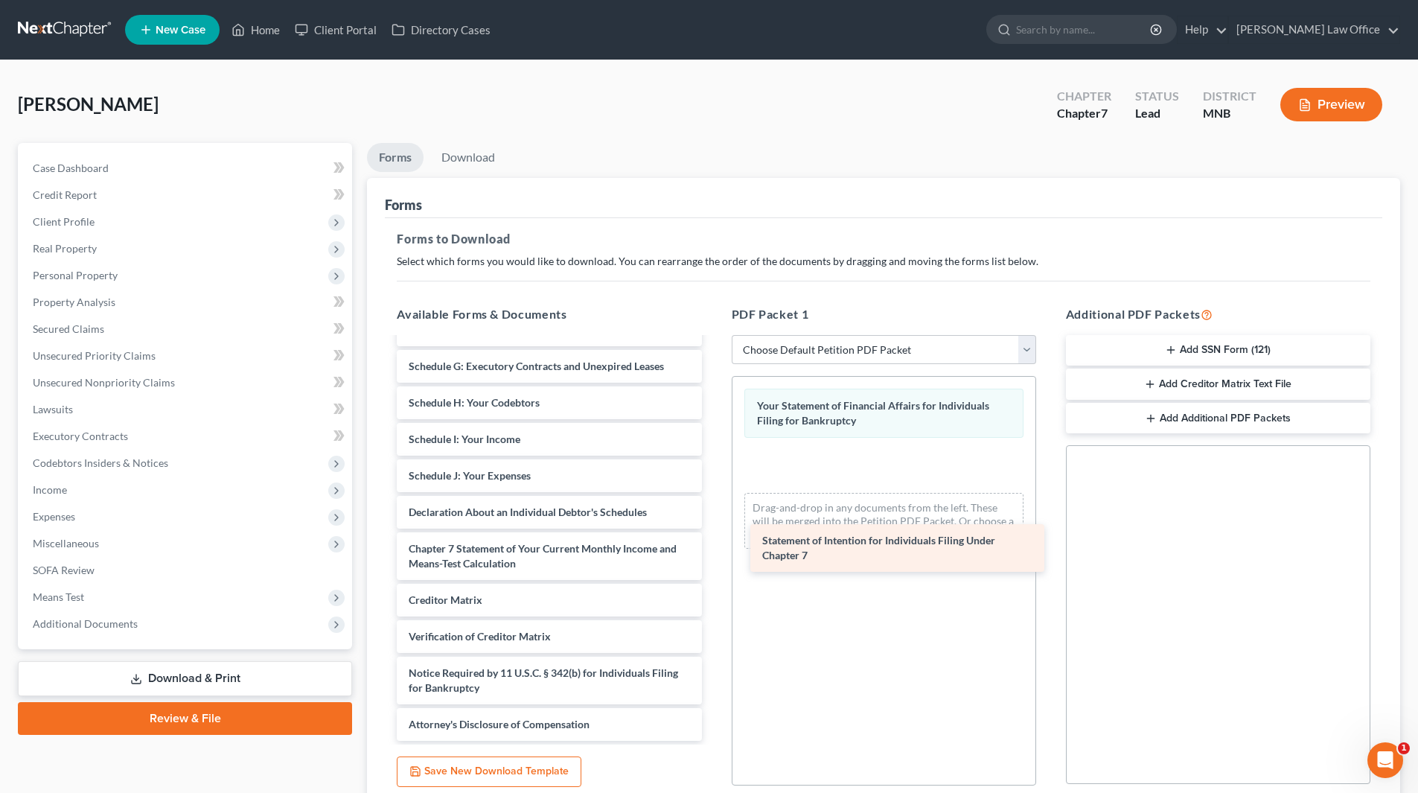
drag, startPoint x: 485, startPoint y: 511, endPoint x: 838, endPoint y: 554, distance: 356.1
click at [713, 554] on div "Statement of Intention for Individuals Filing Under Chapter 7 Voluntary Petitio…" at bounding box center [549, 428] width 328 height 624
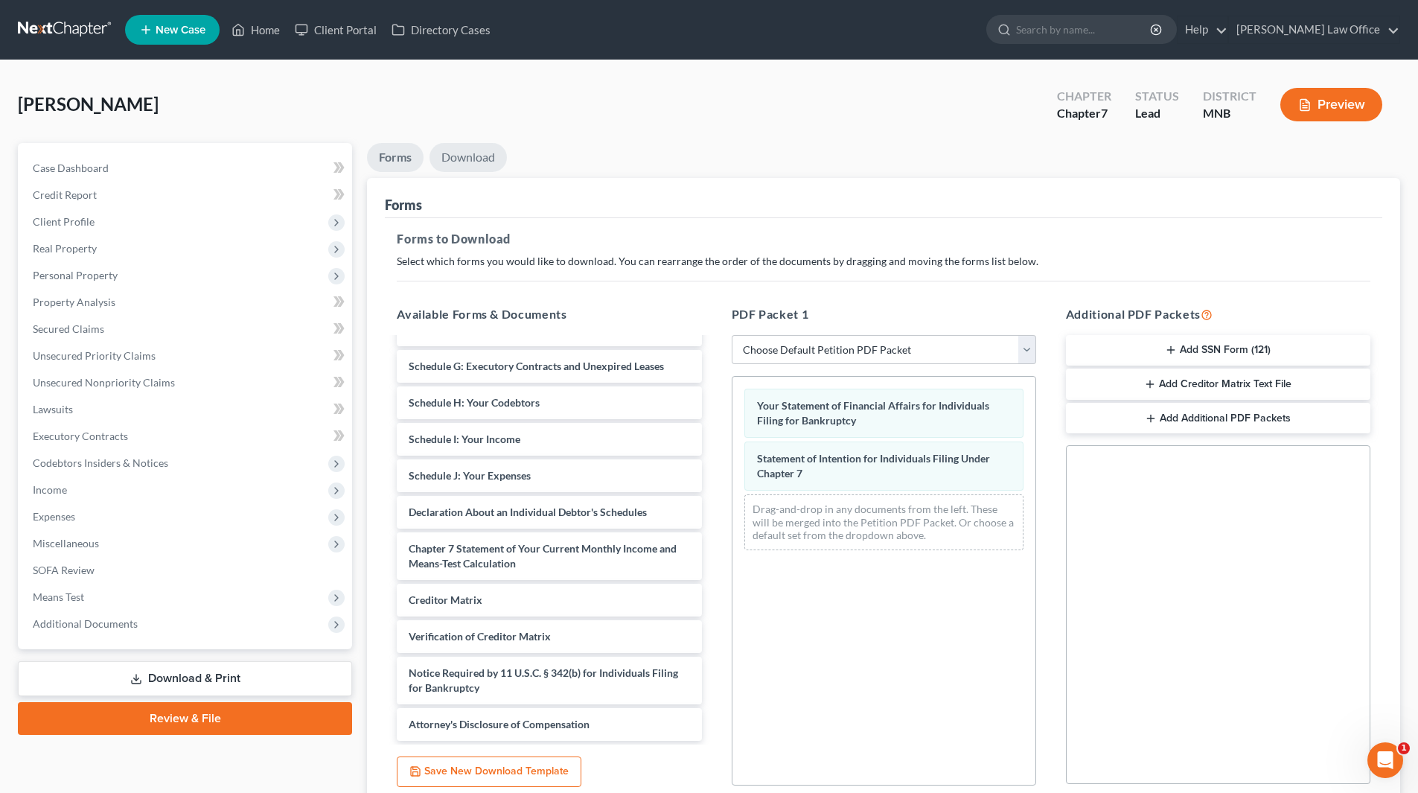
click at [456, 148] on link "Download" at bounding box center [467, 157] width 77 height 29
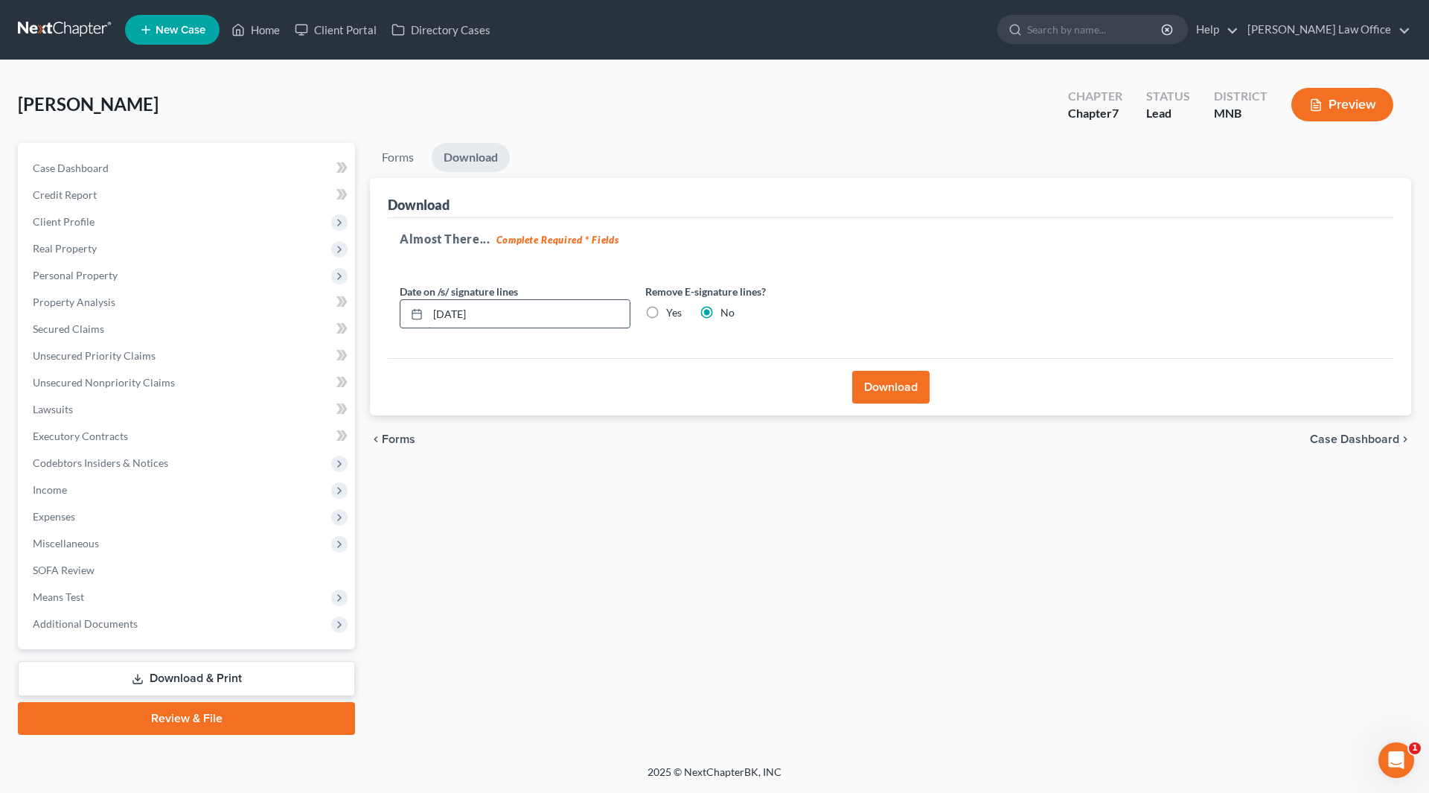
click at [465, 317] on input "[DATE]" at bounding box center [529, 314] width 202 height 28
click at [412, 313] on rect at bounding box center [416, 314] width 9 height 9
click at [417, 314] on icon at bounding box center [417, 314] width 12 height 12
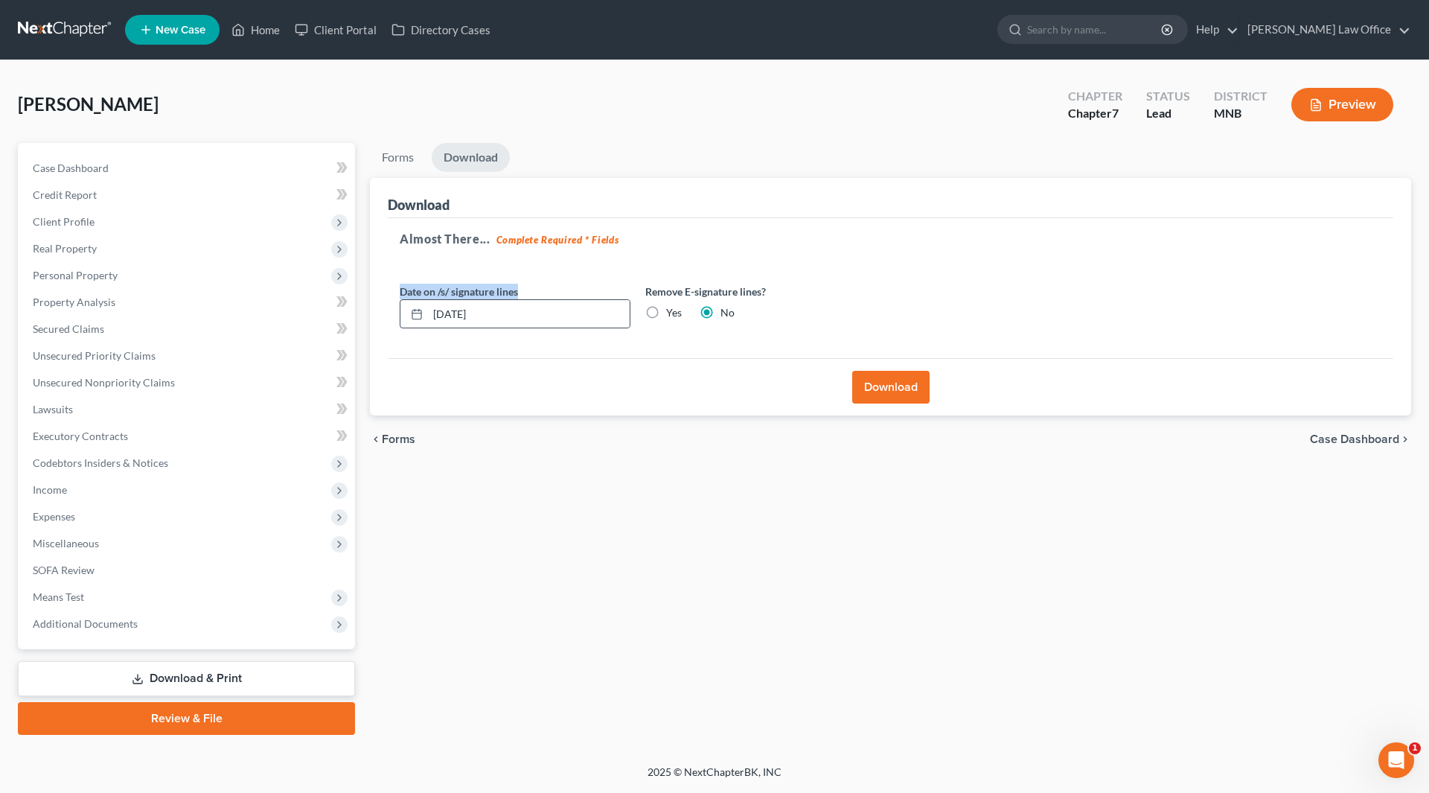
click at [417, 314] on icon at bounding box center [417, 314] width 12 height 12
click at [464, 316] on input "[DATE]" at bounding box center [529, 314] width 202 height 28
click at [456, 310] on input "[DATE]" at bounding box center [529, 314] width 202 height 28
type input "0"
type input "[DATE]"
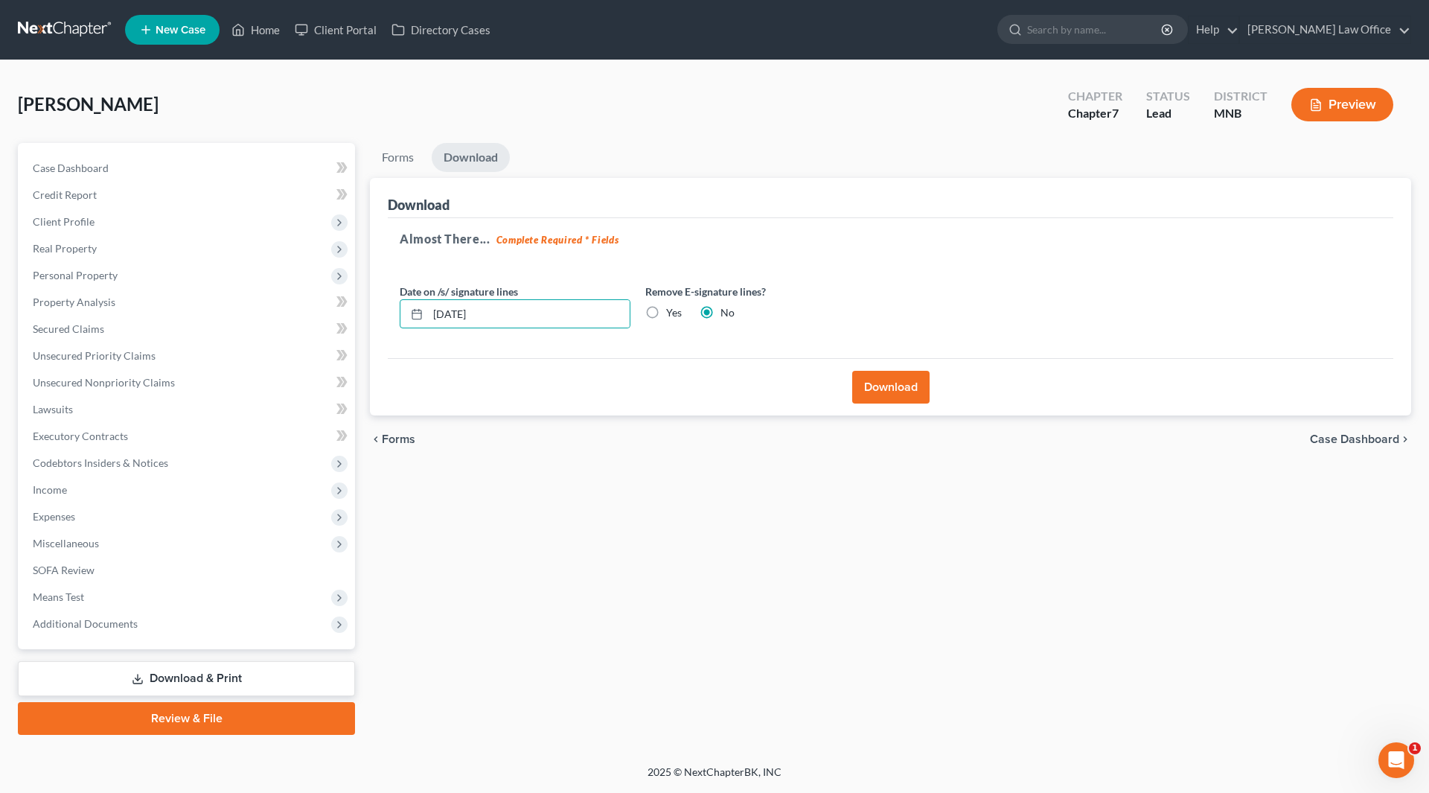
click at [666, 305] on label "Yes" at bounding box center [674, 312] width 16 height 15
click at [672, 305] on input "Yes" at bounding box center [677, 310] width 10 height 10
radio input "true"
radio input "false"
click at [883, 391] on button "Download" at bounding box center [890, 387] width 77 height 33
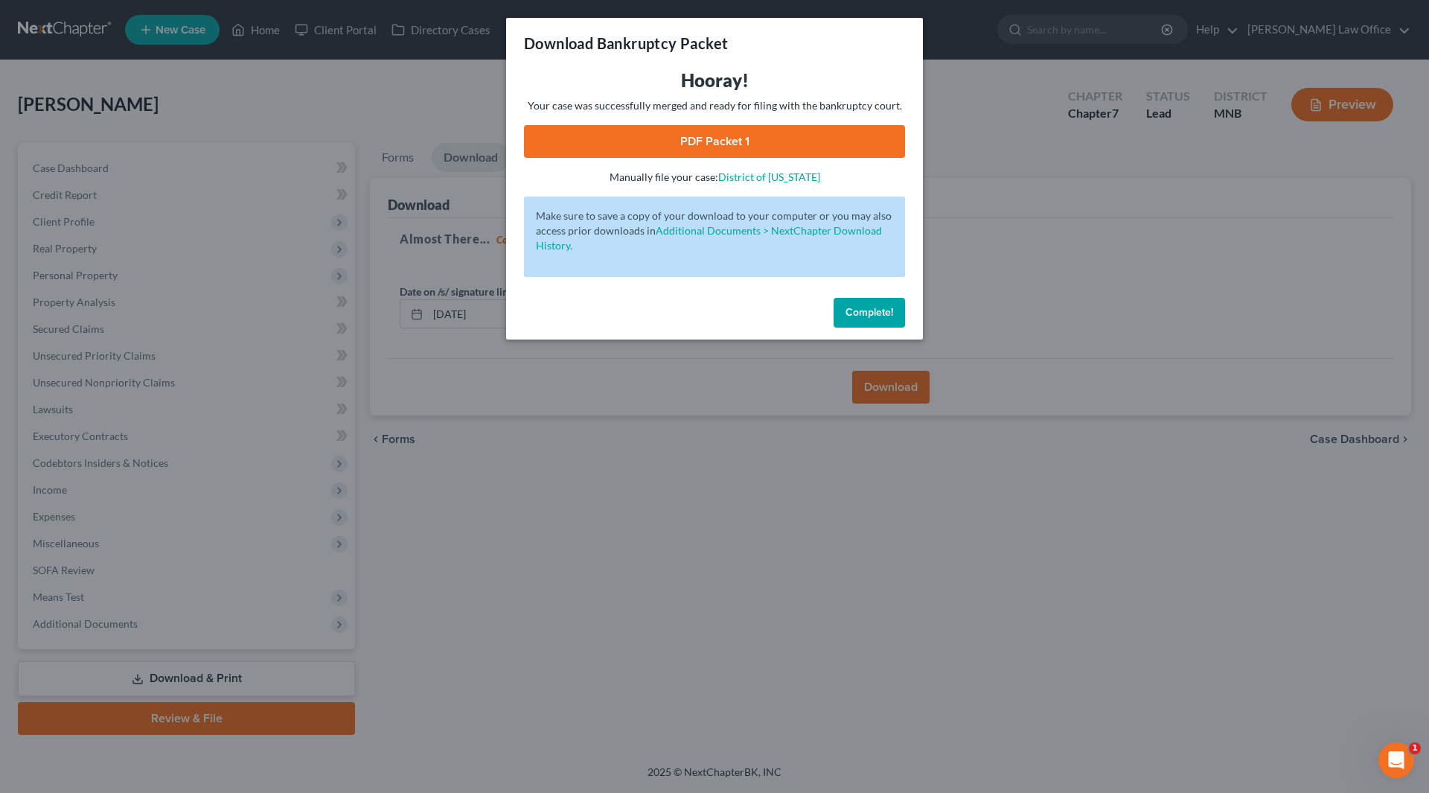
click at [732, 141] on link "PDF Packet 1" at bounding box center [714, 141] width 381 height 33
click at [881, 307] on span "Complete!" at bounding box center [869, 312] width 48 height 13
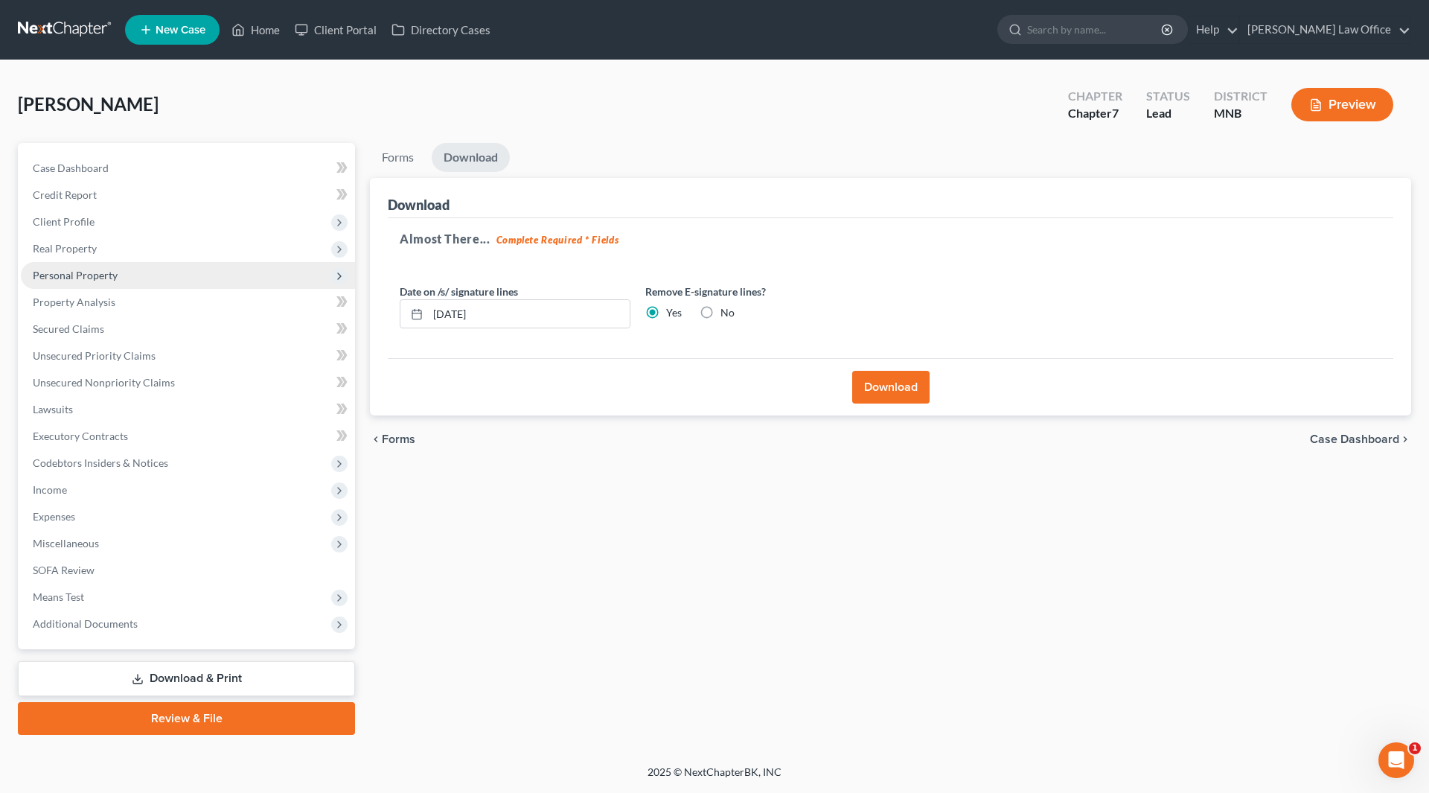
click at [49, 269] on span "Personal Property" at bounding box center [75, 275] width 85 height 13
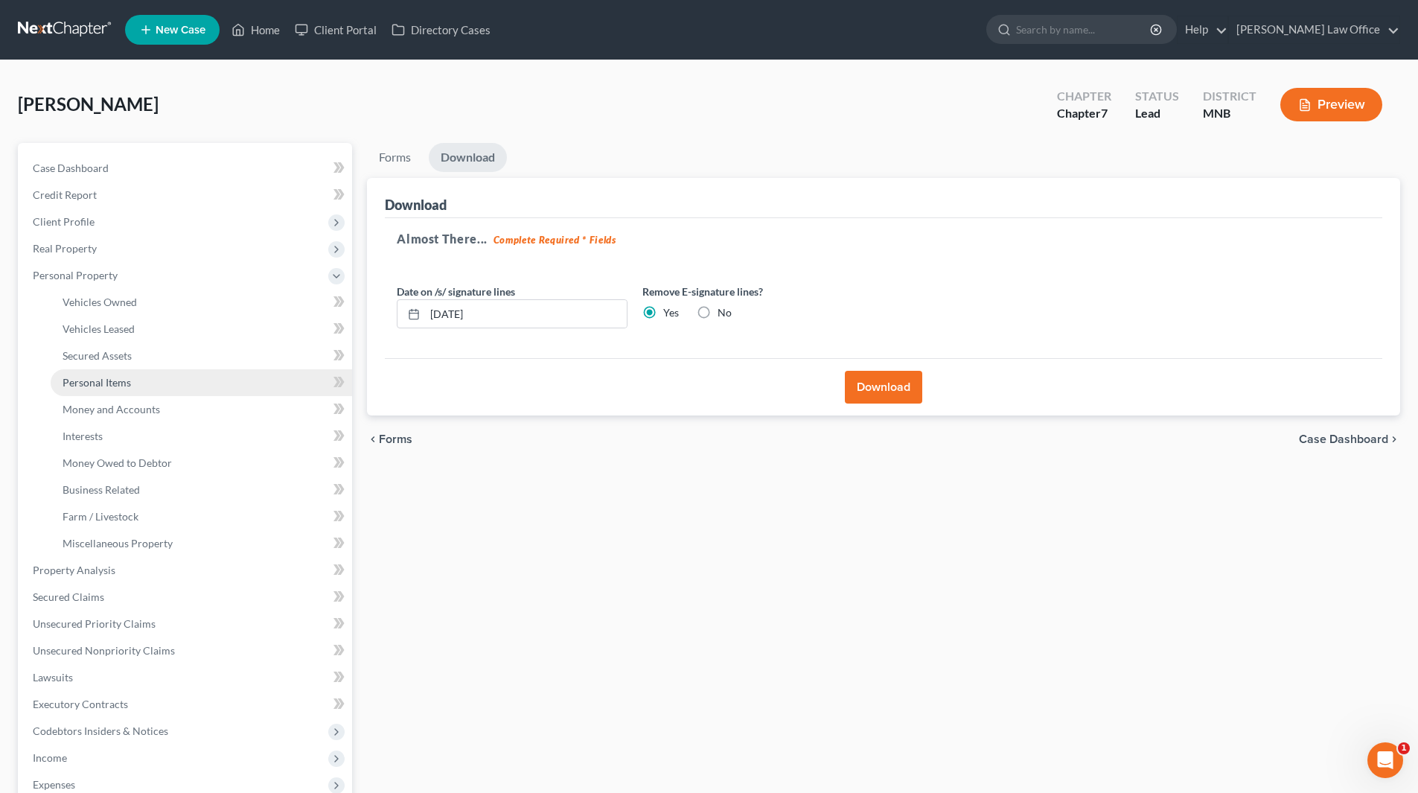
click at [96, 386] on span "Personal Items" at bounding box center [97, 382] width 68 height 13
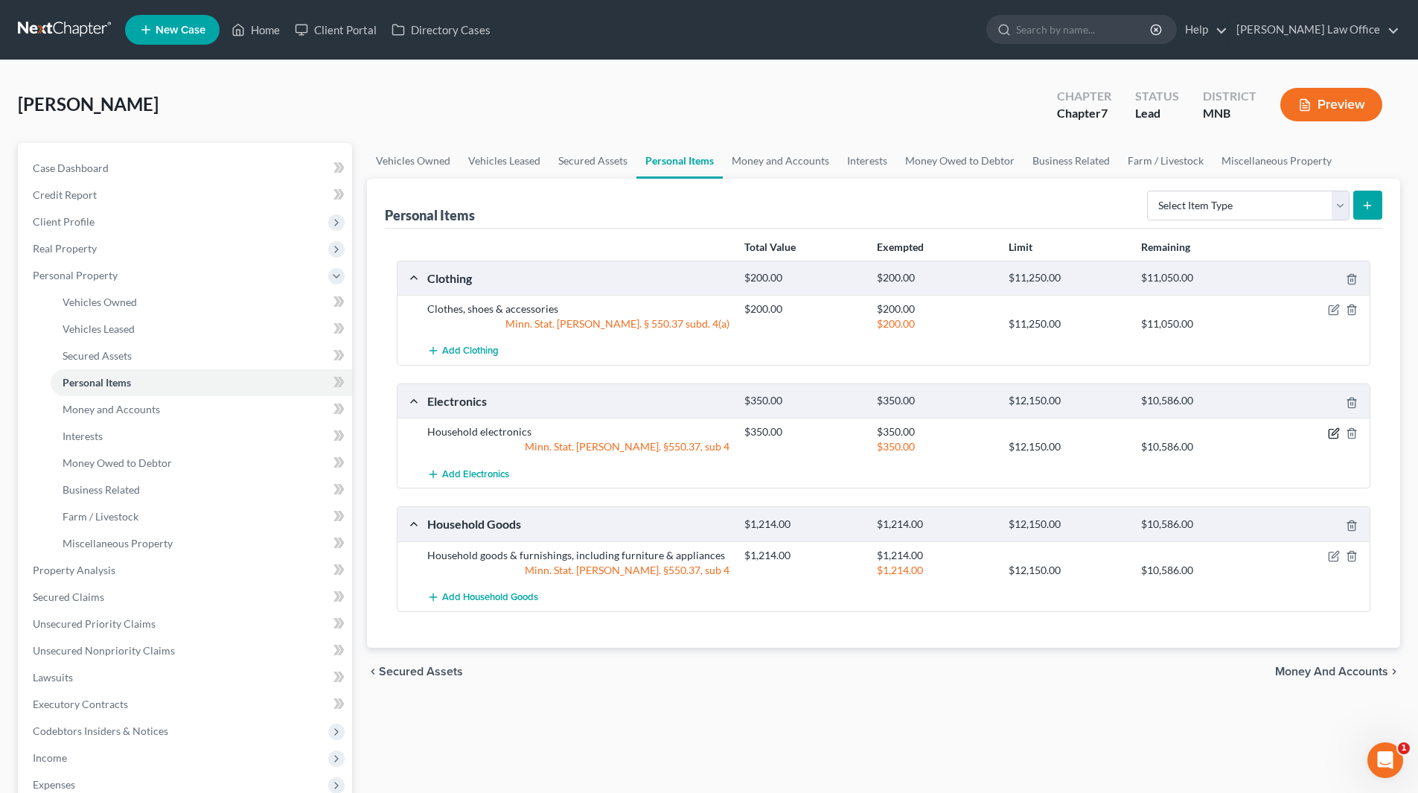
click at [1331, 434] on icon "button" at bounding box center [1334, 431] width 7 height 7
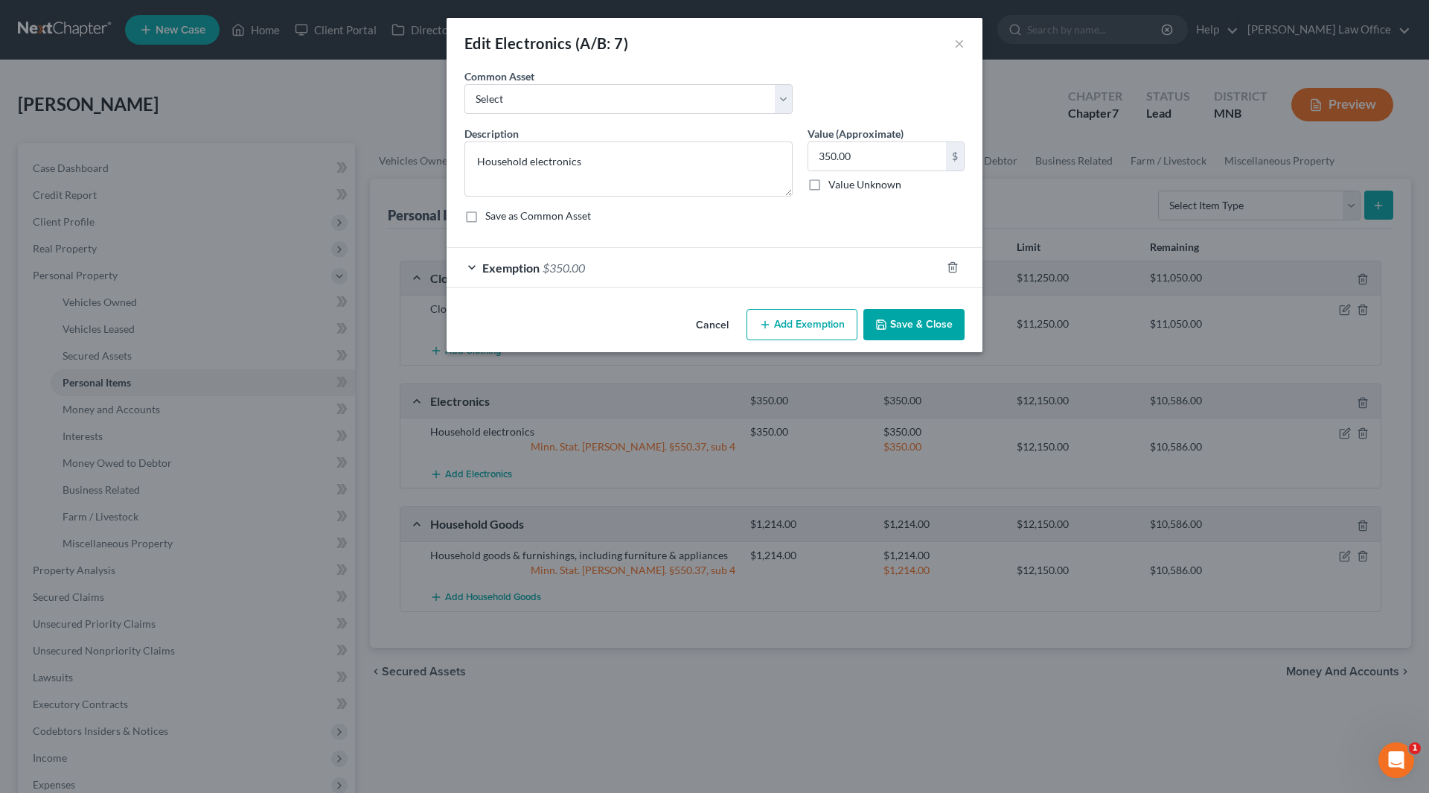
click at [522, 272] on span "Exemption" at bounding box center [510, 267] width 57 height 14
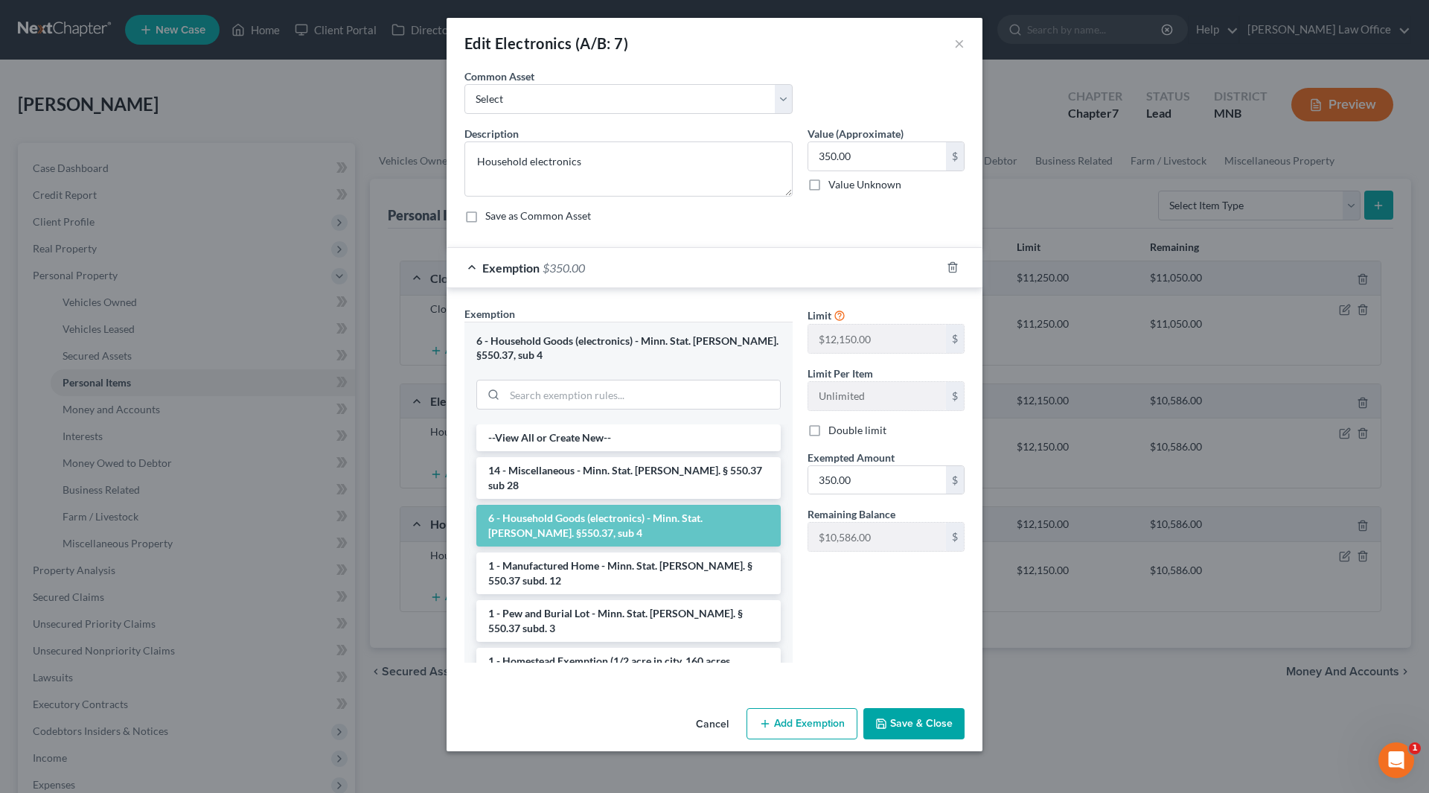
drag, startPoint x: 919, startPoint y: 721, endPoint x: 879, endPoint y: 698, distance: 46.3
click at [919, 721] on button "Save & Close" at bounding box center [913, 723] width 101 height 31
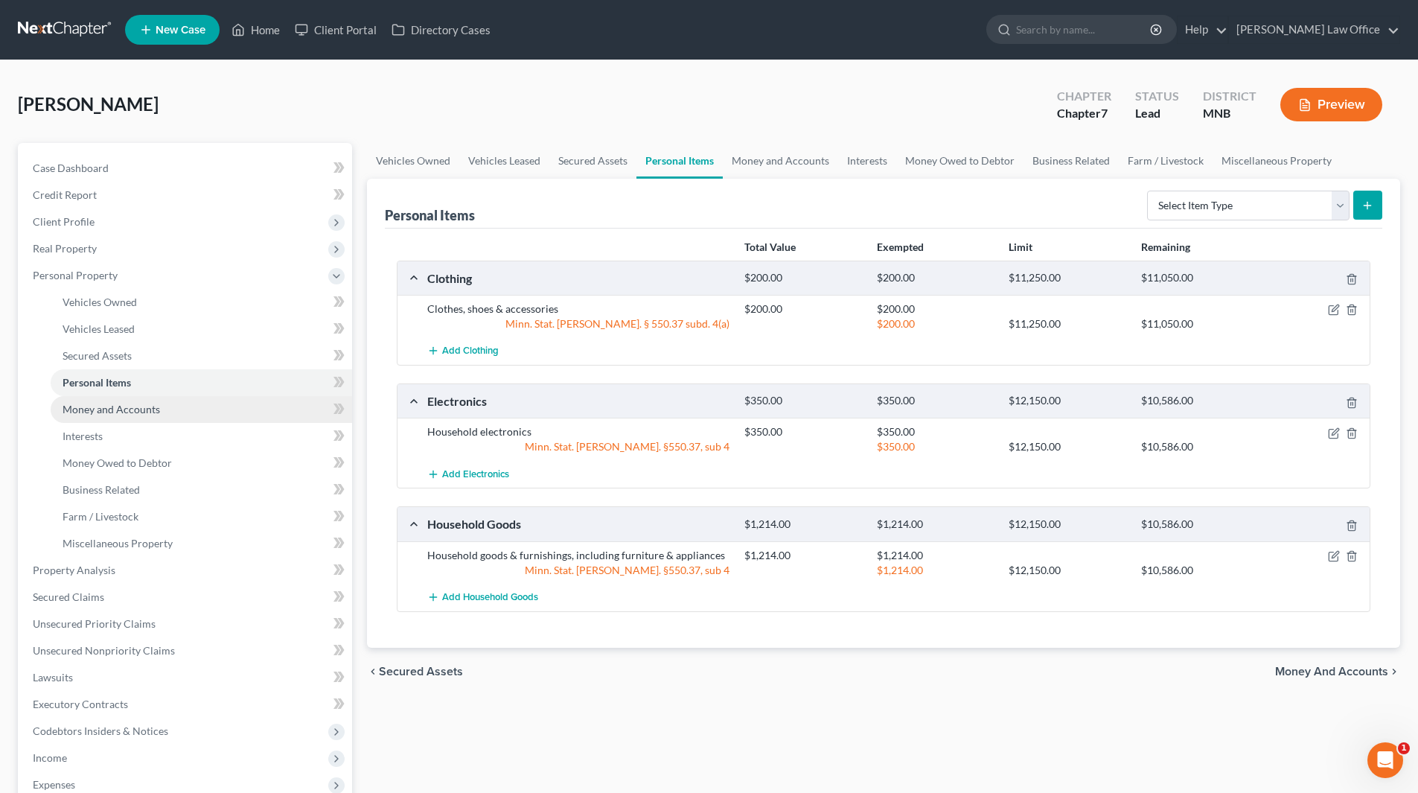
click at [109, 410] on span "Money and Accounts" at bounding box center [111, 409] width 97 height 13
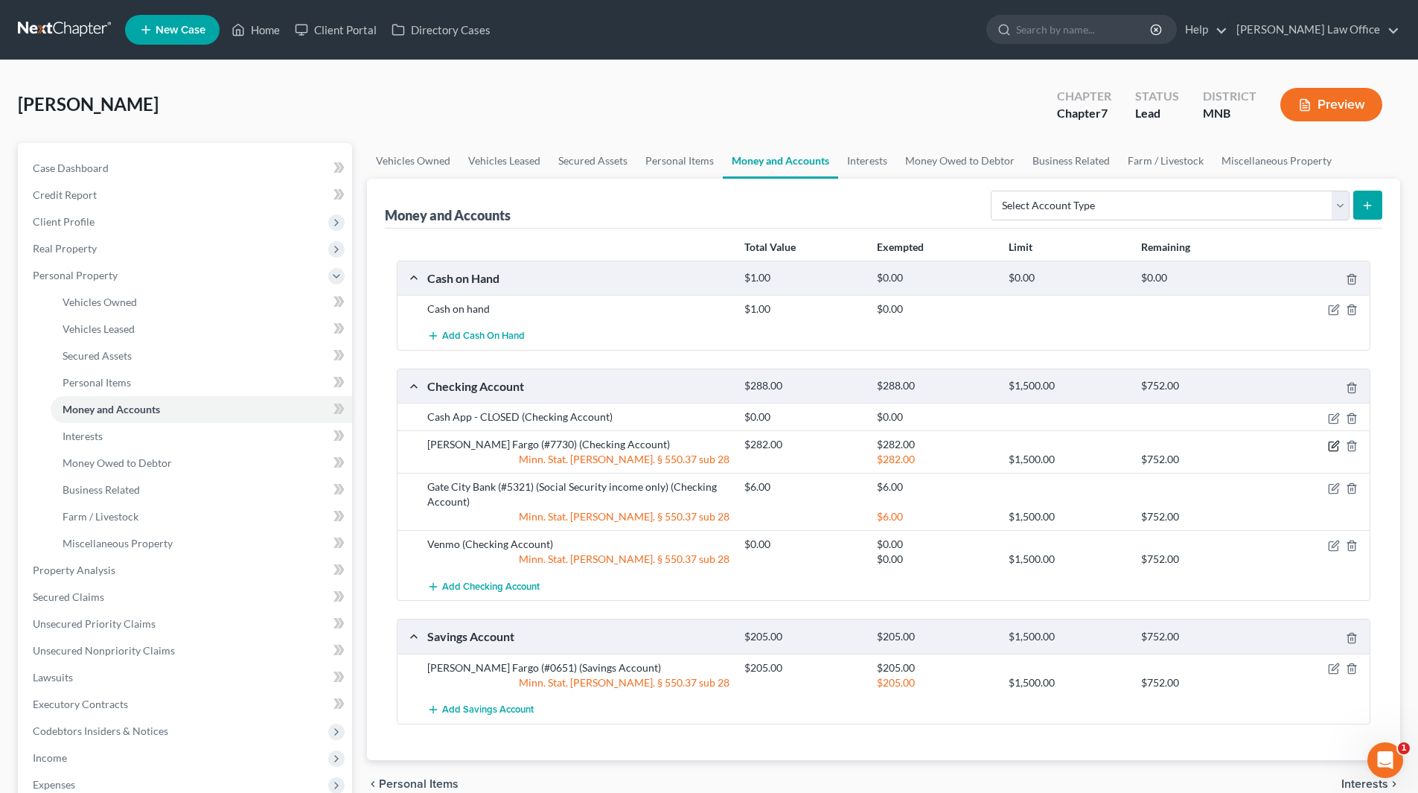
click at [1334, 444] on icon "button" at bounding box center [1334, 446] width 12 height 12
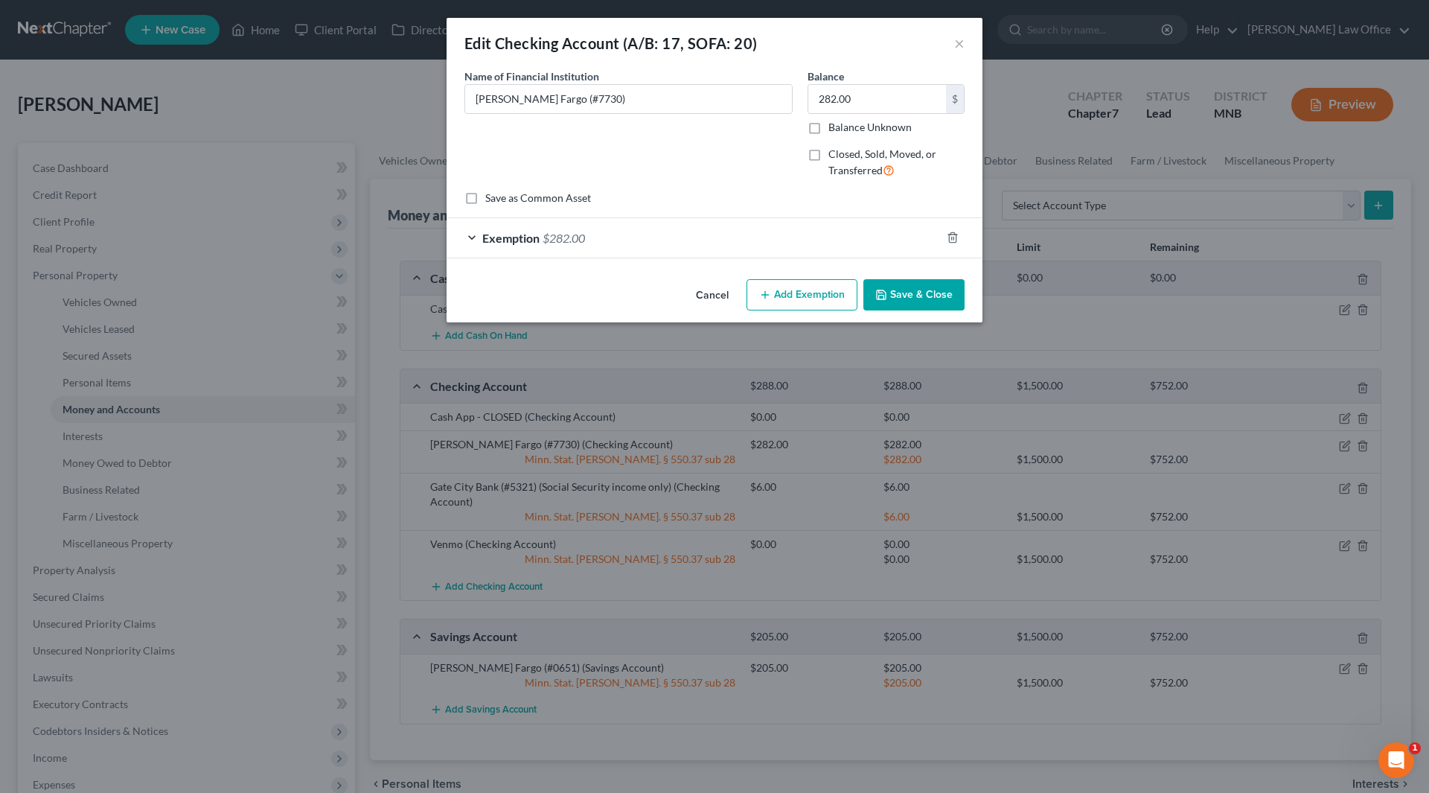
click at [558, 236] on span "$282.00" at bounding box center [564, 238] width 42 height 14
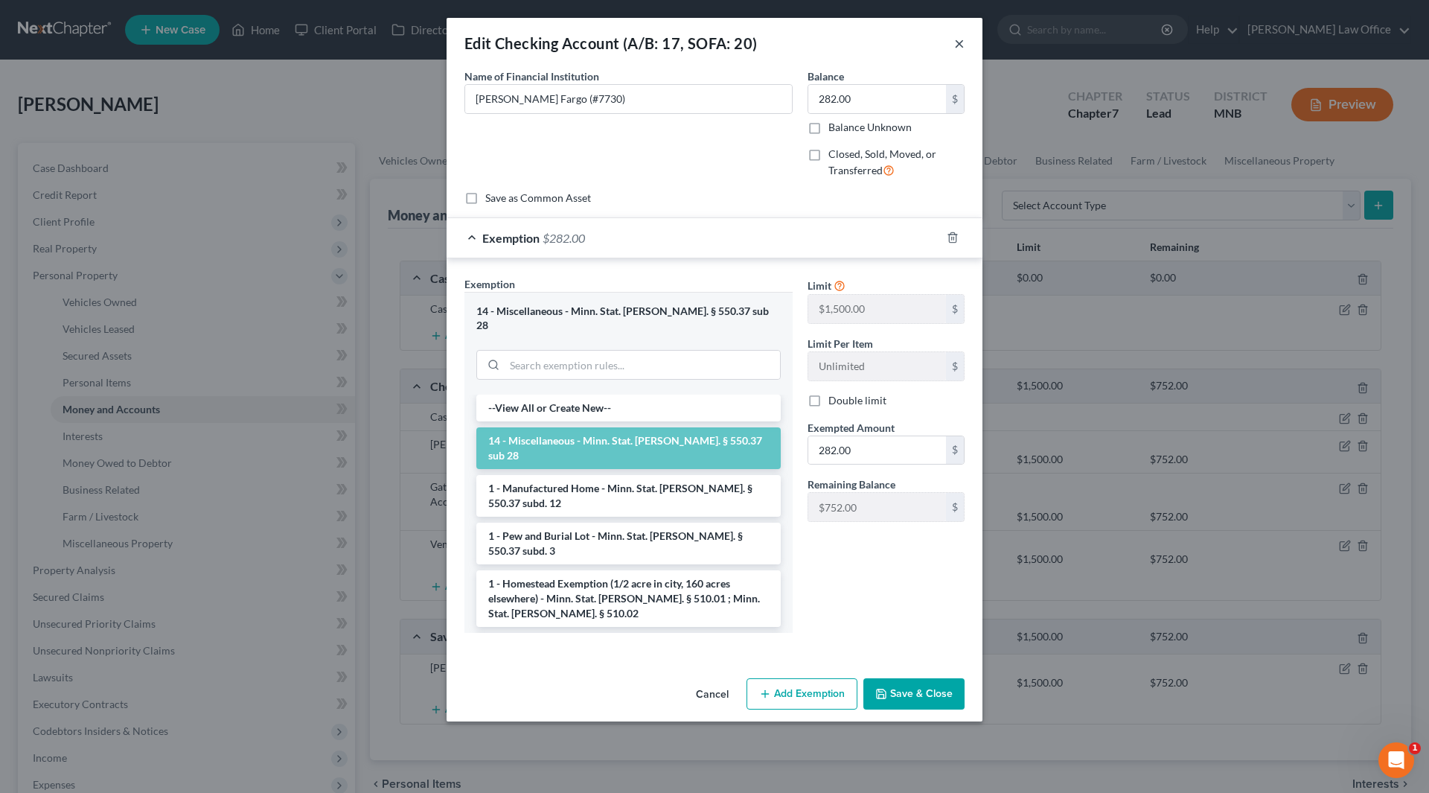
click at [964, 45] on button "×" at bounding box center [959, 43] width 10 height 18
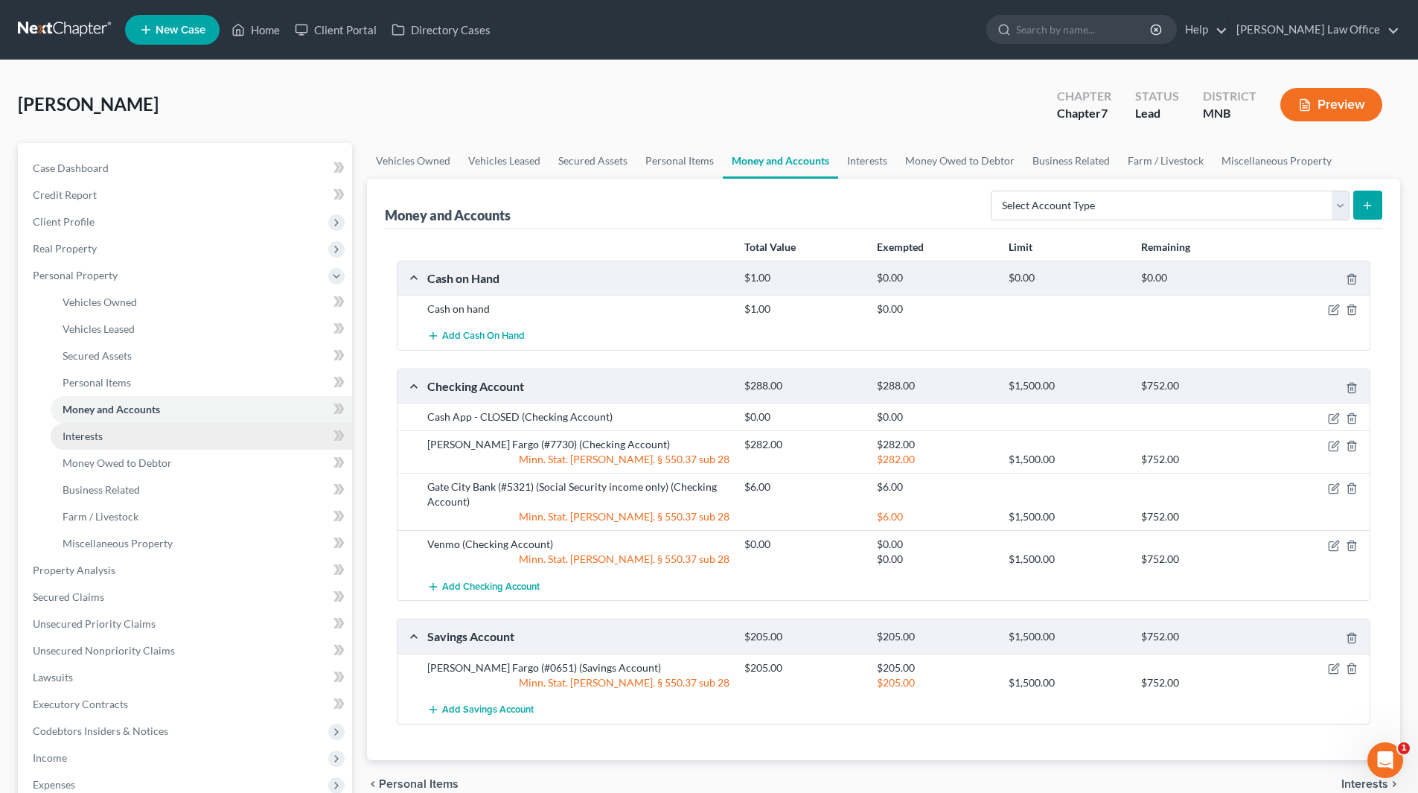
click at [95, 435] on span "Interests" at bounding box center [83, 435] width 40 height 13
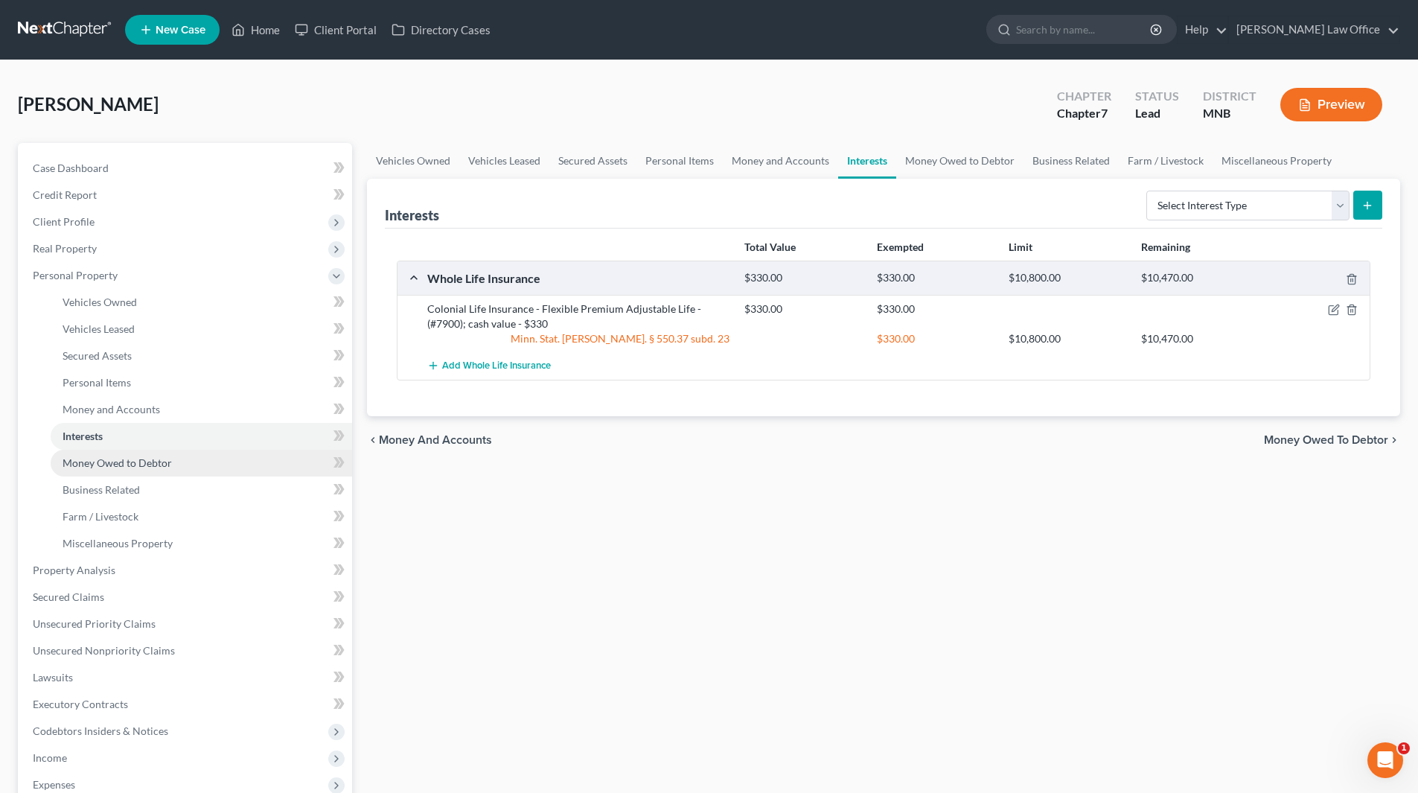
click at [102, 465] on span "Money Owed to Debtor" at bounding box center [117, 462] width 109 height 13
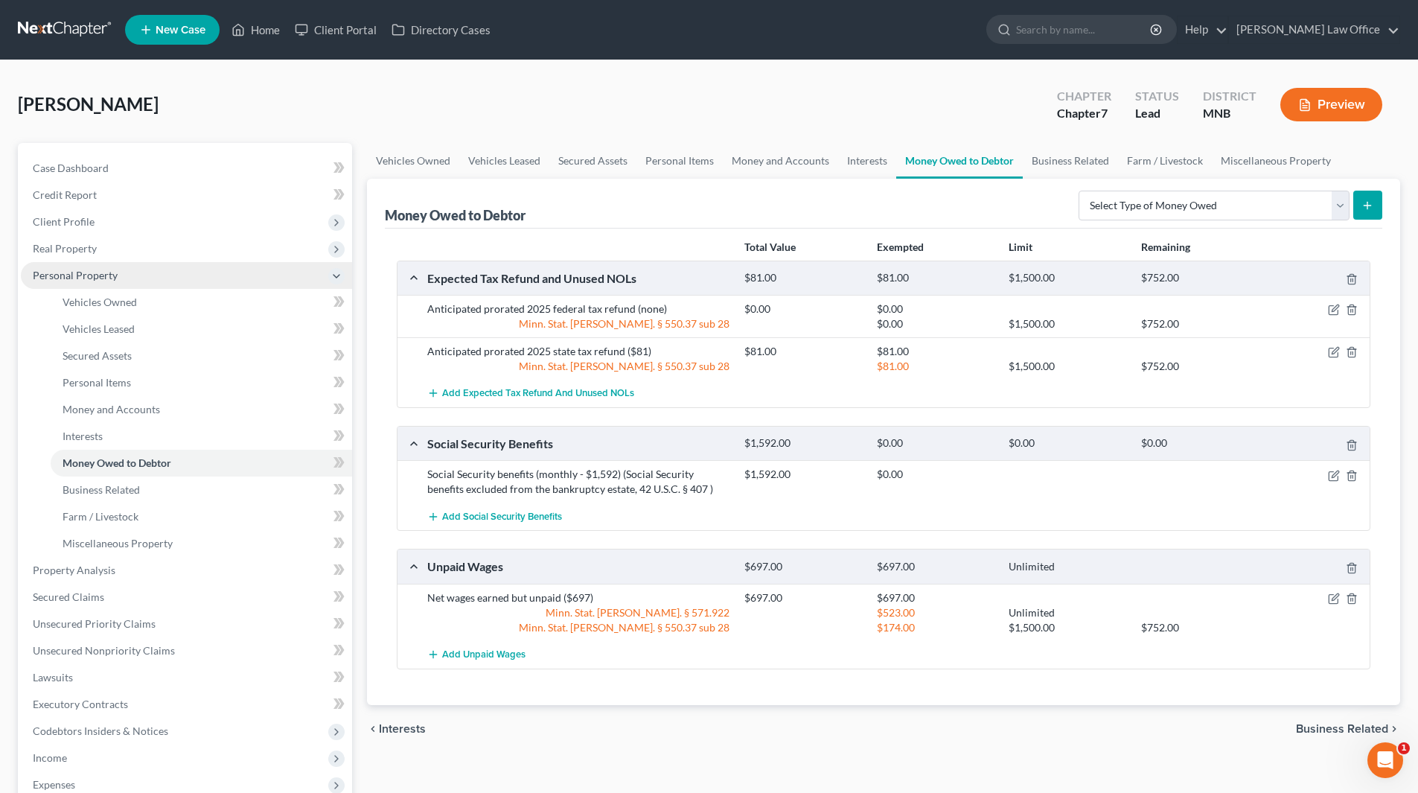
click at [90, 277] on span "Personal Property" at bounding box center [75, 275] width 85 height 13
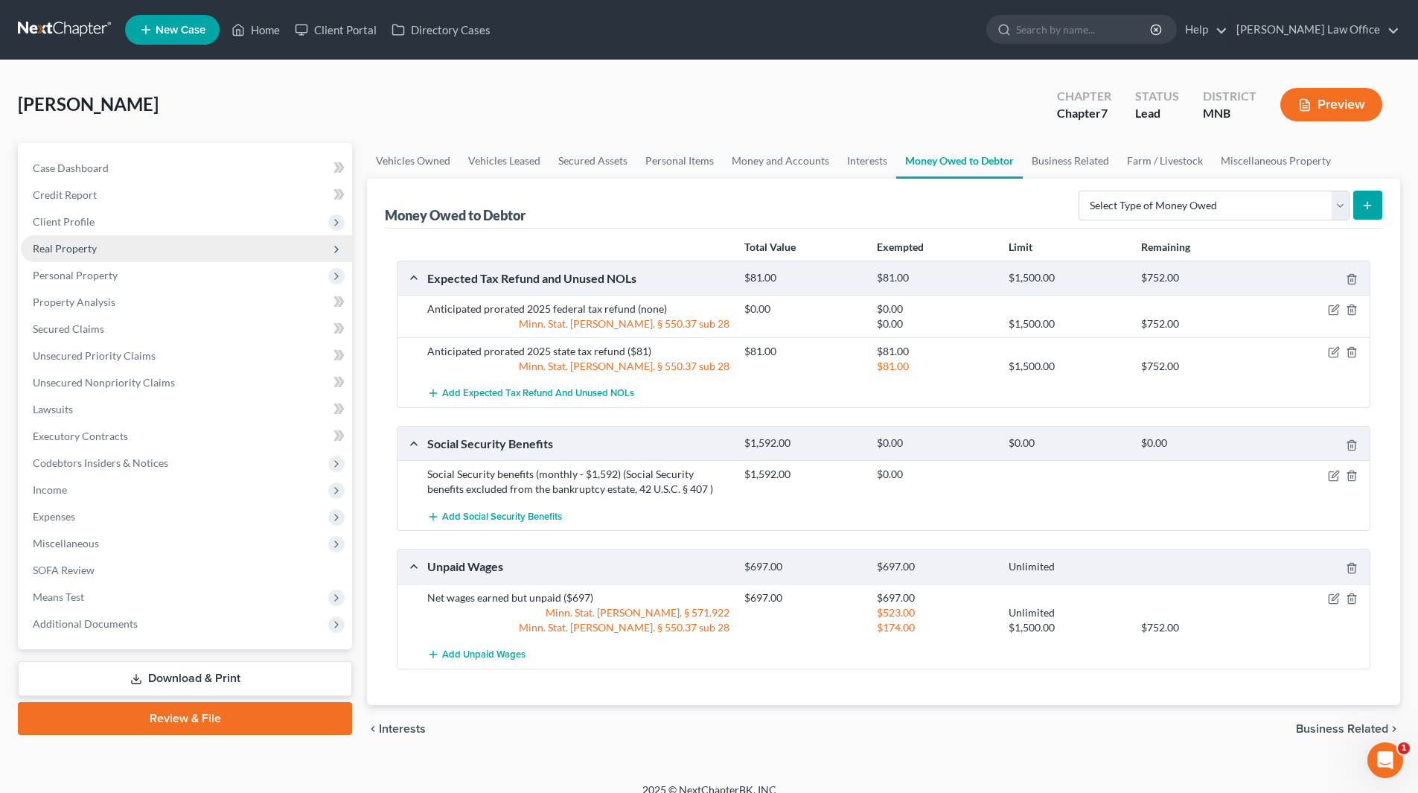
click at [74, 246] on span "Real Property" at bounding box center [65, 248] width 64 height 13
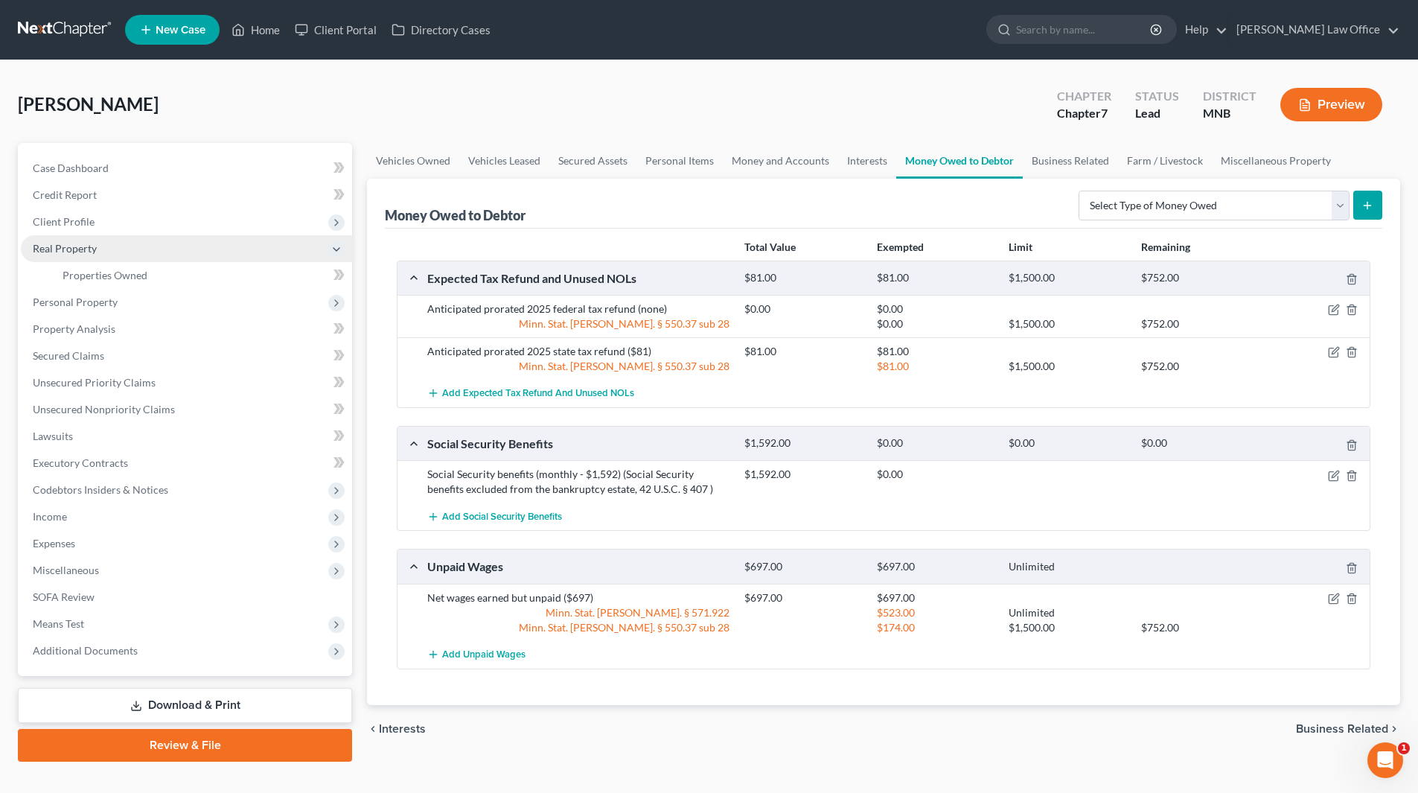
click at [74, 246] on span "Real Property" at bounding box center [65, 248] width 64 height 13
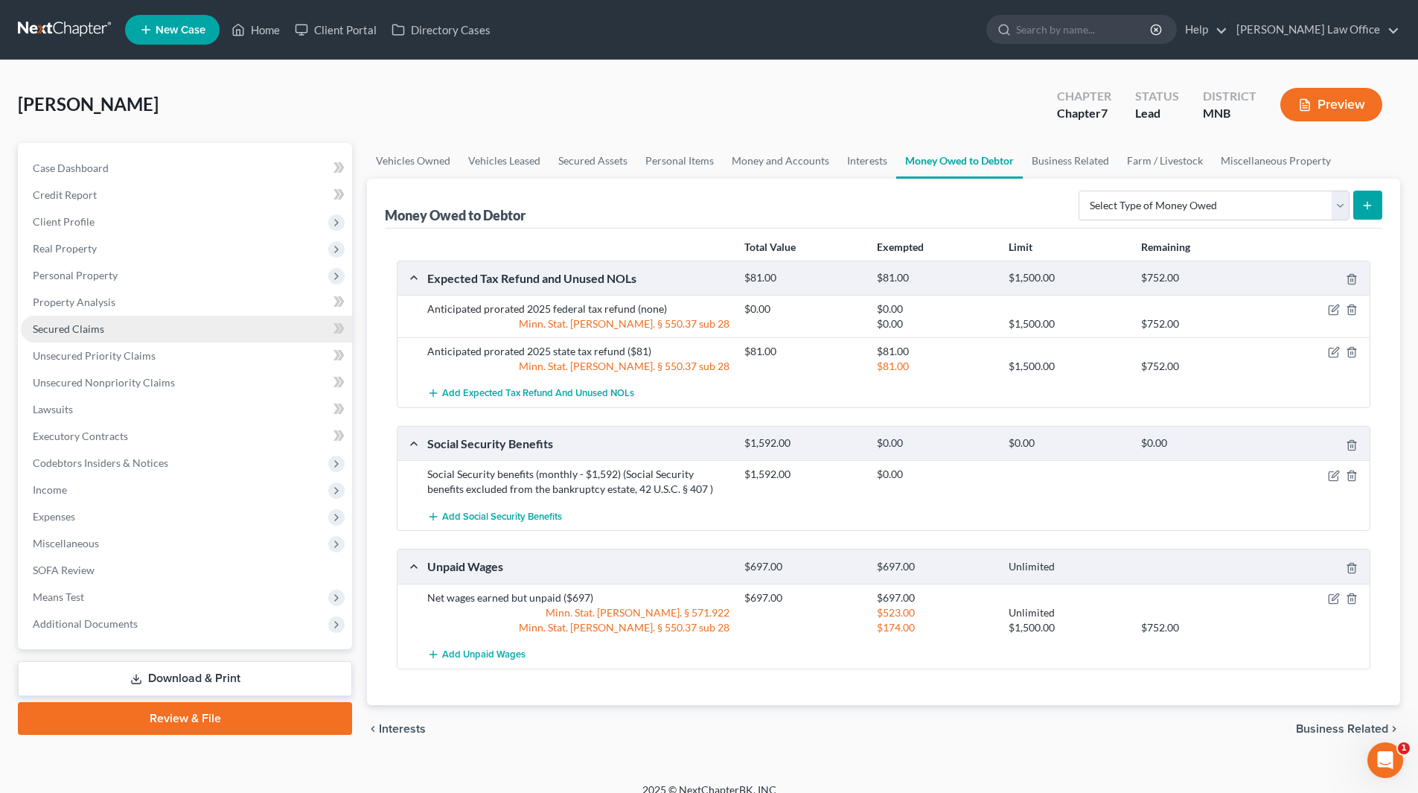
click at [80, 330] on span "Secured Claims" at bounding box center [68, 328] width 71 height 13
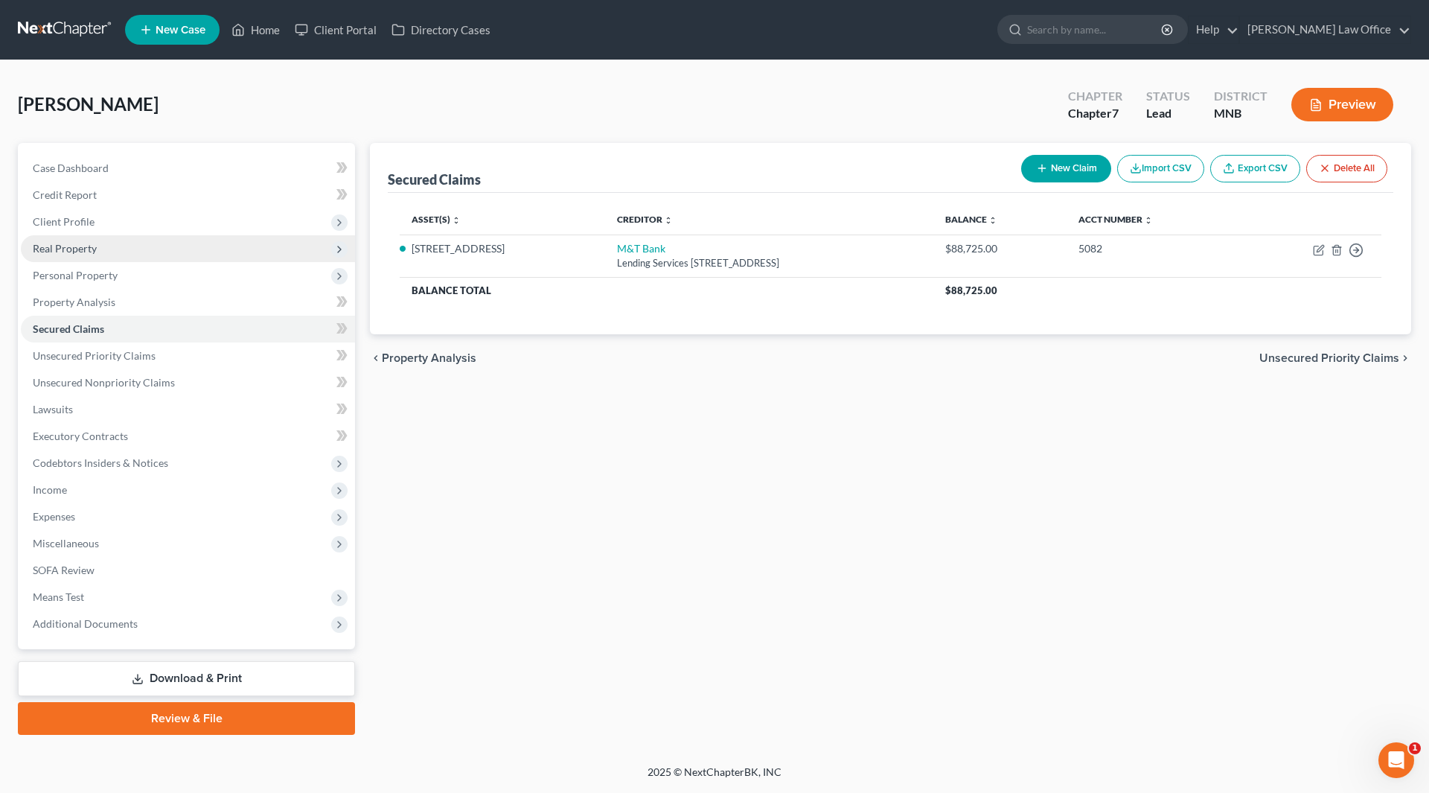
click at [59, 242] on span "Real Property" at bounding box center [65, 248] width 64 height 13
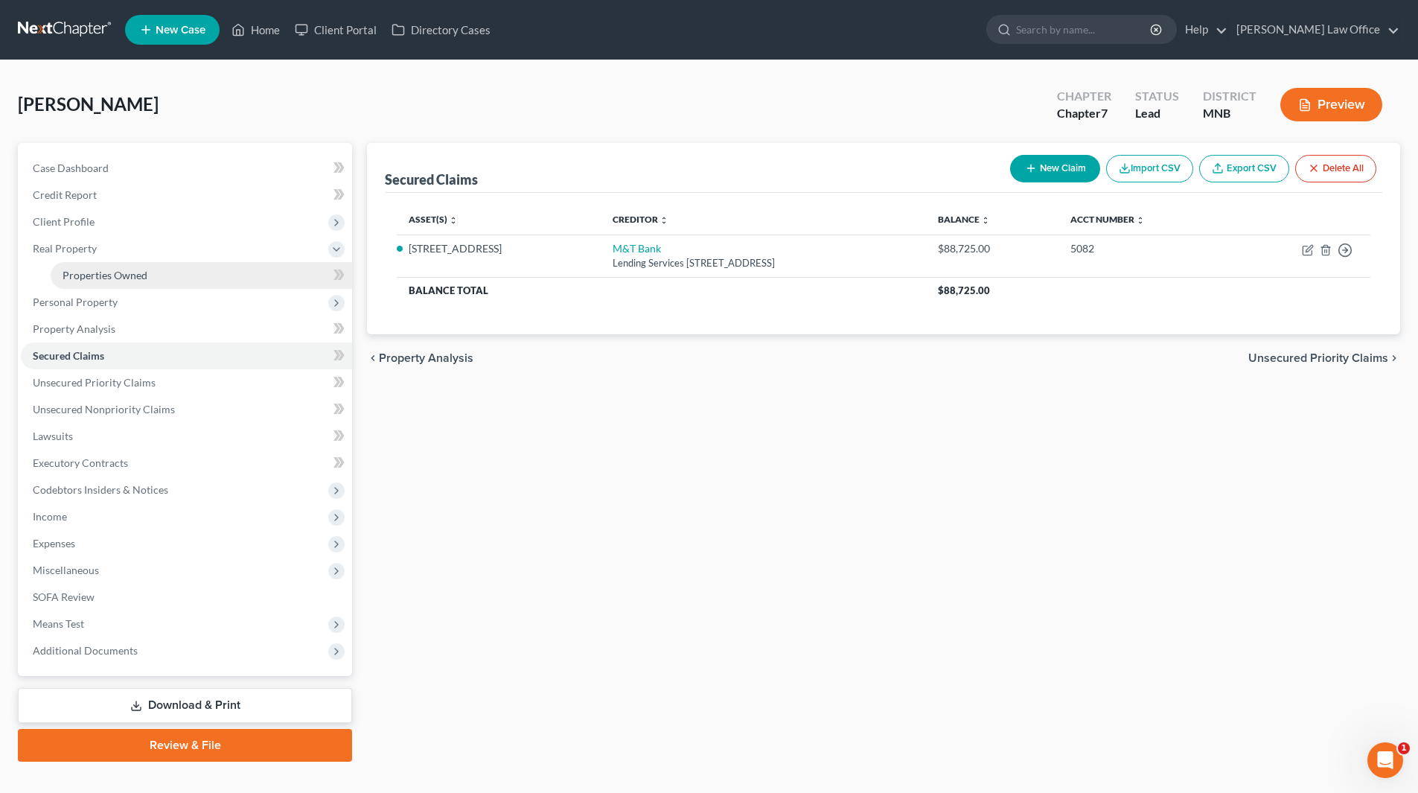
click at [105, 279] on span "Properties Owned" at bounding box center [105, 275] width 85 height 13
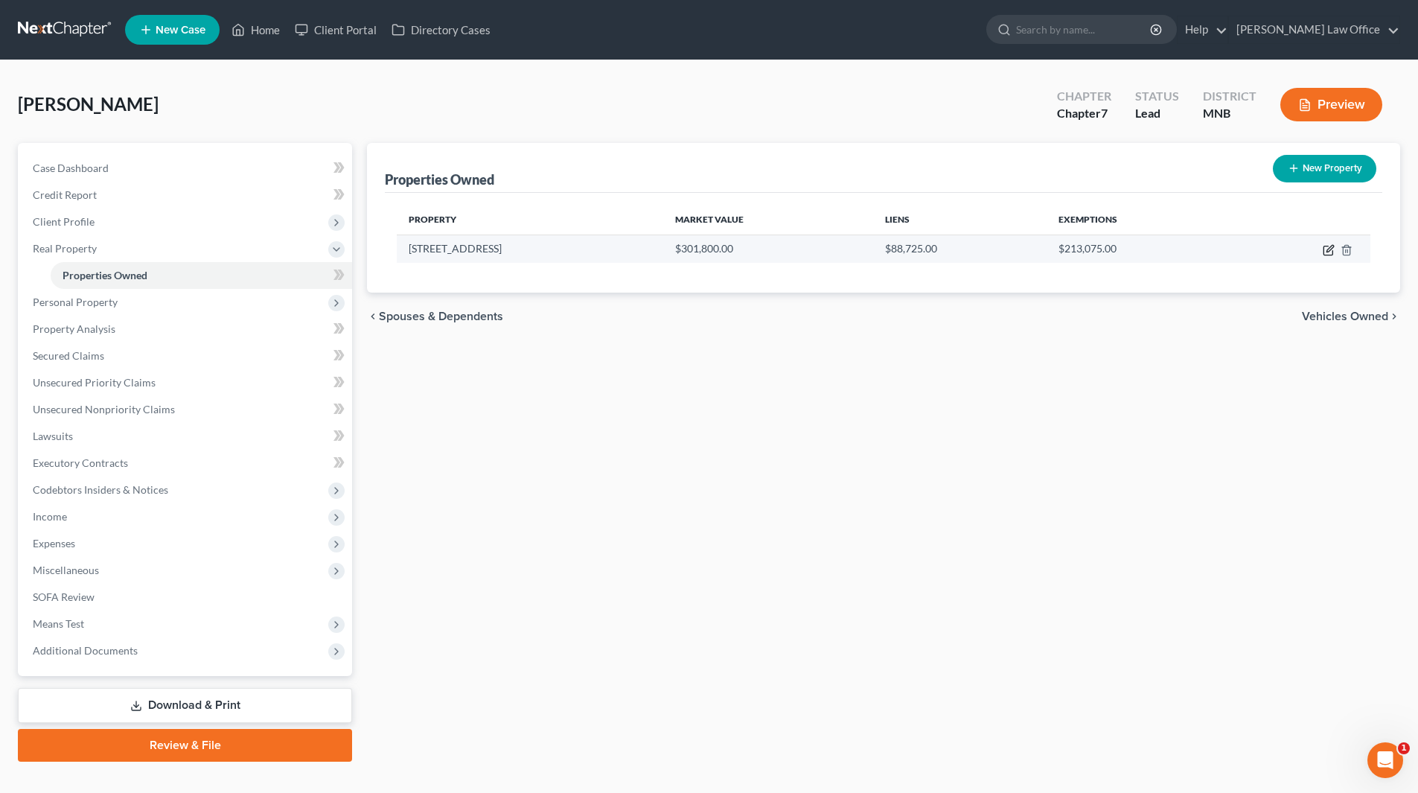
click at [1327, 250] on icon "button" at bounding box center [1329, 248] width 7 height 7
select select "24"
select select "0"
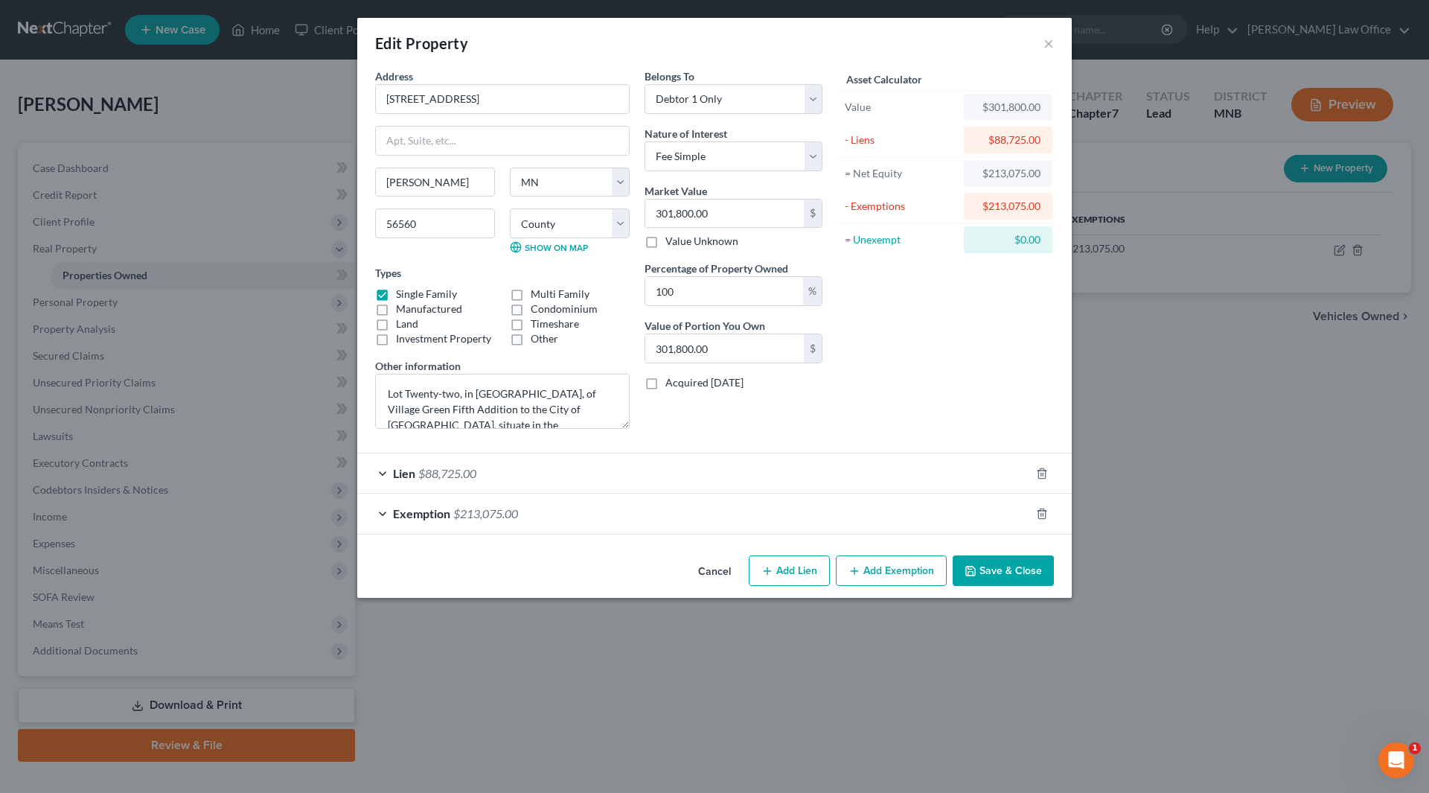
click at [476, 513] on span "$213,075.00" at bounding box center [485, 513] width 65 height 14
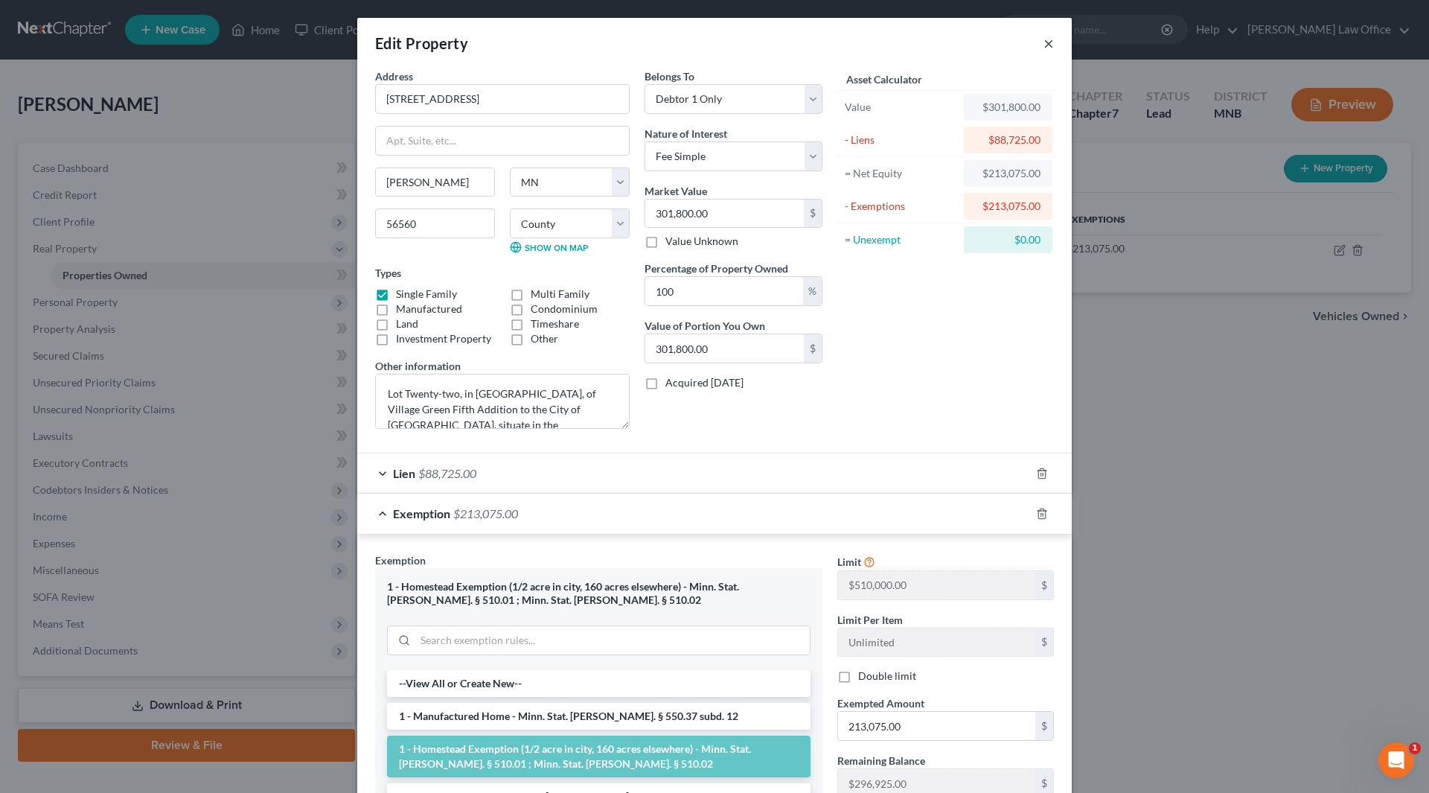
click at [1043, 46] on button "×" at bounding box center [1048, 43] width 10 height 18
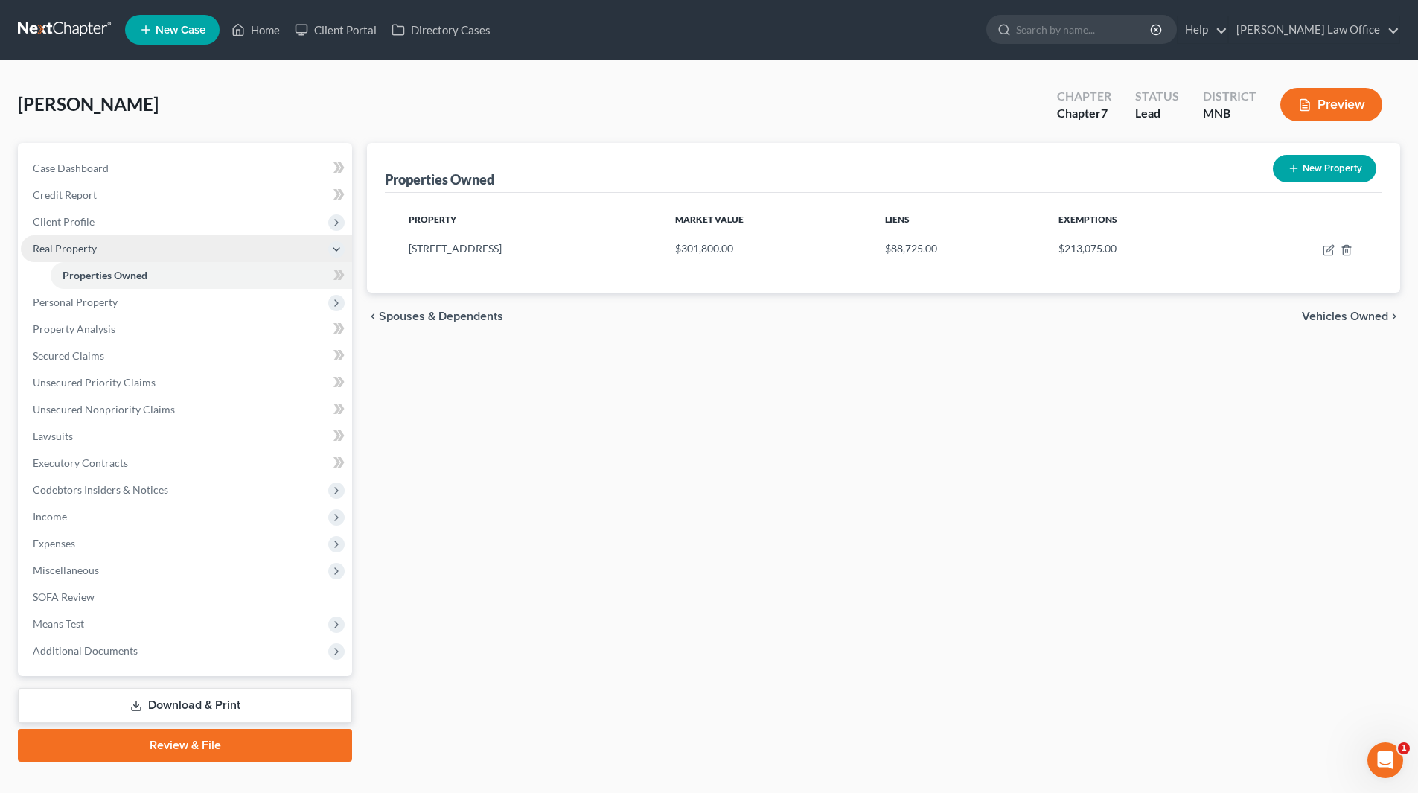
click at [72, 249] on span "Real Property" at bounding box center [65, 248] width 64 height 13
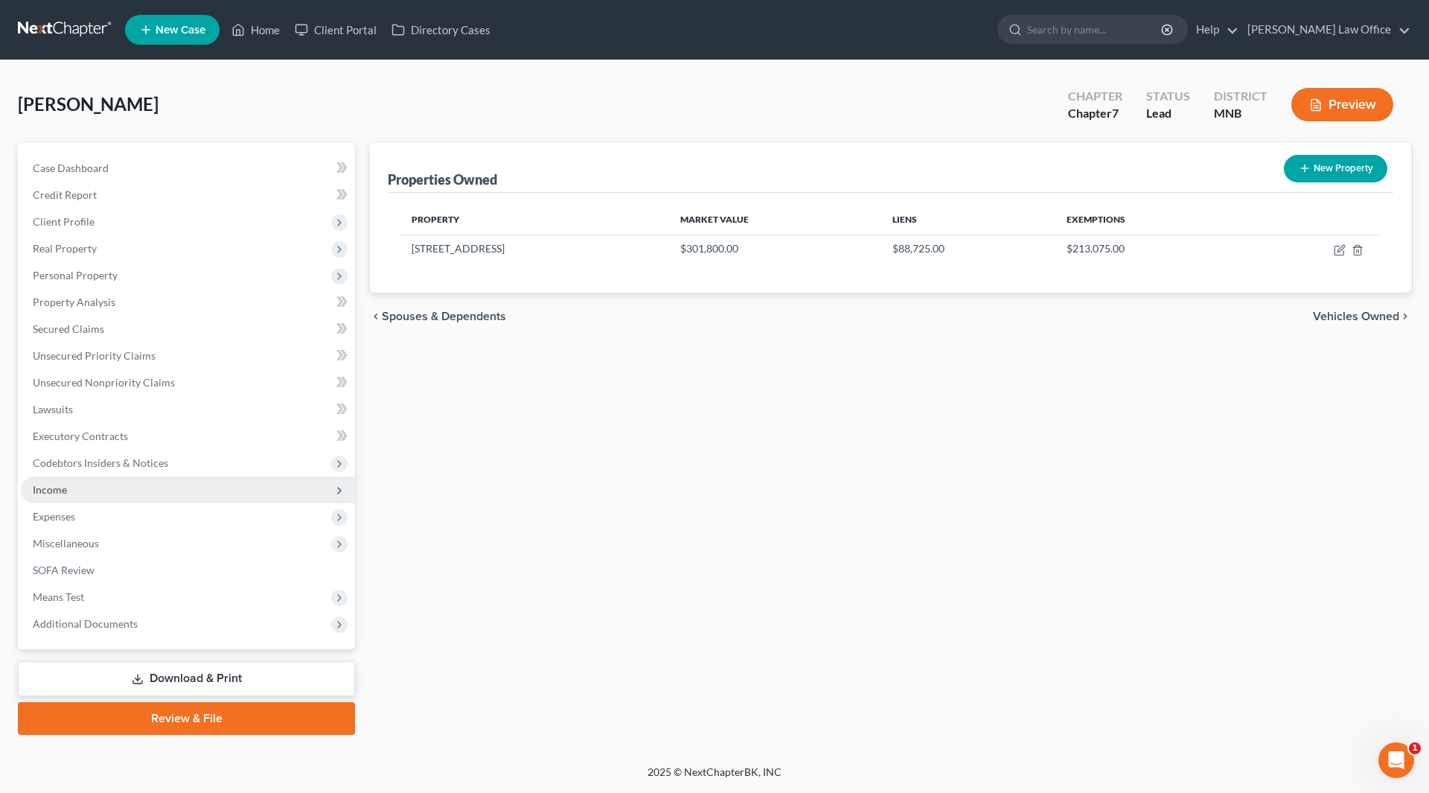
click at [57, 489] on span "Income" at bounding box center [50, 489] width 34 height 13
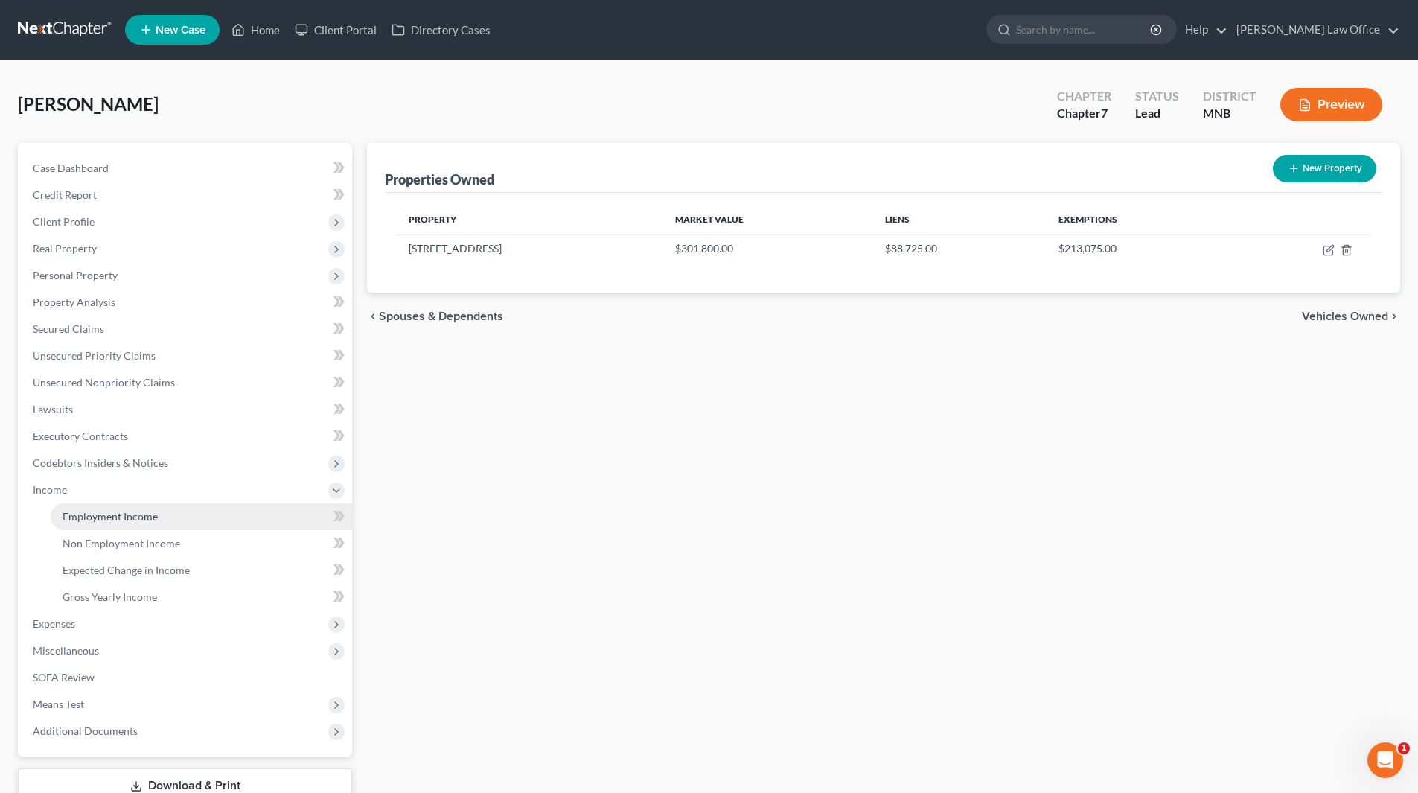
click at [177, 513] on link "Employment Income" at bounding box center [201, 516] width 301 height 27
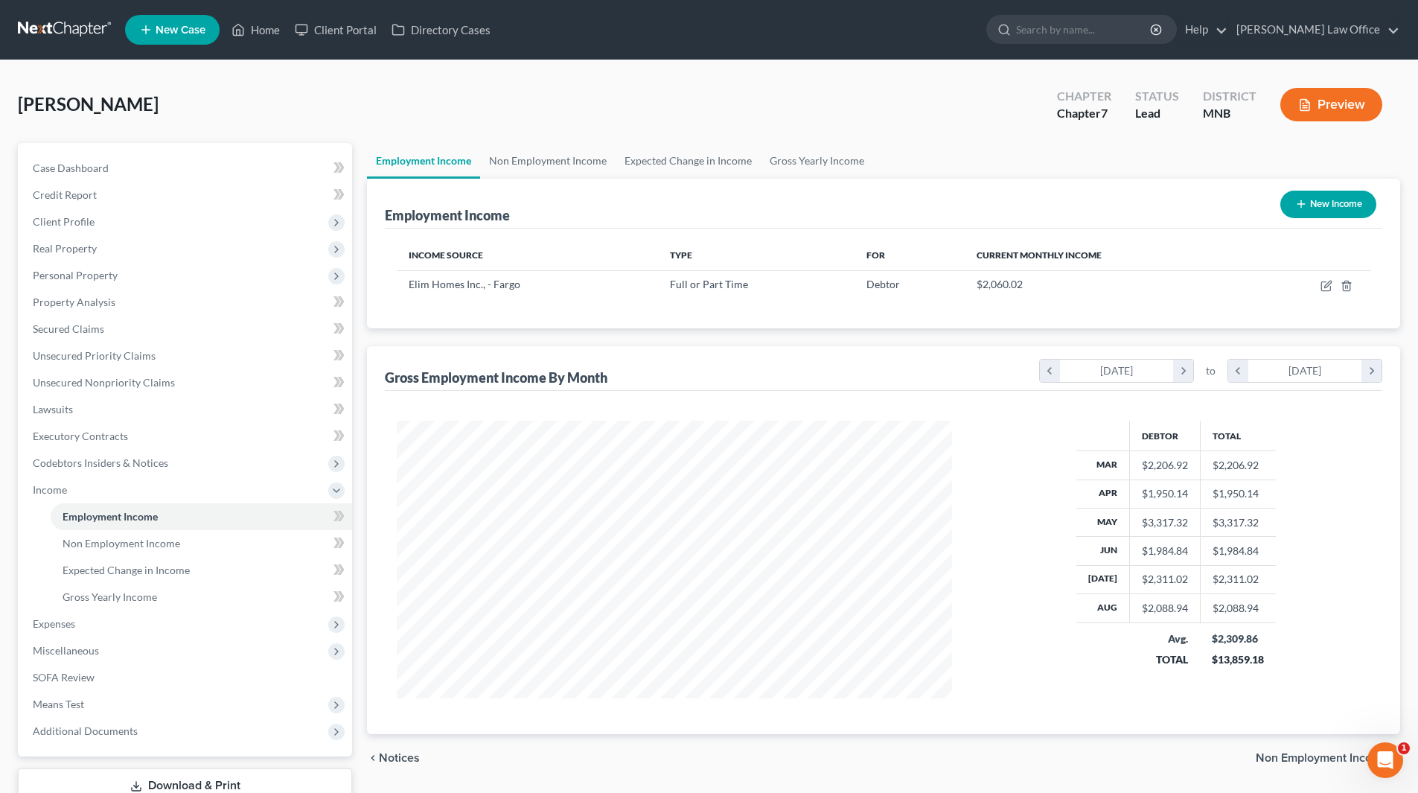
scroll to position [743968, 743661]
click at [120, 547] on span "Non Employment Income" at bounding box center [122, 543] width 118 height 13
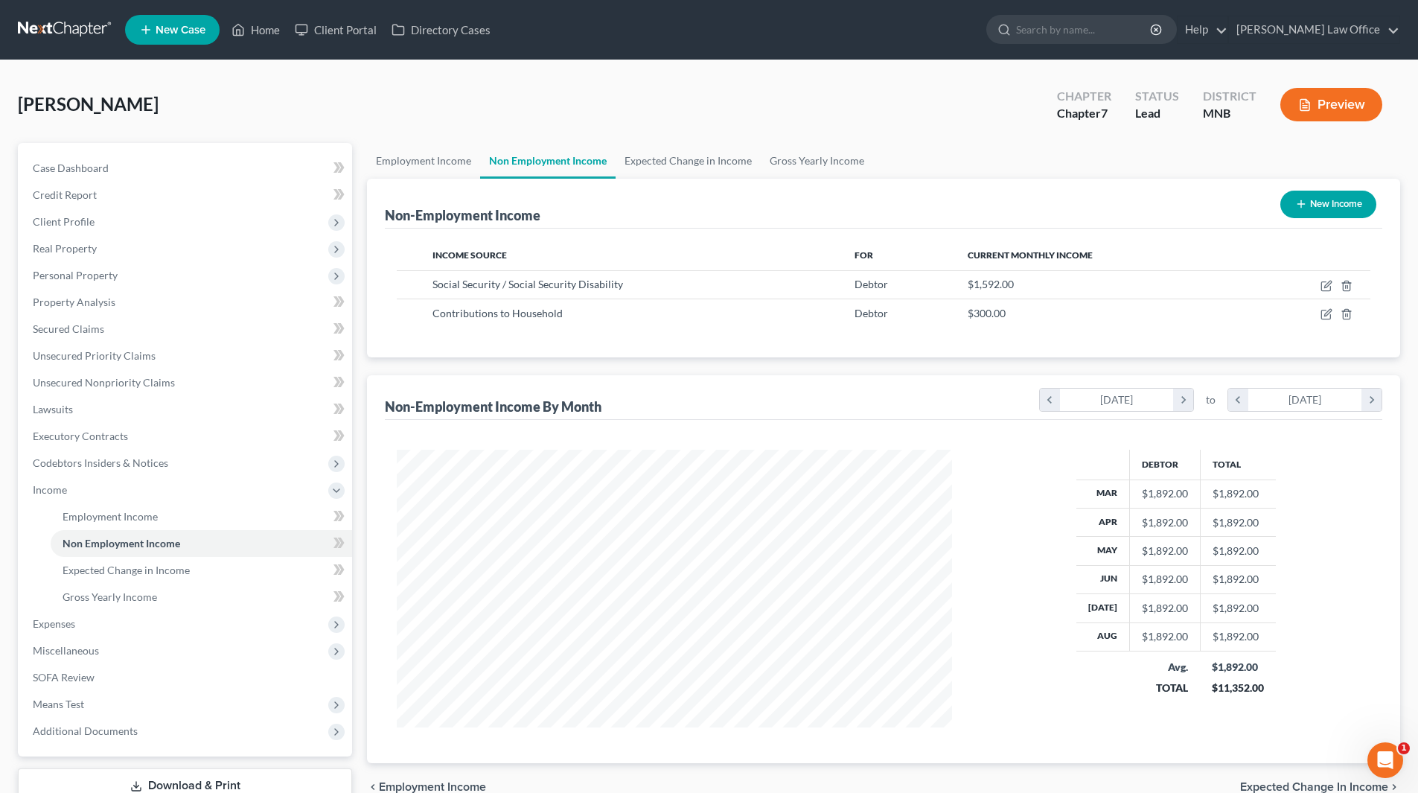
scroll to position [278, 585]
click at [1004, 647] on div "Debtor Total Mar $1,892.00 $1,892.00 Apr $1,892.00 $1,892.00 May $1,892.00 $1,8…" at bounding box center [1176, 589] width 418 height 278
